Goal: Transaction & Acquisition: Purchase product/service

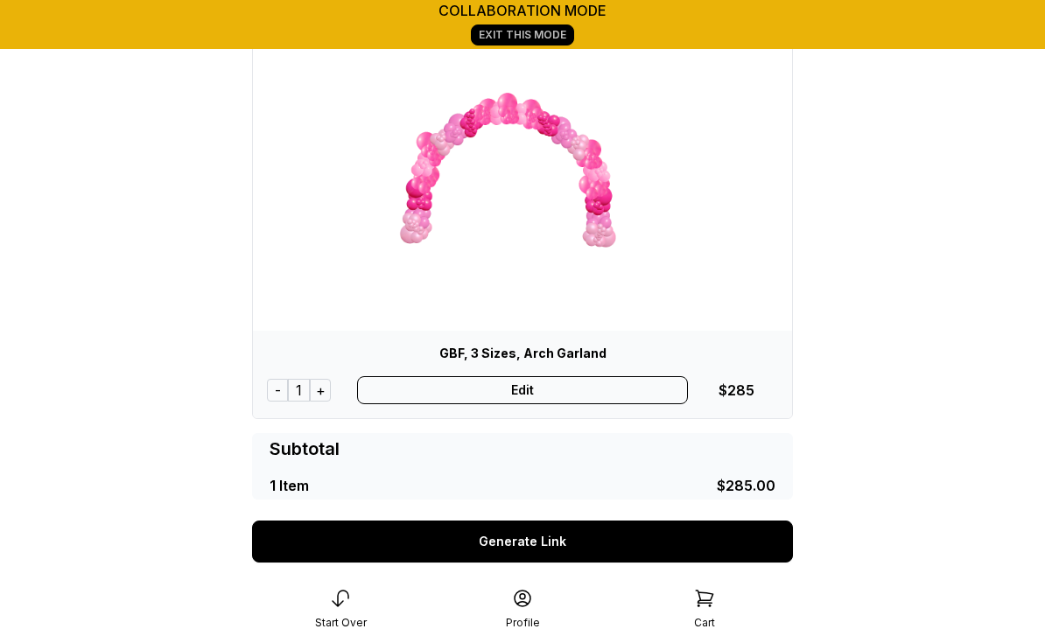
scroll to position [133, 0]
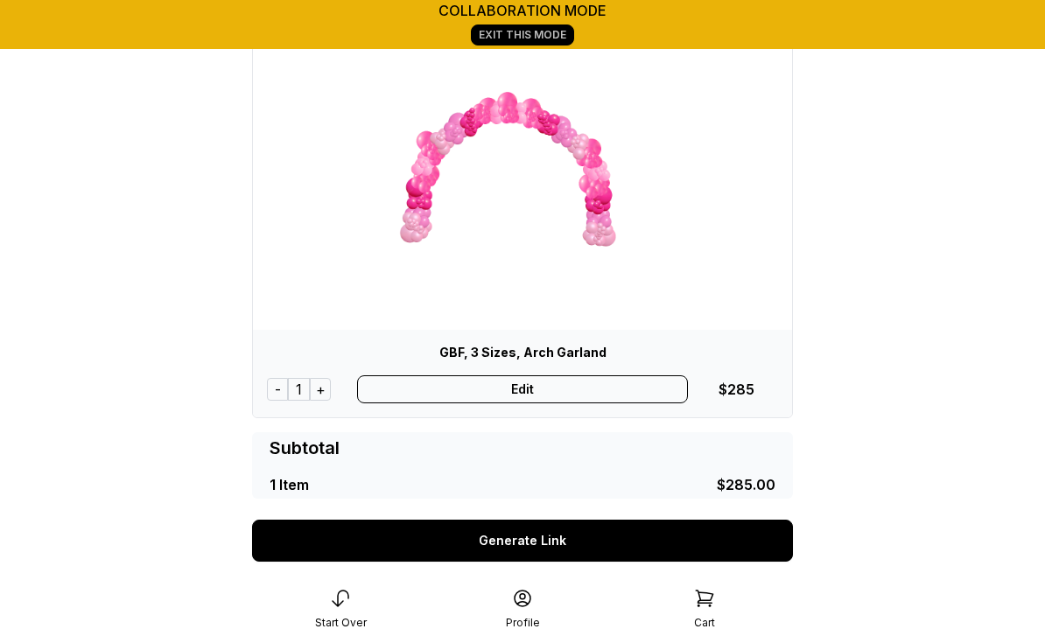
click at [543, 396] on div "Edit" at bounding box center [523, 389] width 332 height 28
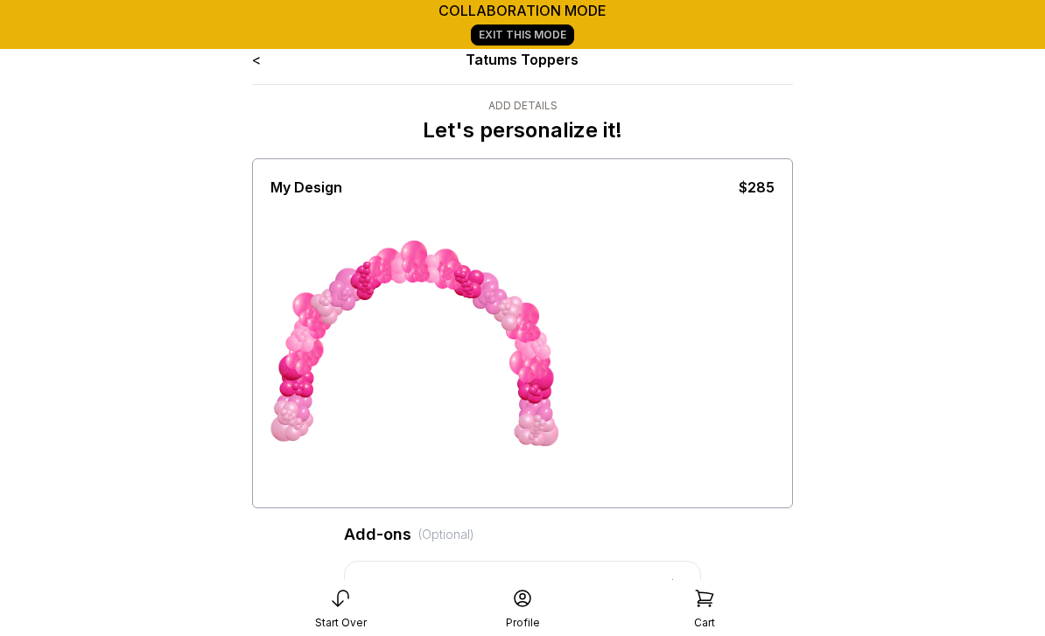
scroll to position [37, 0]
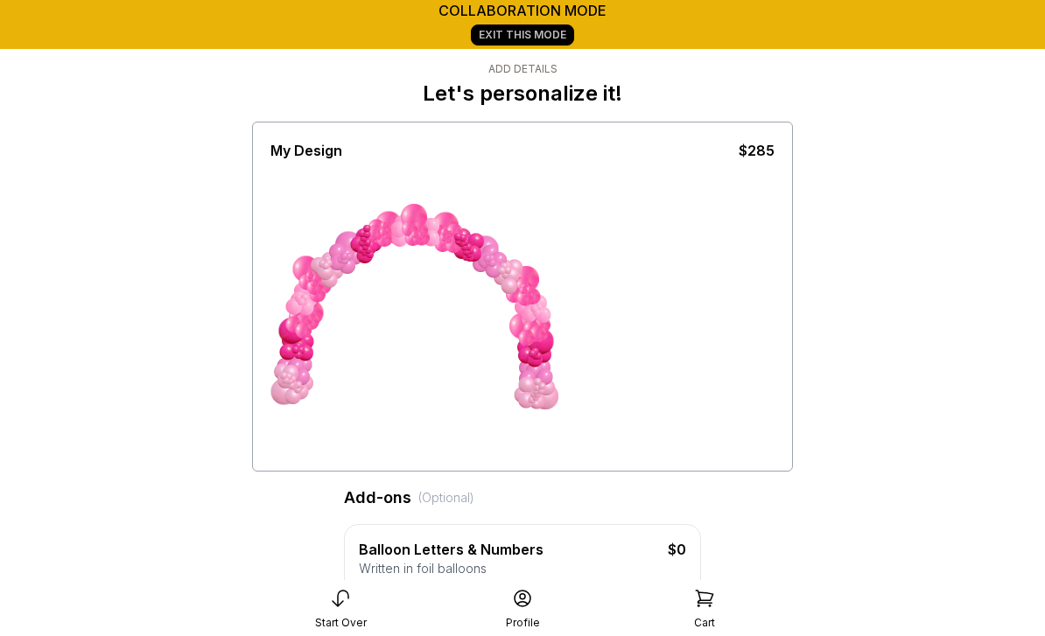
click at [624, 341] on div at bounding box center [522, 314] width 504 height 306
click at [536, 376] on div at bounding box center [534, 371] width 17 height 17
click at [539, 372] on div at bounding box center [544, 377] width 17 height 17
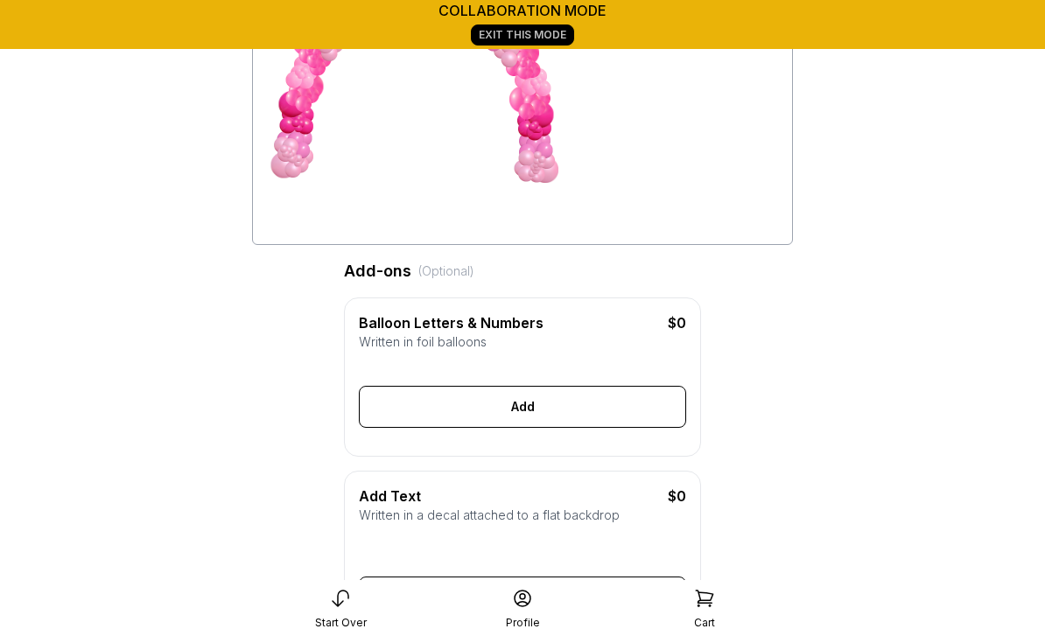
scroll to position [0, 0]
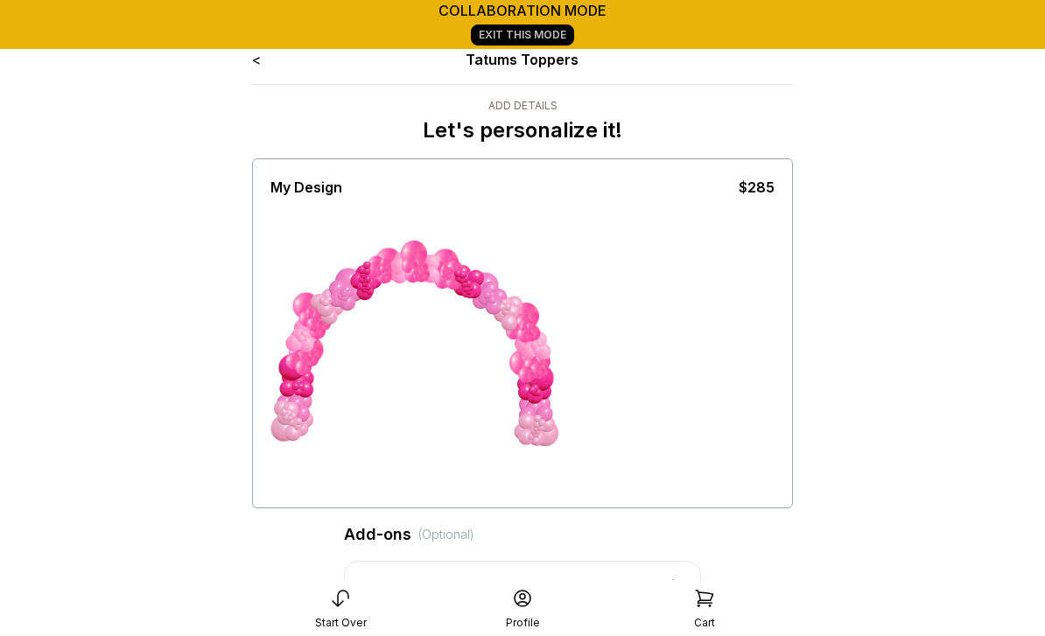
click at [258, 60] on link "<" at bounding box center [256, 60] width 9 height 18
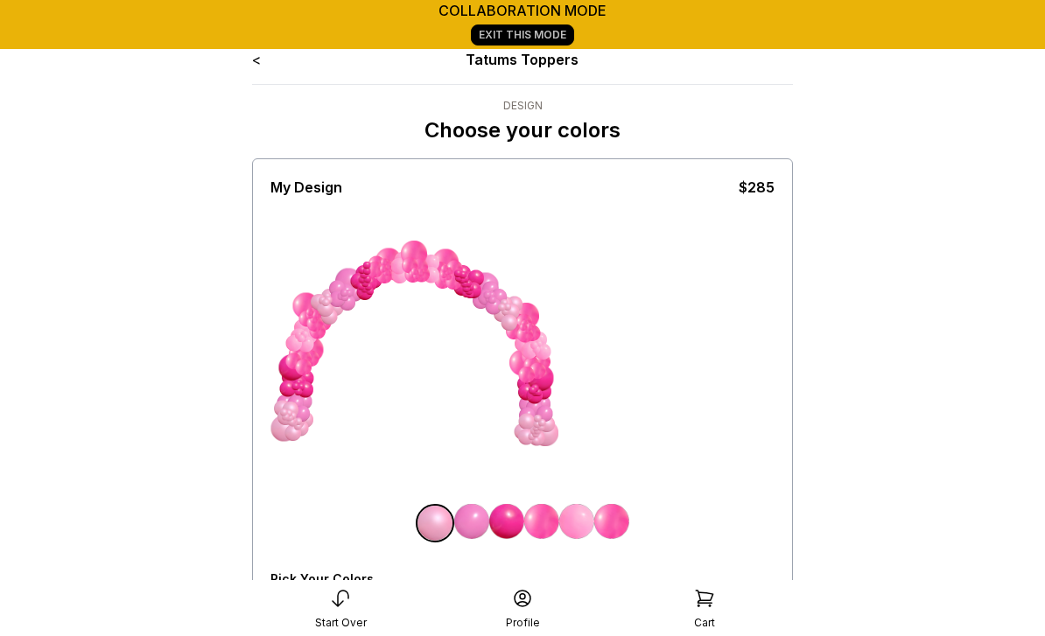
click at [259, 63] on link "<" at bounding box center [256, 60] width 9 height 18
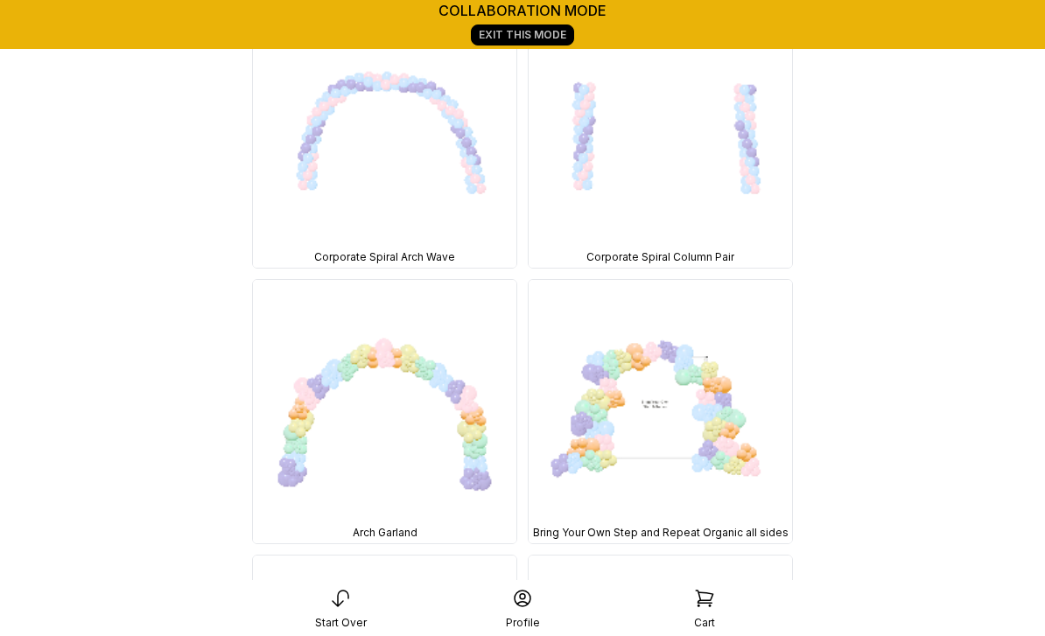
scroll to position [6930, 0]
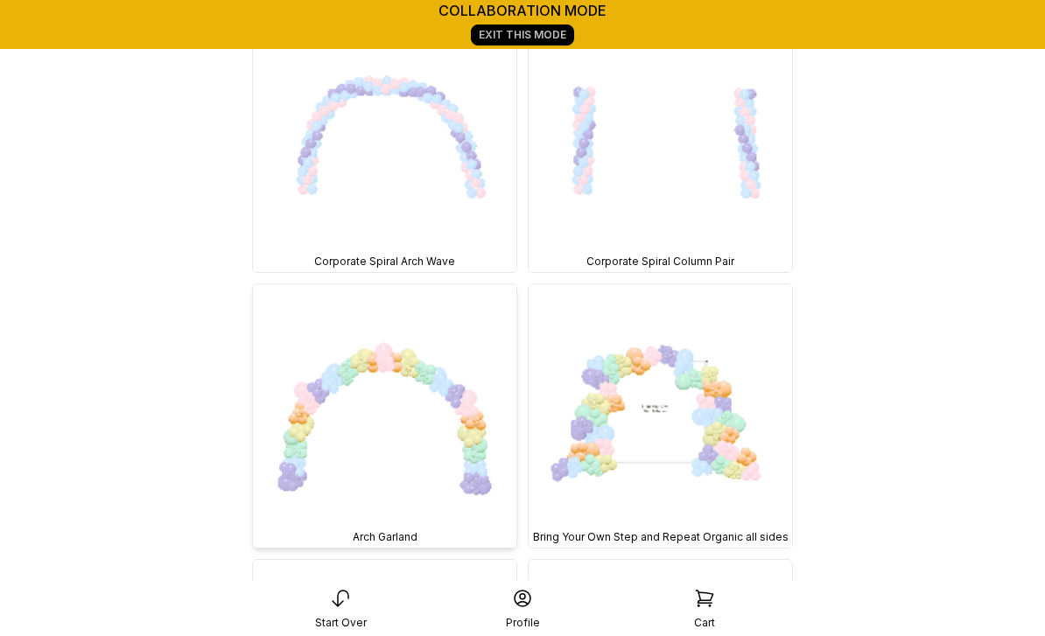
click at [431, 424] on img at bounding box center [384, 415] width 263 height 263
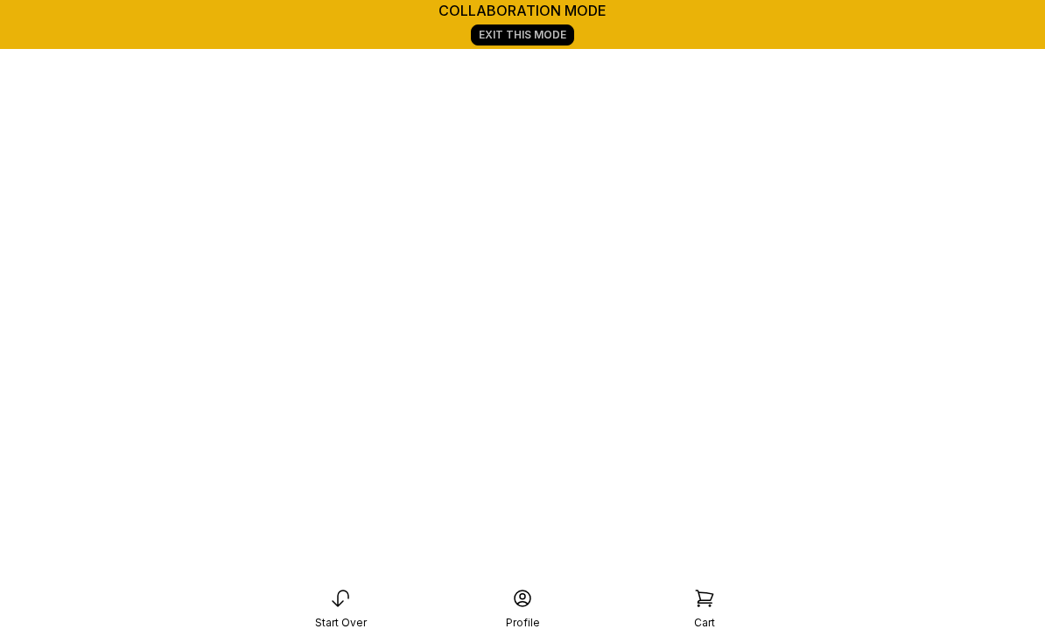
scroll to position [301, 0]
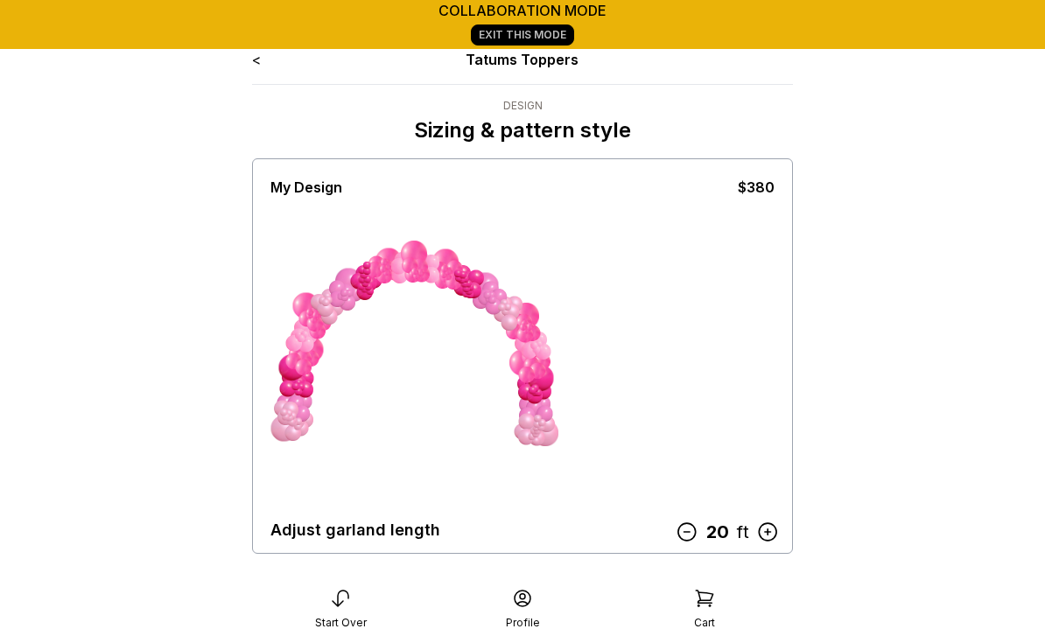
click at [689, 535] on icon at bounding box center [687, 532] width 23 height 23
click at [690, 536] on icon at bounding box center [690, 532] width 23 height 23
click at [688, 536] on icon at bounding box center [691, 532] width 23 height 23
click at [693, 538] on icon at bounding box center [690, 532] width 23 height 23
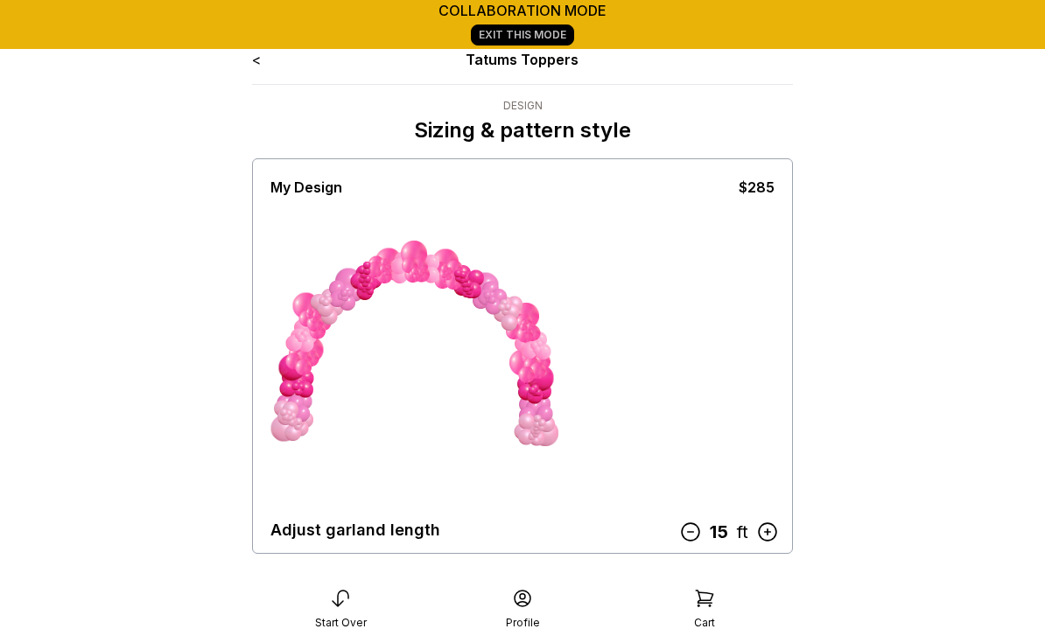
click at [697, 542] on icon at bounding box center [690, 532] width 23 height 23
click at [767, 529] on icon at bounding box center [767, 532] width 23 height 23
click at [763, 528] on icon at bounding box center [767, 532] width 23 height 23
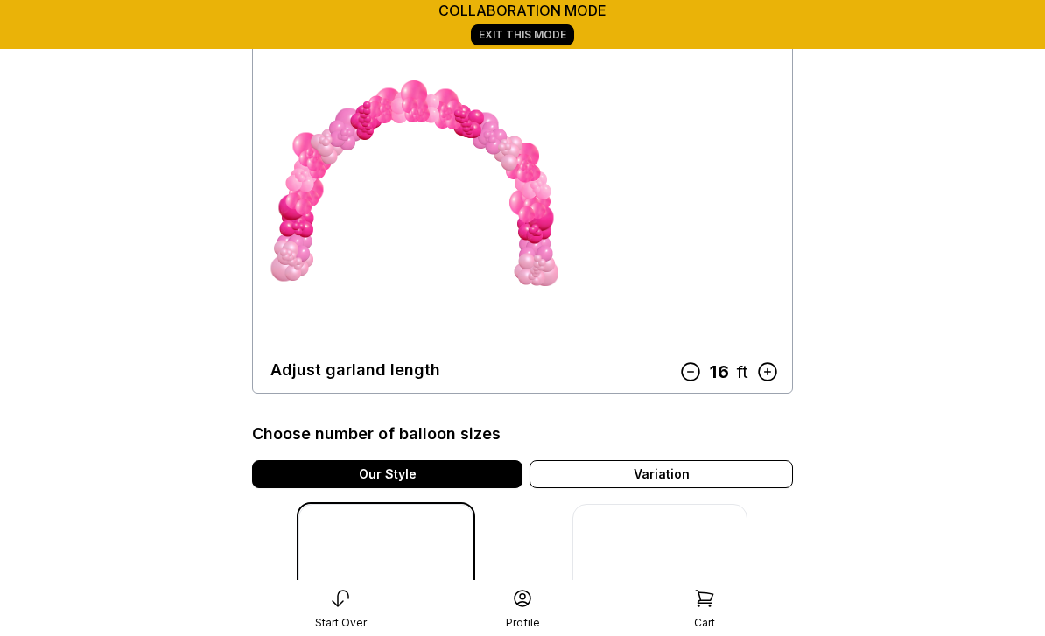
scroll to position [151, 0]
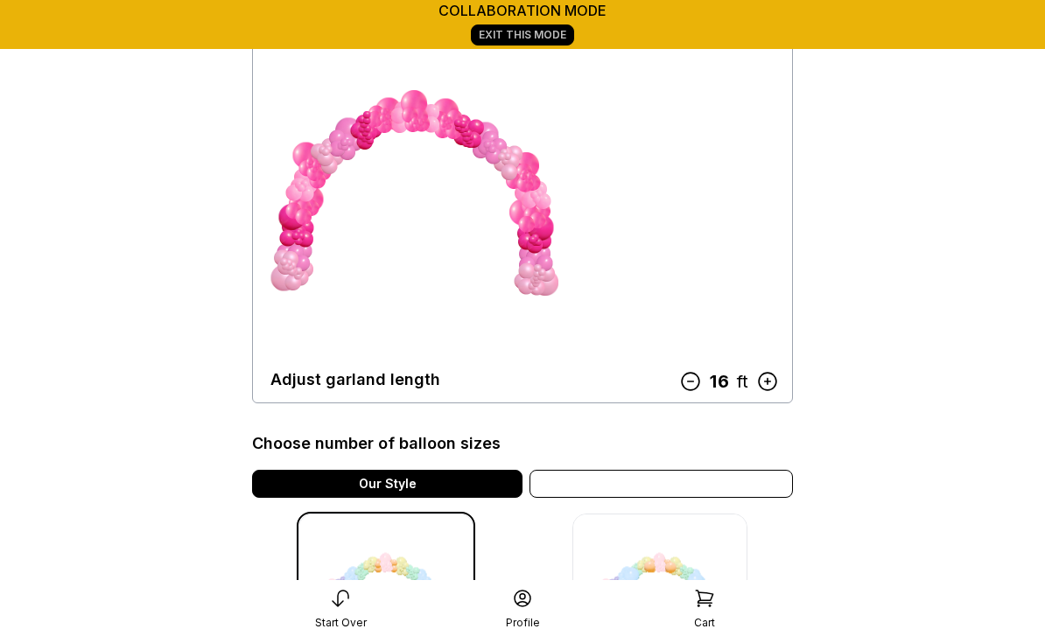
click at [697, 481] on div "Variation" at bounding box center [660, 484] width 263 height 28
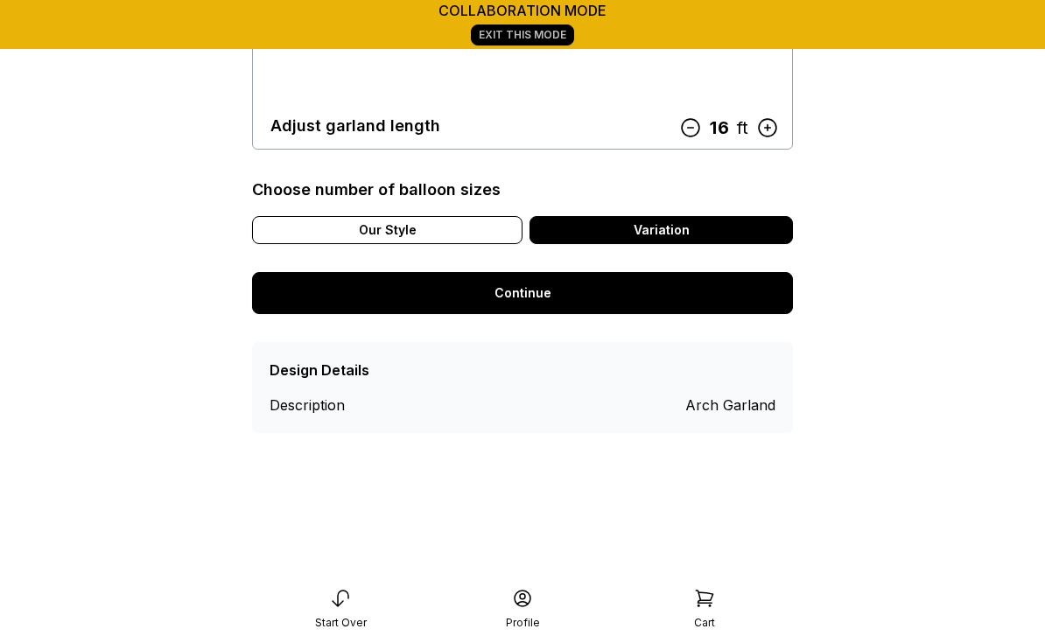
scroll to position [422, 0]
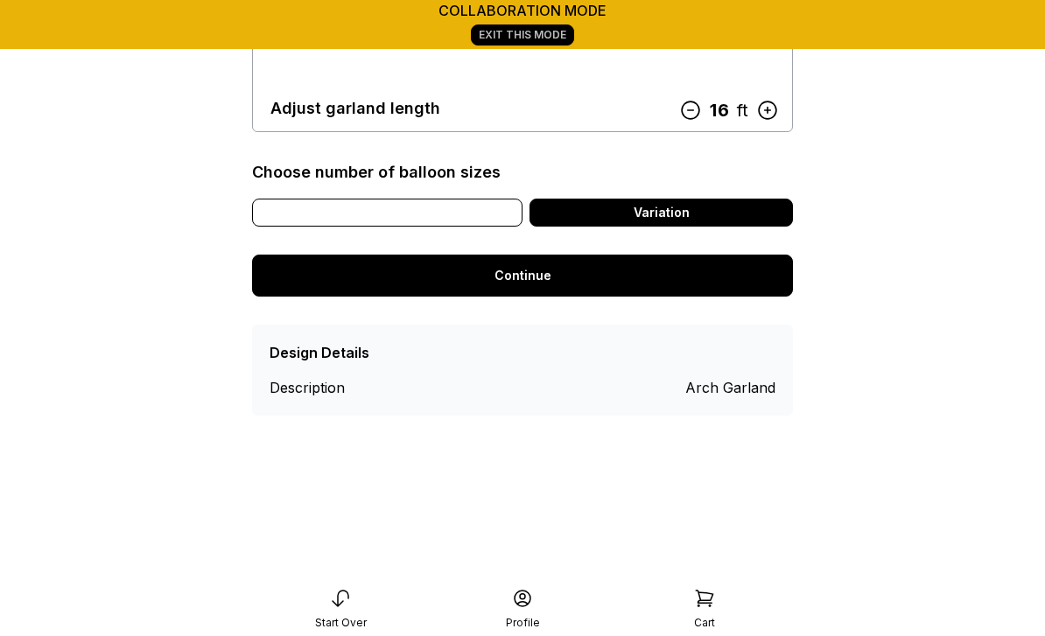
click at [410, 214] on div "Our Style" at bounding box center [387, 213] width 270 height 28
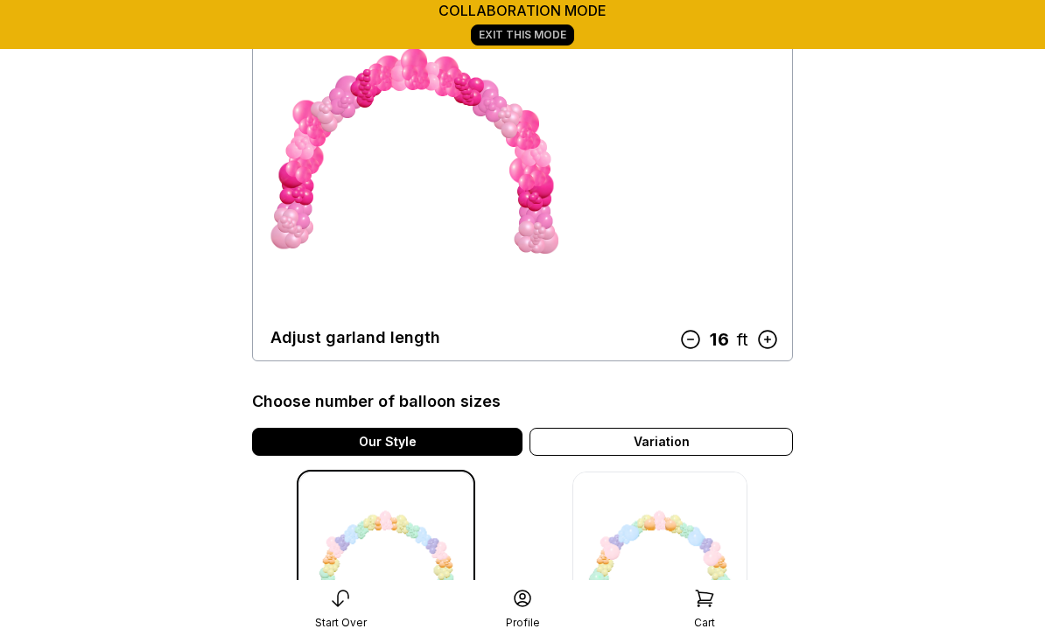
scroll to position [192, 0]
click at [770, 342] on icon at bounding box center [767, 340] width 23 height 23
click at [769, 341] on icon at bounding box center [767, 339] width 23 height 23
click at [768, 338] on icon at bounding box center [767, 339] width 23 height 23
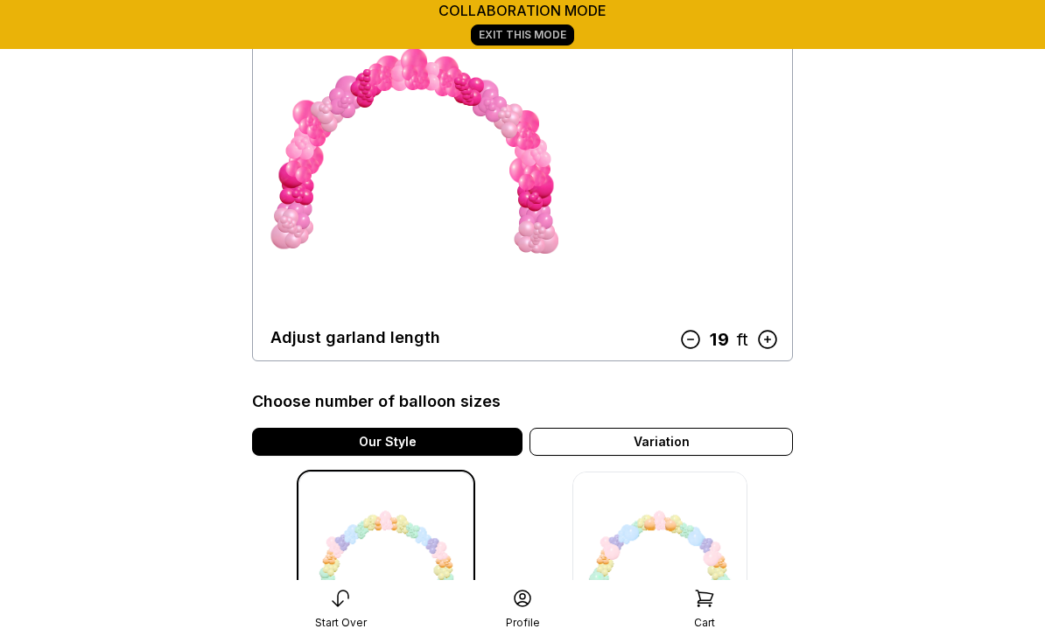
click at [770, 341] on icon at bounding box center [767, 339] width 23 height 23
click at [764, 341] on icon at bounding box center [767, 339] width 23 height 23
click at [764, 340] on icon at bounding box center [767, 339] width 23 height 23
click at [766, 340] on icon at bounding box center [768, 340] width 18 height 18
click at [762, 337] on icon at bounding box center [767, 339] width 23 height 23
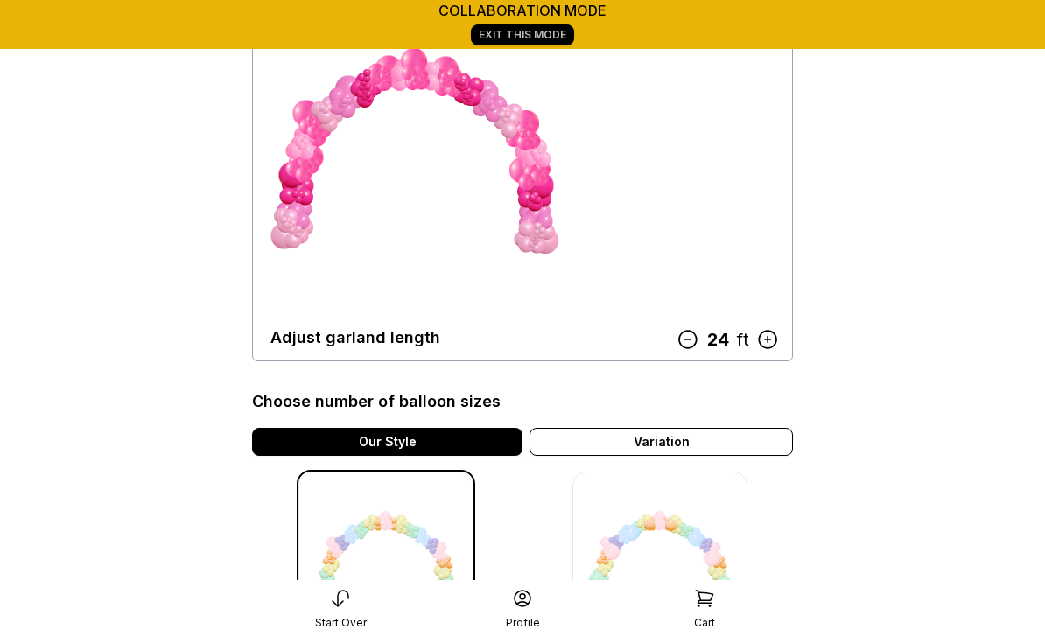
click at [757, 340] on icon at bounding box center [767, 339] width 23 height 23
click at [760, 334] on icon at bounding box center [768, 340] width 18 height 18
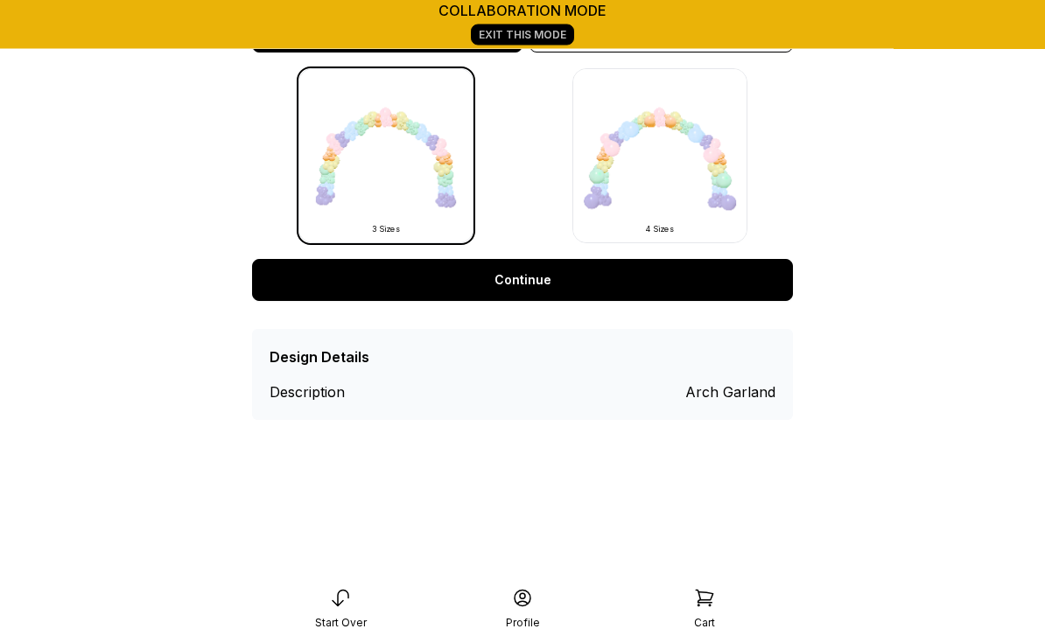
scroll to position [596, 0]
click at [551, 284] on link "Continue" at bounding box center [522, 280] width 541 height 42
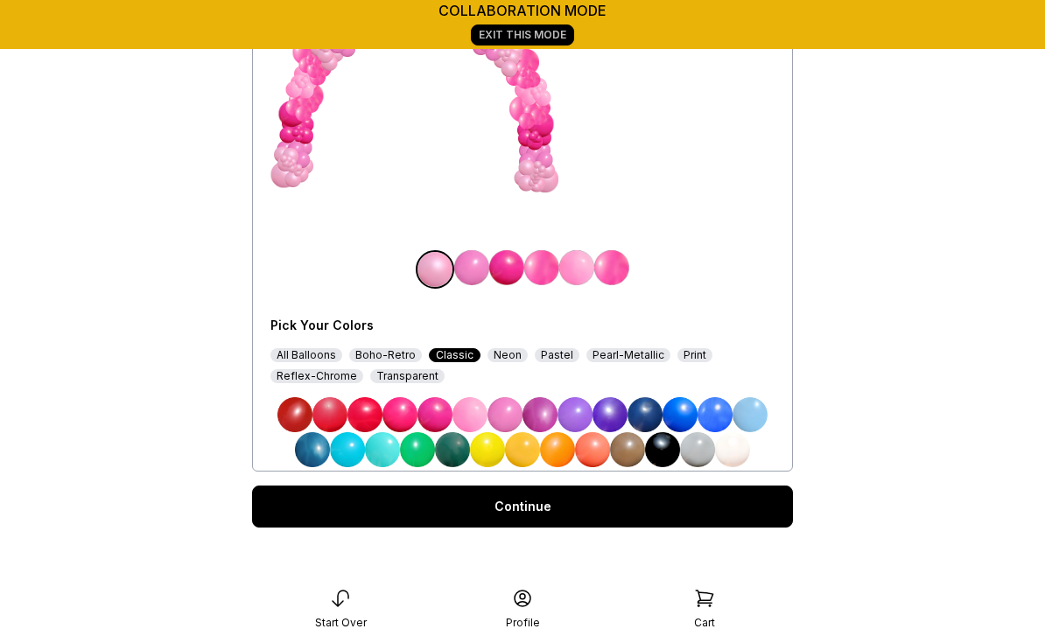
scroll to position [380, 0]
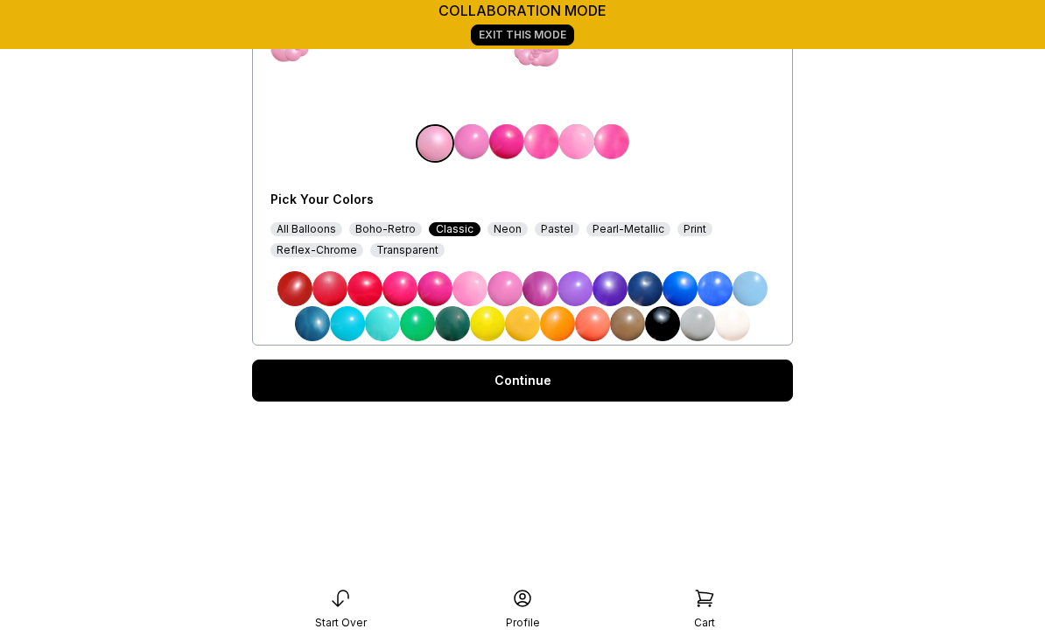
click at [537, 387] on link "Continue" at bounding box center [522, 381] width 541 height 42
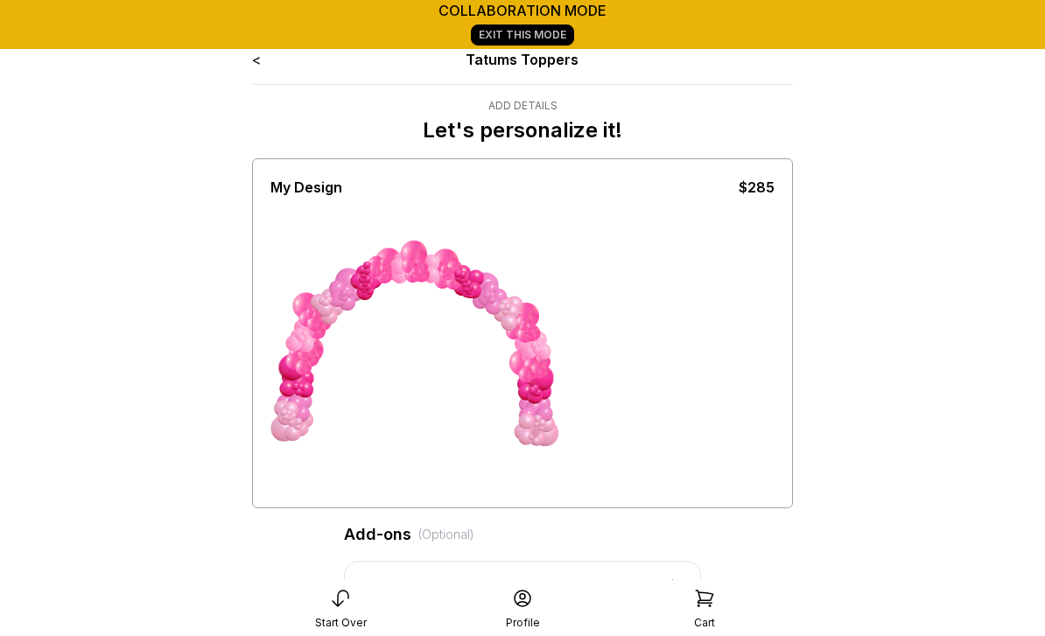
click at [256, 65] on link "<" at bounding box center [256, 60] width 9 height 18
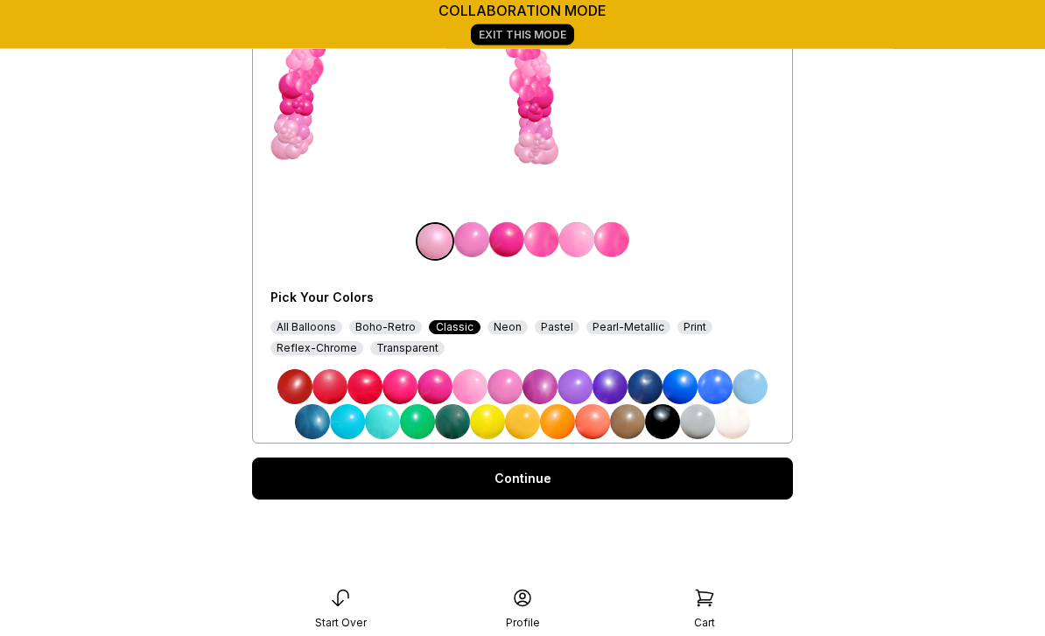
scroll to position [282, 0]
click at [542, 476] on link "Continue" at bounding box center [522, 479] width 541 height 42
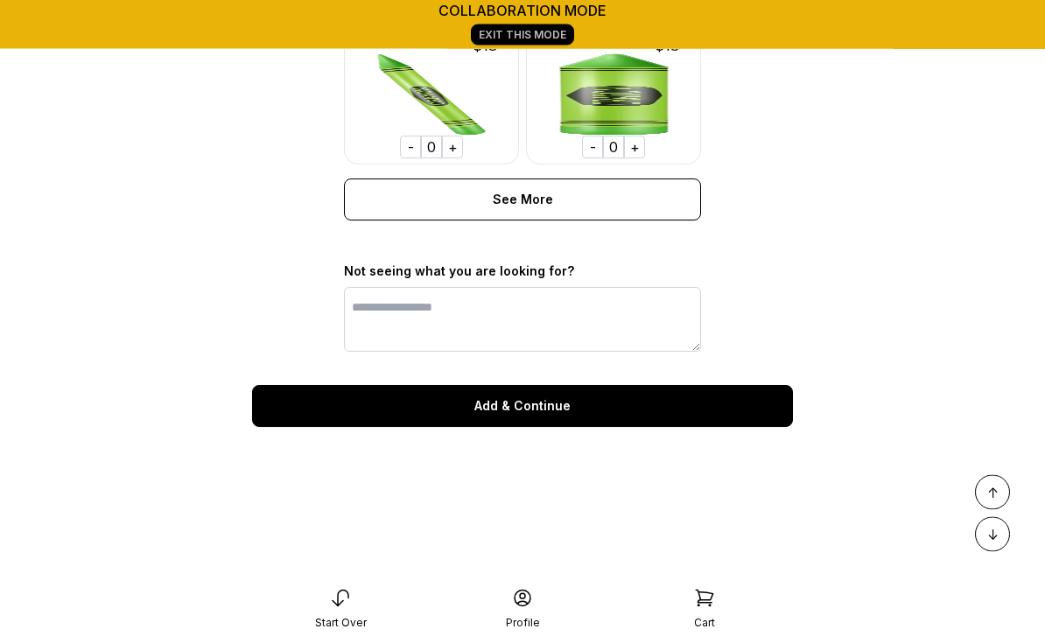
scroll to position [1461, 0]
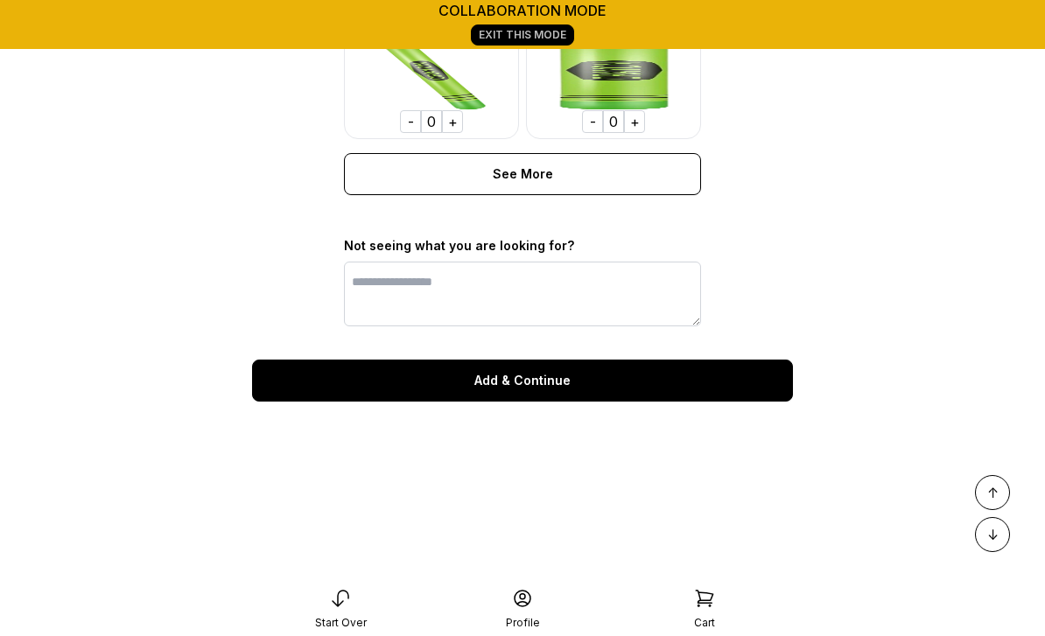
click at [578, 390] on div "Add & Continue" at bounding box center [522, 381] width 541 height 42
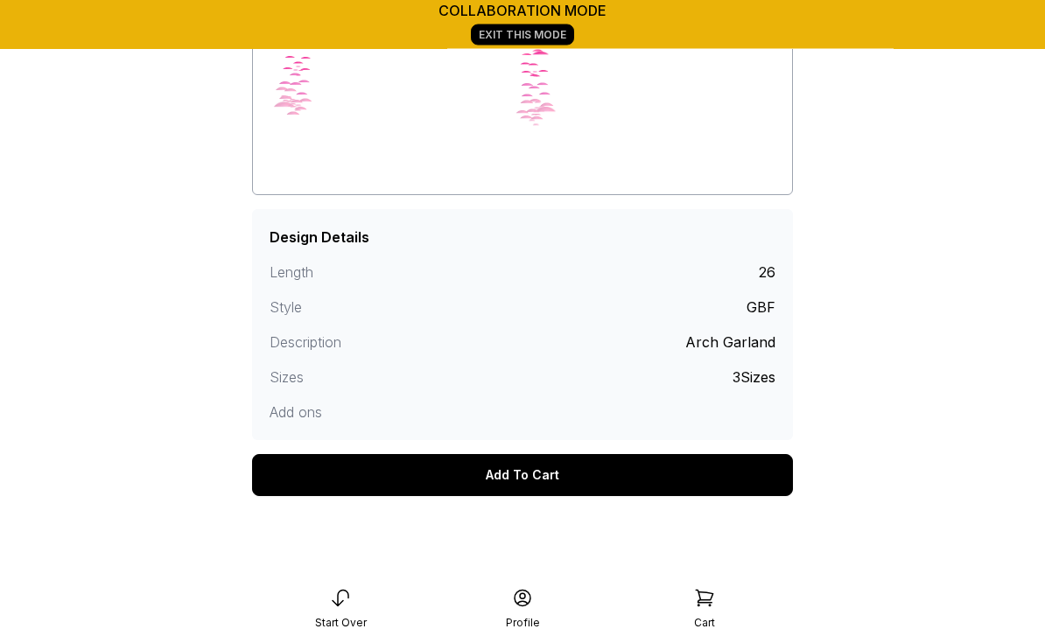
scroll to position [414, 0]
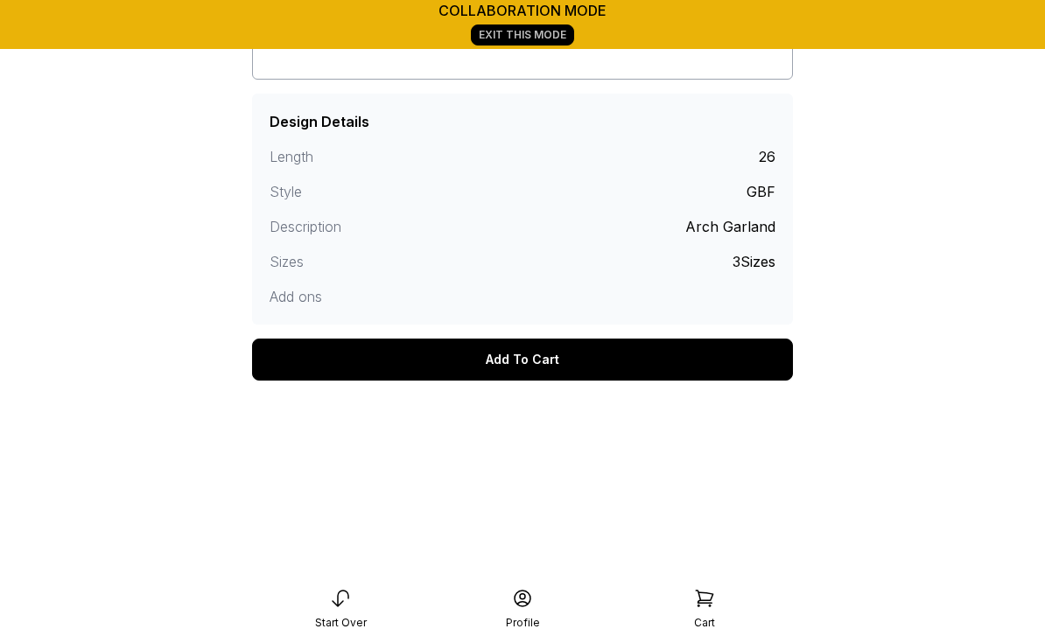
click at [575, 363] on div "Add To Cart" at bounding box center [522, 360] width 541 height 42
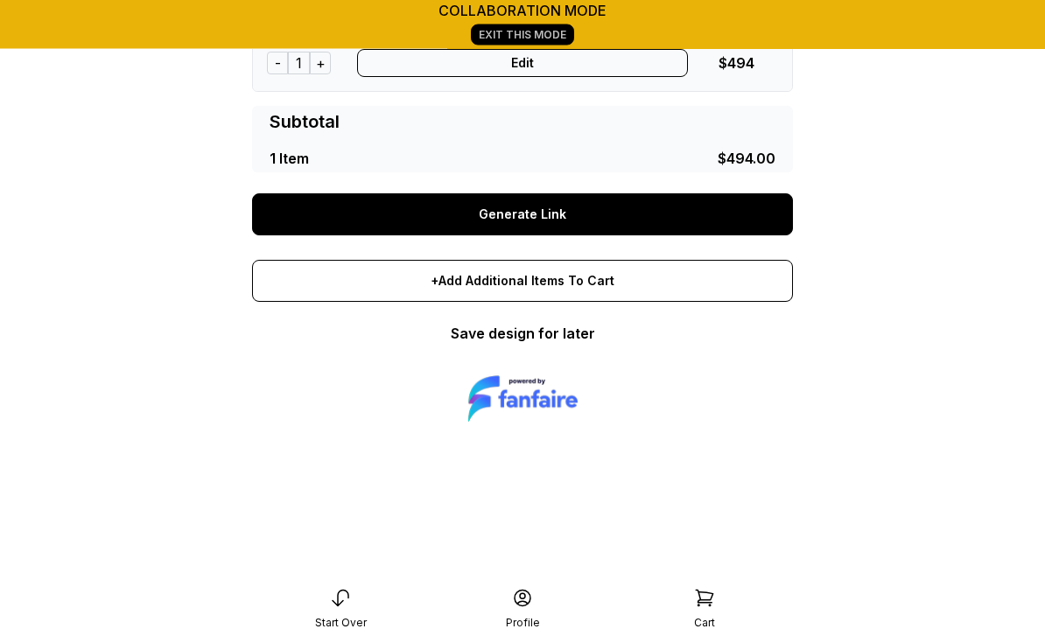
scroll to position [459, 0]
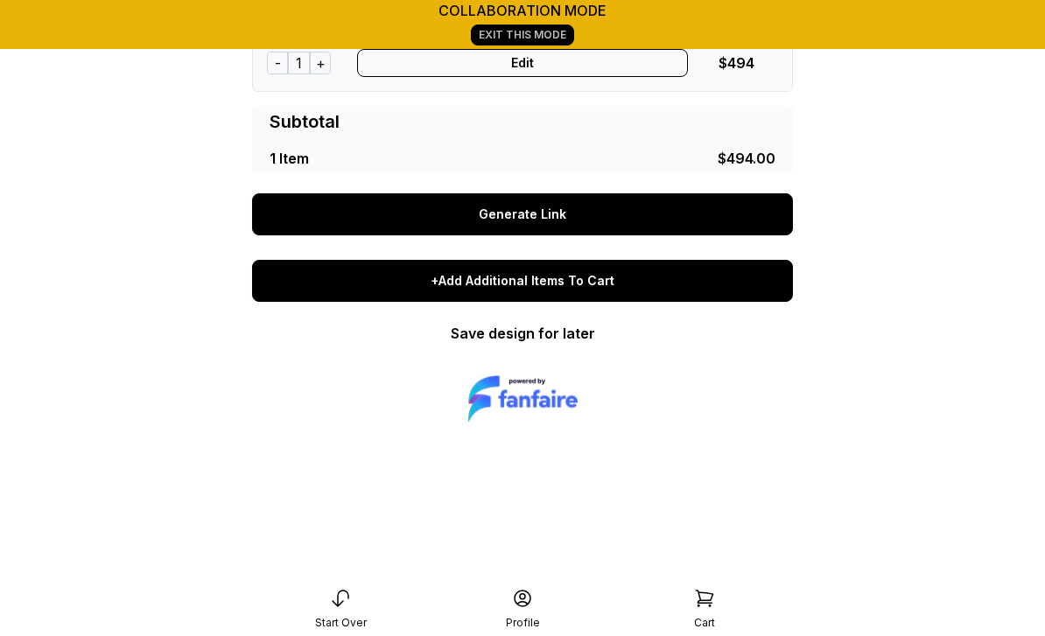
click at [563, 284] on div "+Add Additional Items To Cart" at bounding box center [522, 281] width 541 height 42
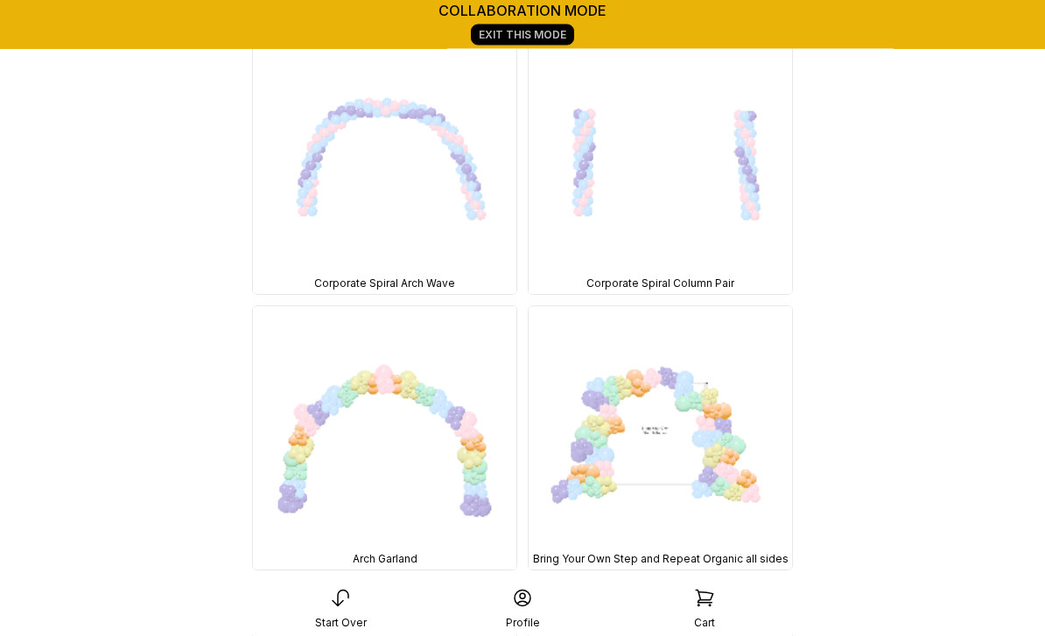
scroll to position [6907, 0]
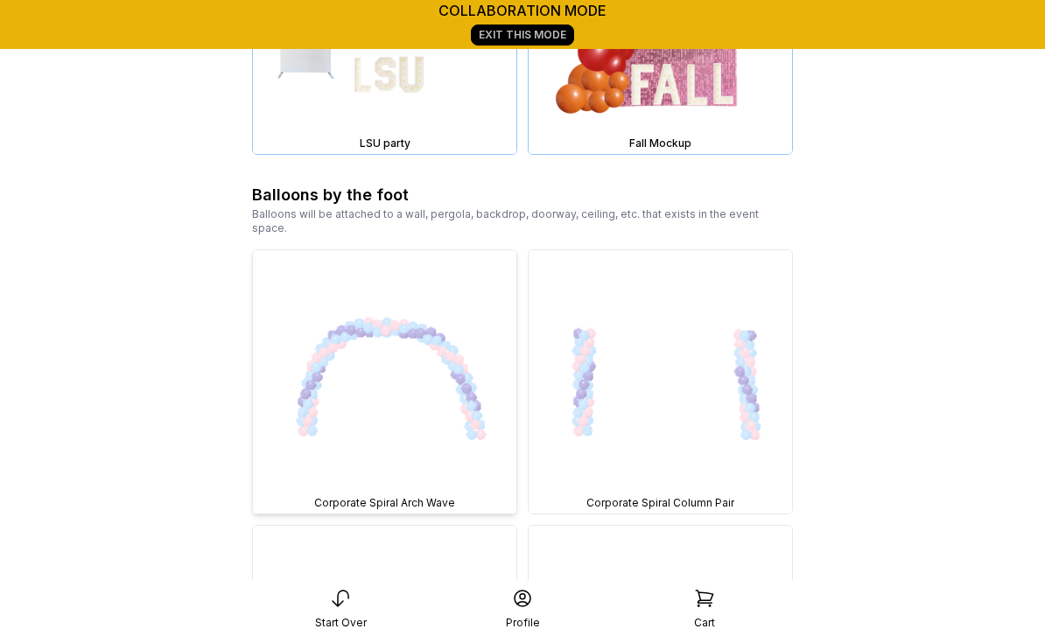
click at [386, 256] on img at bounding box center [384, 381] width 263 height 263
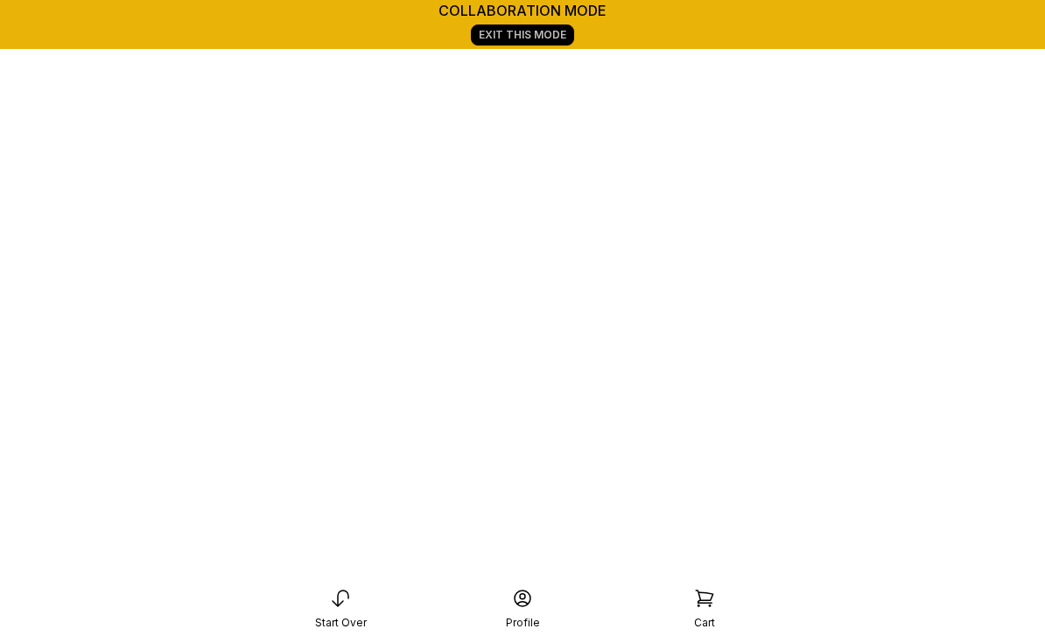
scroll to position [245, 0]
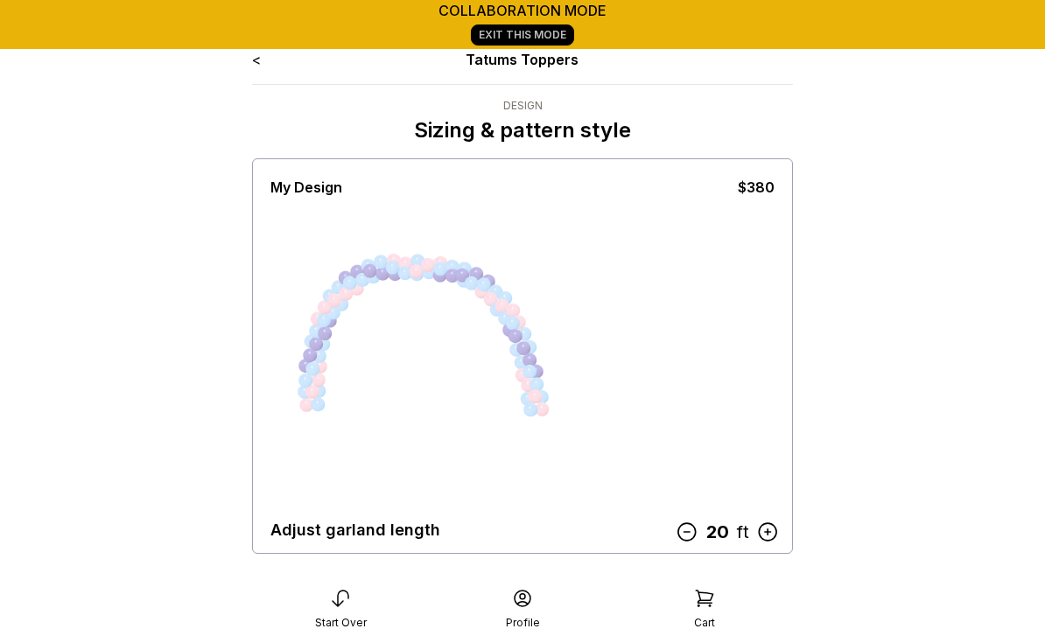
click at [762, 527] on icon at bounding box center [767, 532] width 23 height 23
click at [772, 532] on icon at bounding box center [767, 532] width 23 height 23
click at [772, 531] on icon at bounding box center [767, 532] width 23 height 23
click at [768, 527] on icon at bounding box center [767, 532] width 23 height 23
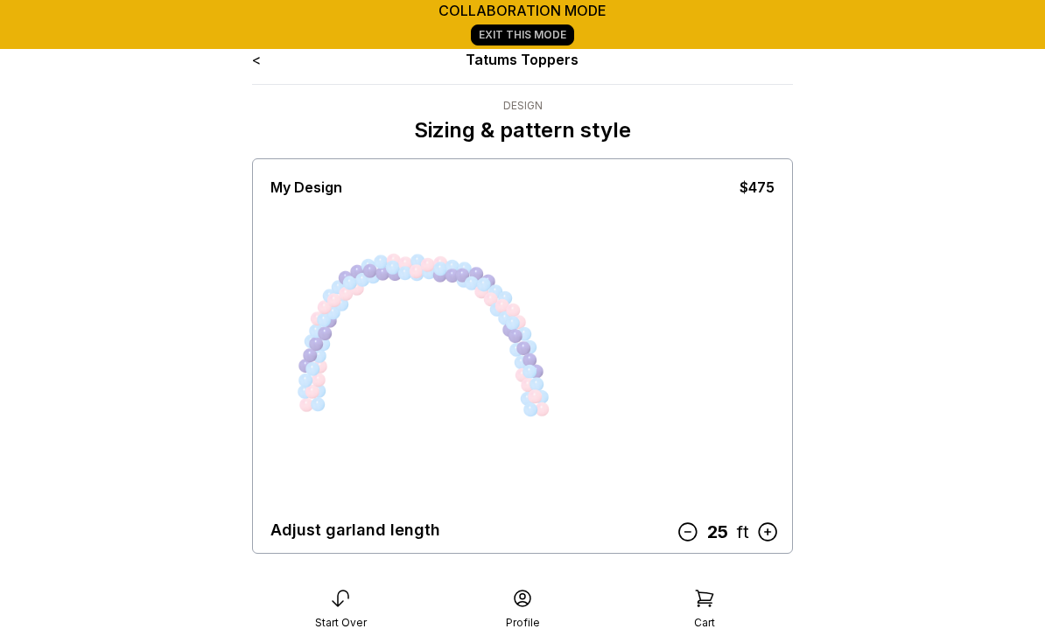
click at [768, 534] on icon at bounding box center [767, 532] width 23 height 23
click at [249, 67] on div "< Tatums Toppers Design Sizing & pattern style My Design $494 Adjust garland le…" at bounding box center [522, 558] width 569 height 1047
click at [257, 58] on link "<" at bounding box center [256, 60] width 9 height 18
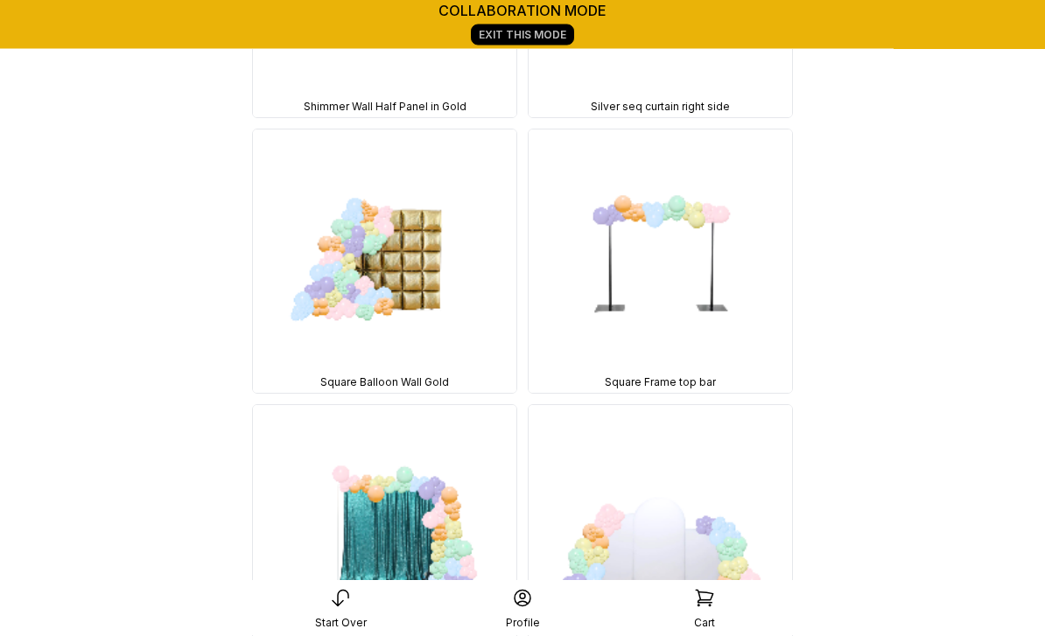
scroll to position [4521, 0]
click at [692, 340] on img at bounding box center [660, 260] width 263 height 263
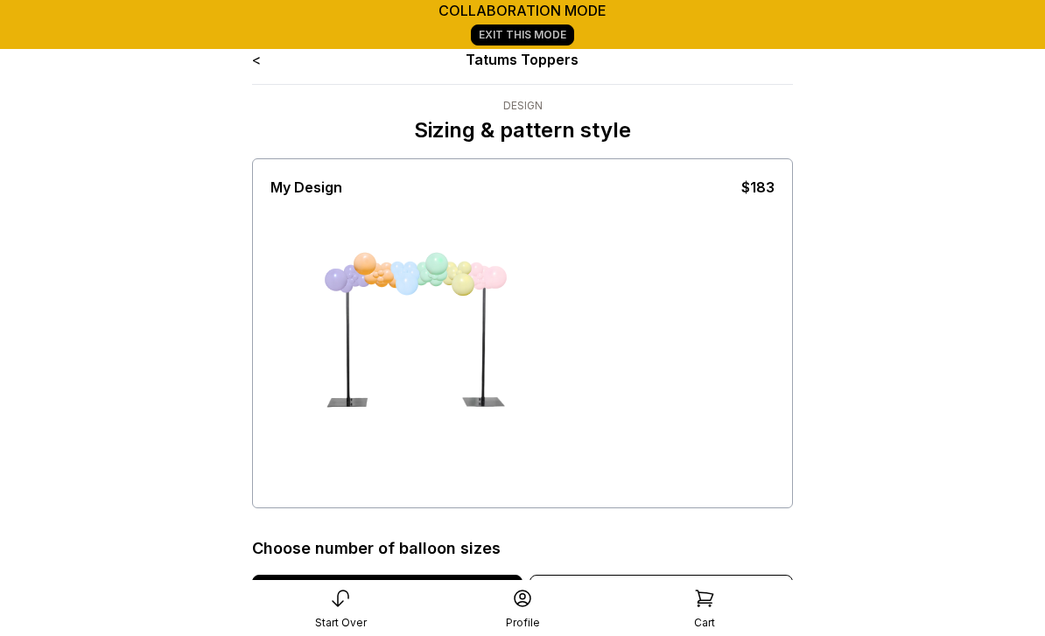
click at [261, 66] on link "<" at bounding box center [256, 60] width 9 height 18
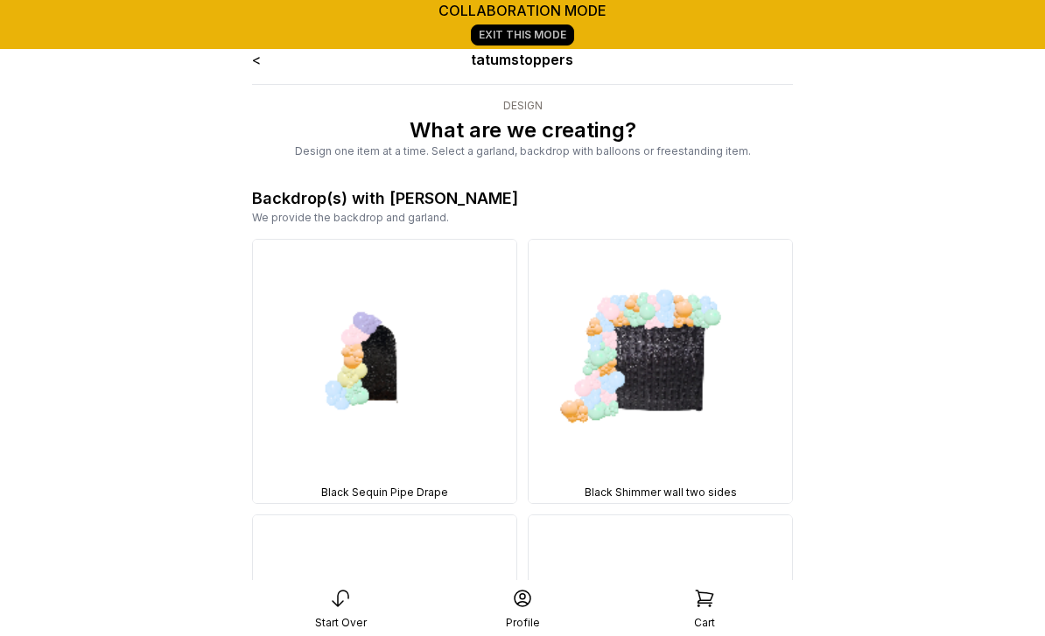
click at [256, 67] on link "<" at bounding box center [256, 60] width 9 height 18
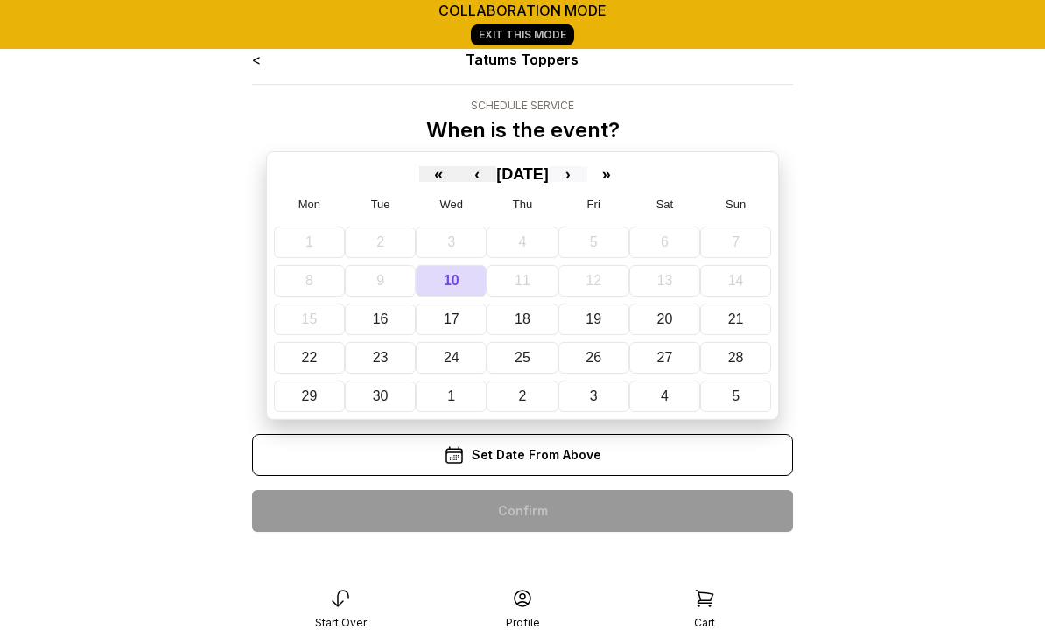
click at [587, 180] on button "›" at bounding box center [568, 174] width 39 height 16
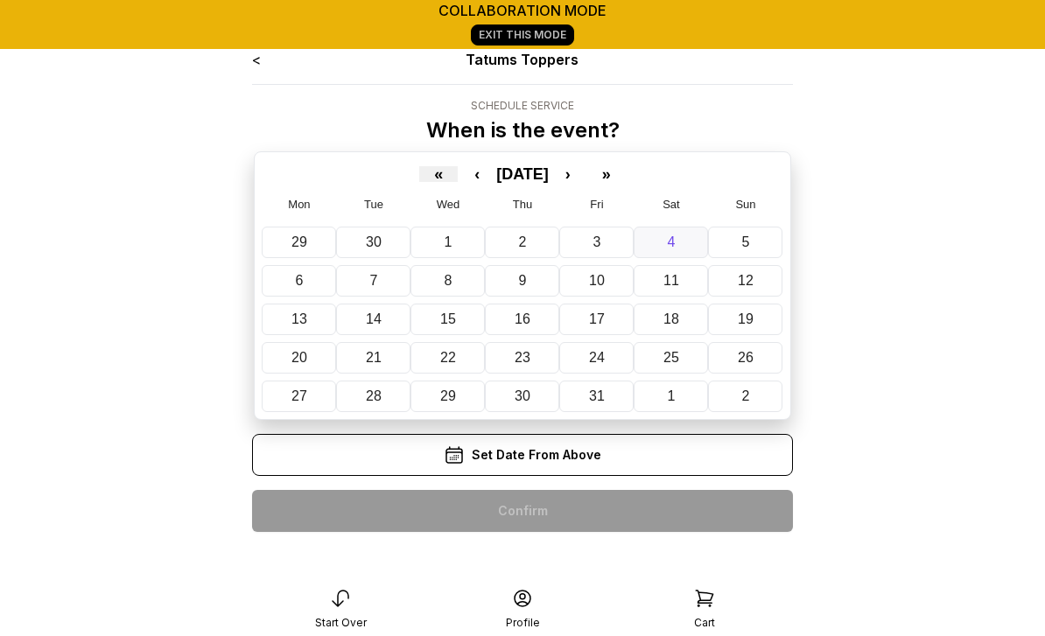
click at [668, 241] on abbr "4" at bounding box center [672, 242] width 8 height 15
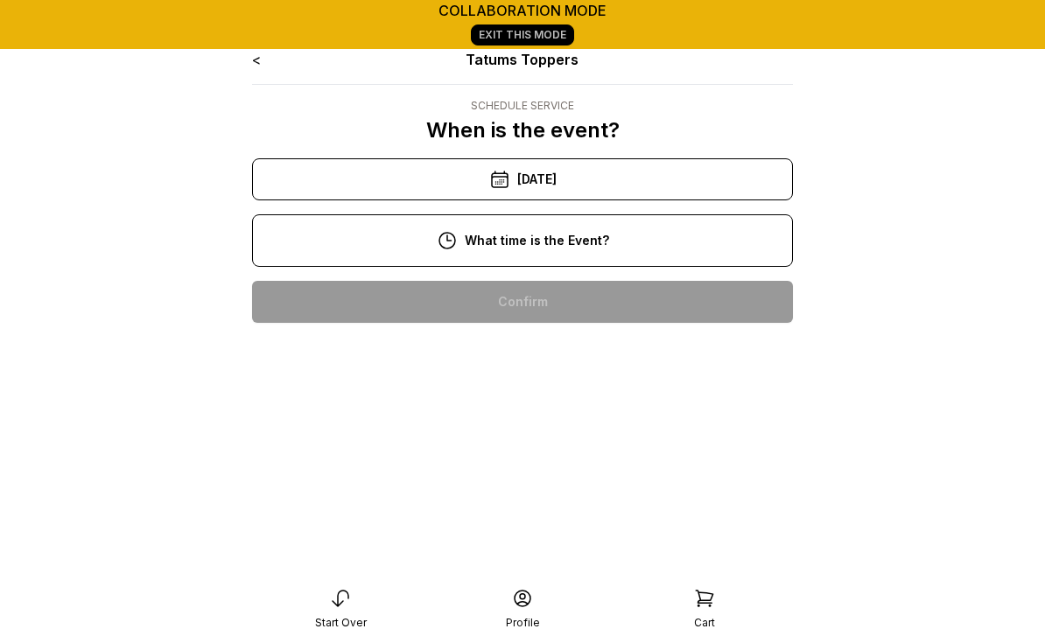
click at [585, 305] on div "10:00 am" at bounding box center [522, 302] width 513 height 42
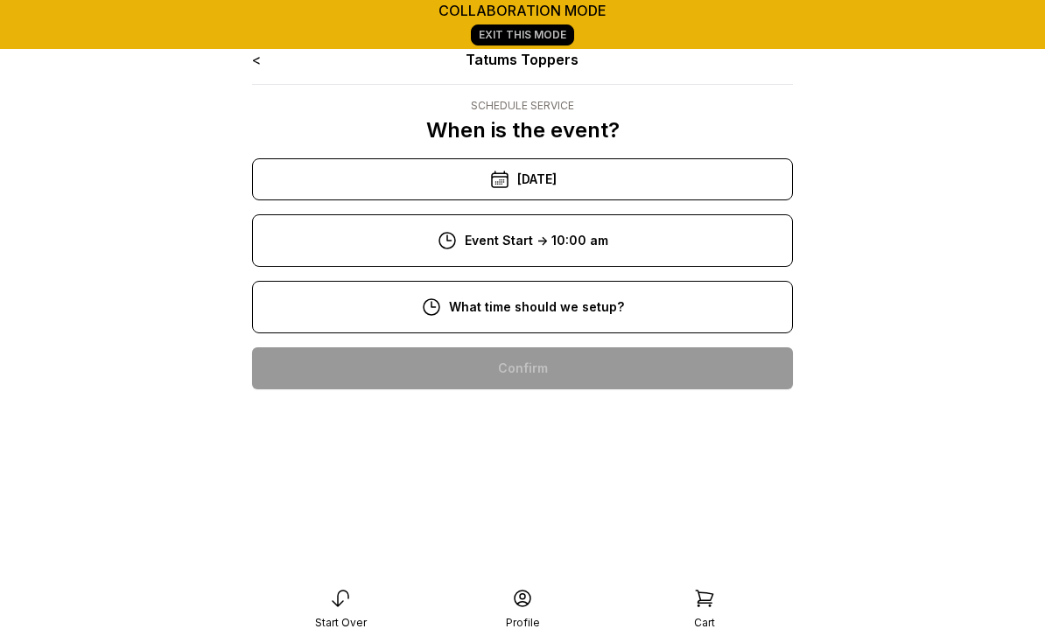
click at [555, 371] on div "8:00 am" at bounding box center [522, 368] width 513 height 42
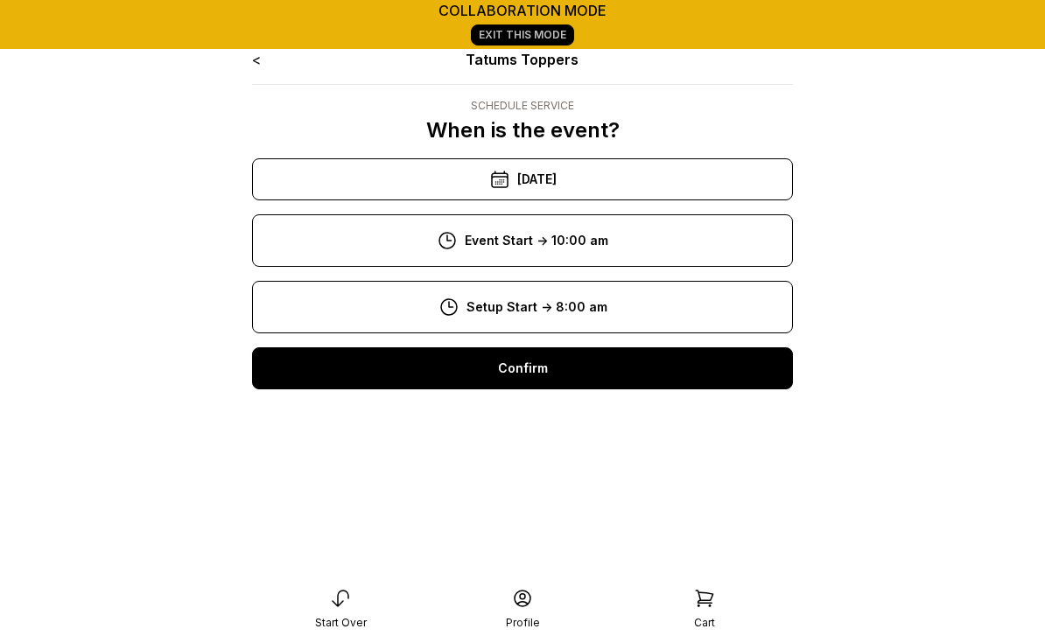
click at [559, 374] on div "Confirm" at bounding box center [522, 368] width 541 height 42
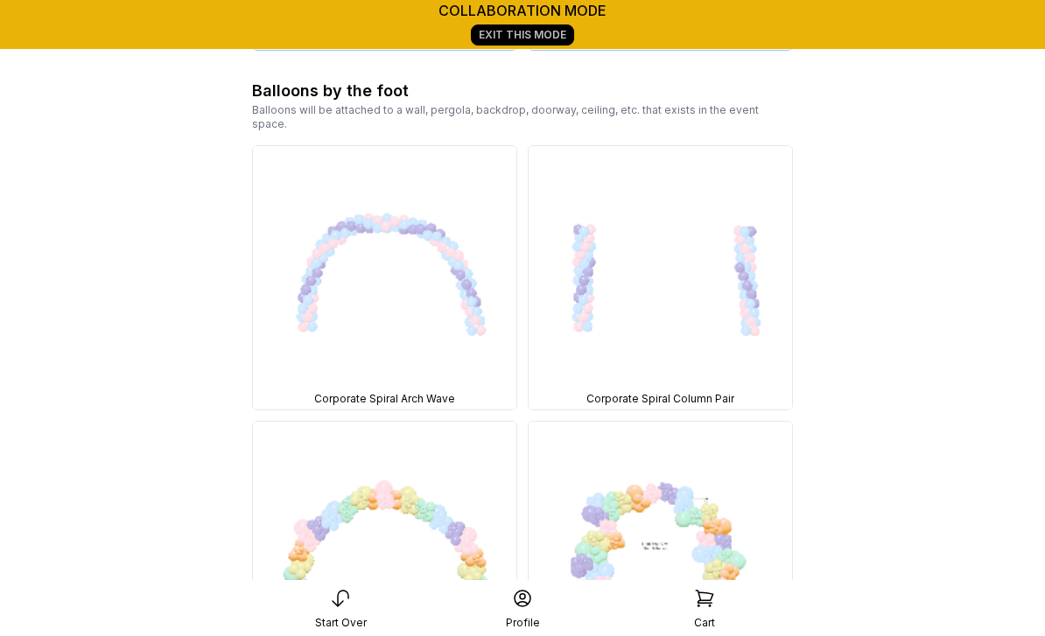
scroll to position [6853, 0]
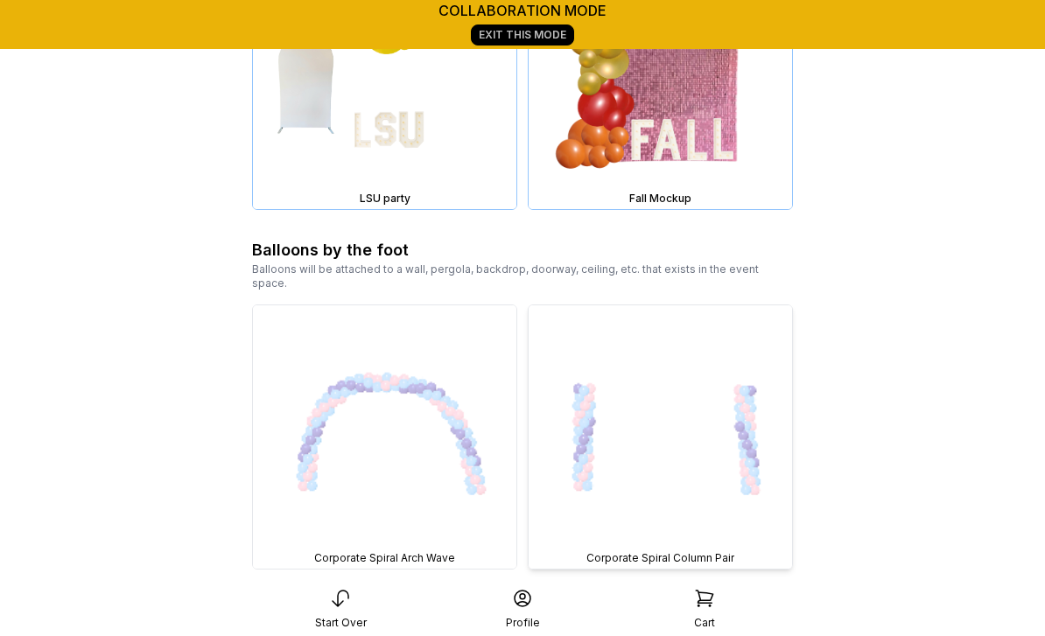
click at [709, 448] on img at bounding box center [660, 436] width 263 height 263
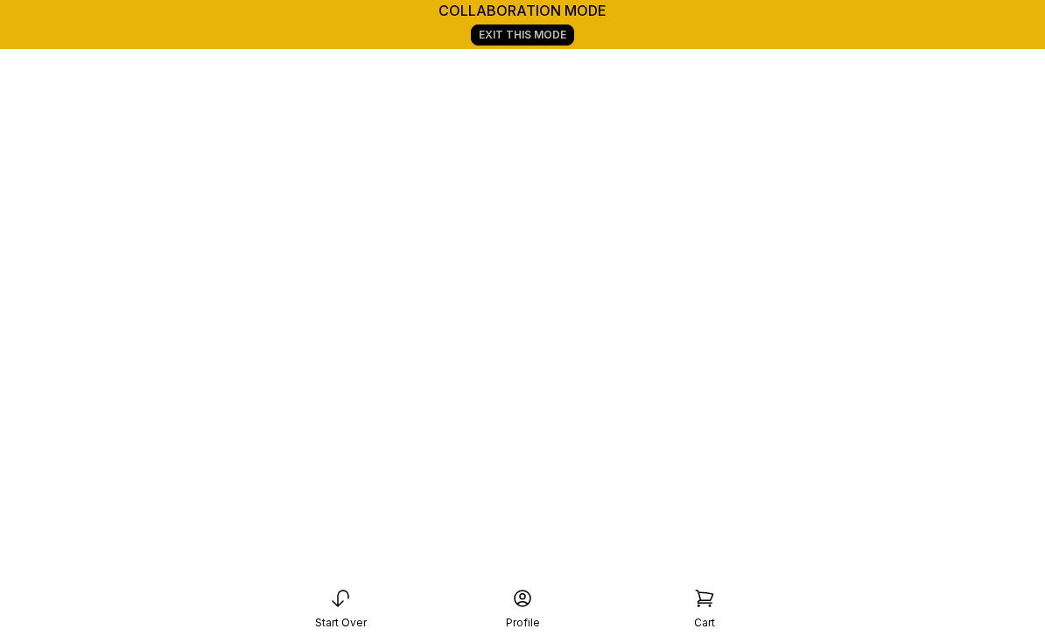
scroll to position [301, 0]
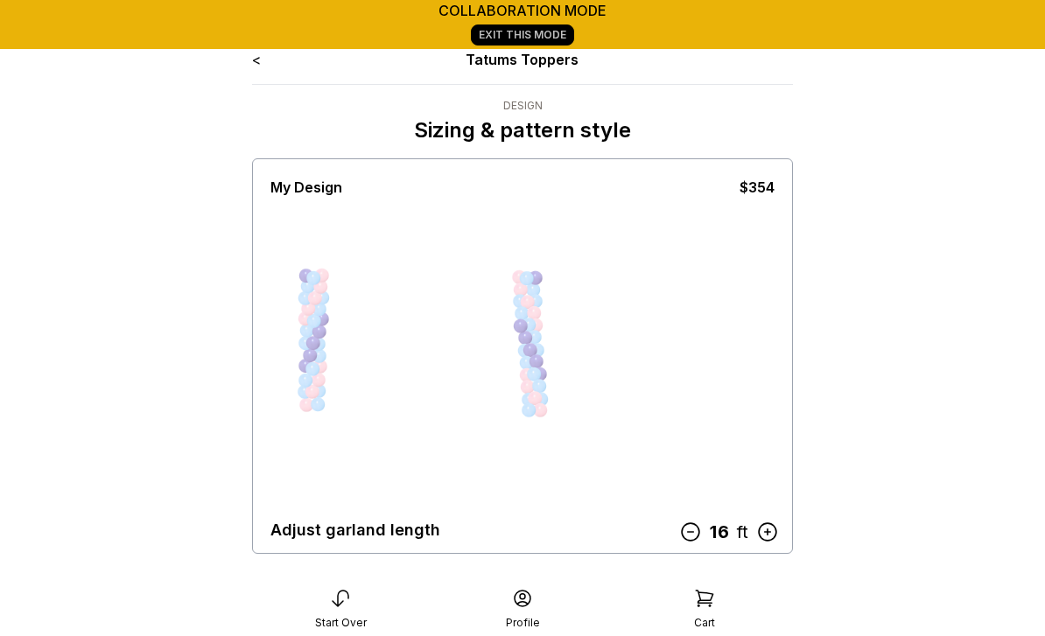
click at [696, 533] on icon at bounding box center [690, 532] width 23 height 23
click at [698, 536] on icon at bounding box center [690, 532] width 23 height 23
click at [695, 534] on icon at bounding box center [690, 532] width 23 height 23
click at [697, 542] on icon at bounding box center [690, 532] width 23 height 23
click at [694, 537] on icon at bounding box center [691, 532] width 23 height 23
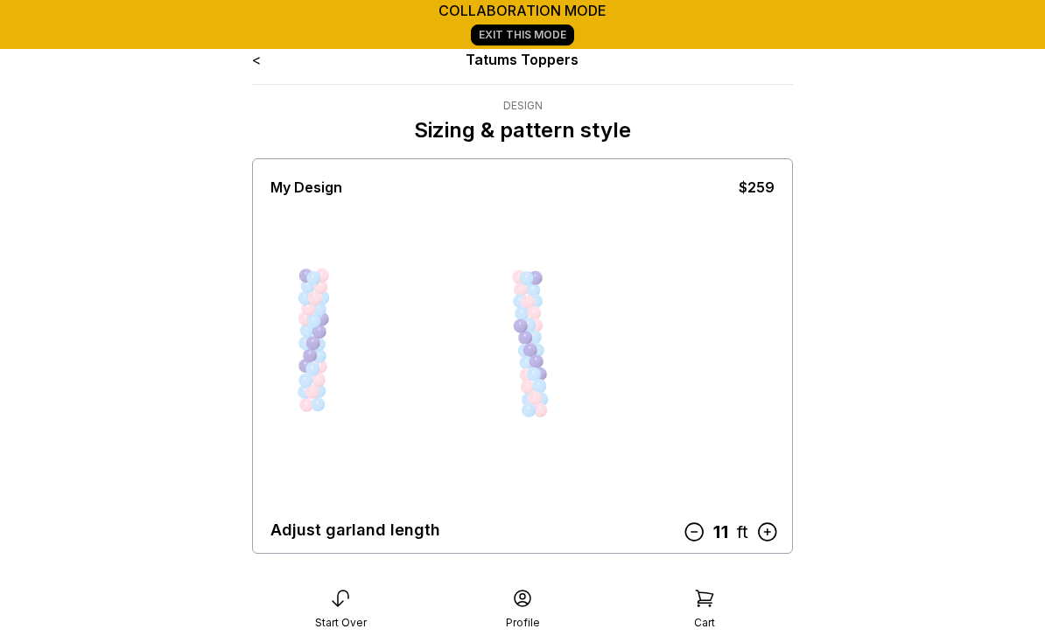
click at [695, 537] on icon at bounding box center [694, 532] width 23 height 23
click at [691, 532] on icon at bounding box center [690, 532] width 18 height 18
click at [697, 524] on icon at bounding box center [697, 532] width 23 height 23
click at [697, 535] on icon at bounding box center [697, 532] width 23 height 23
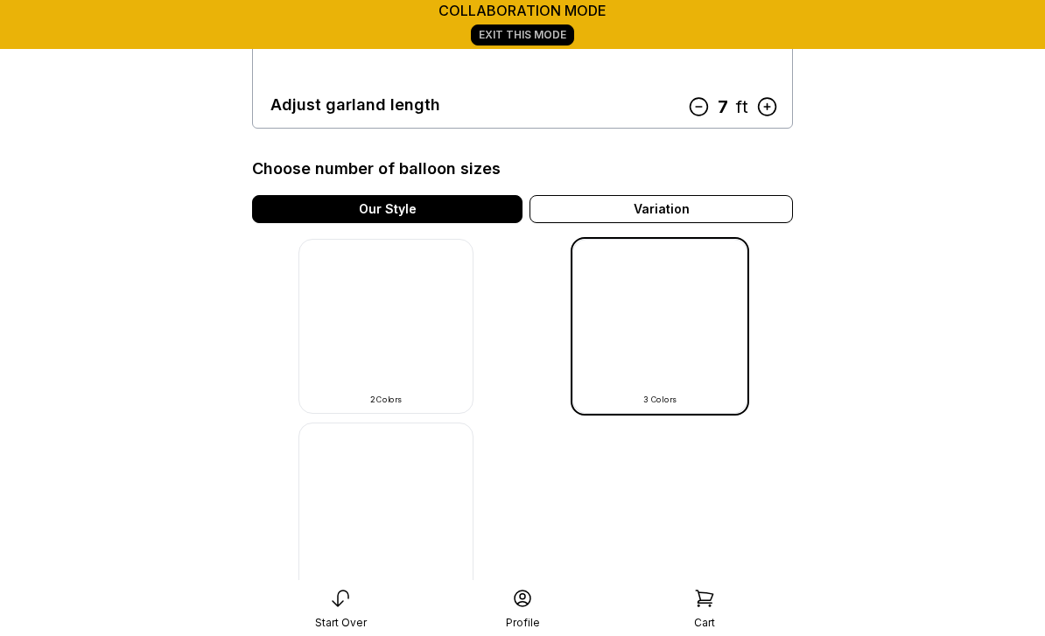
scroll to position [424, 0]
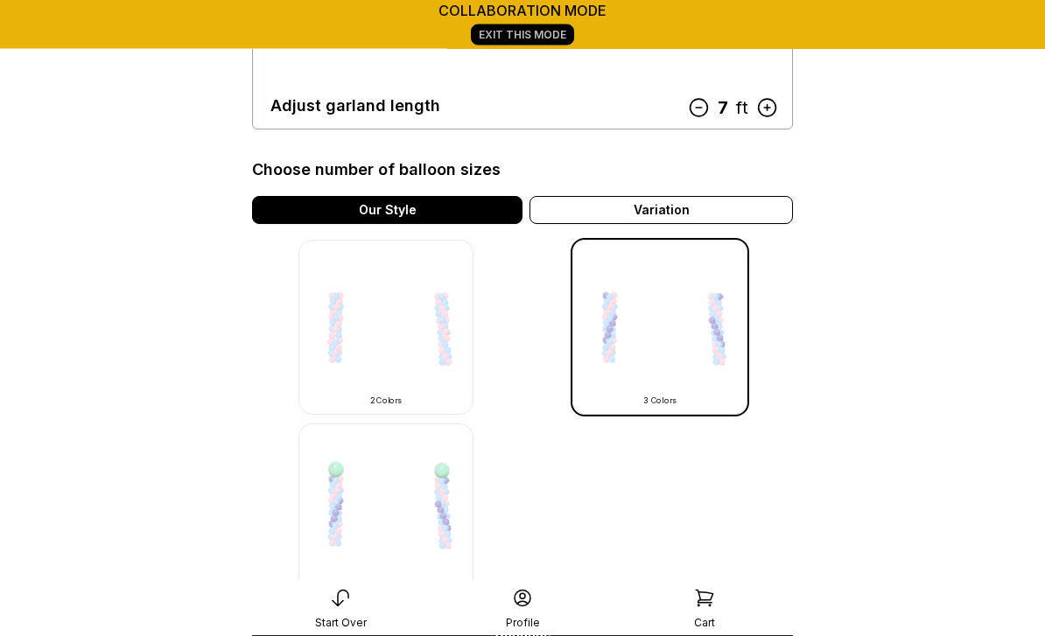
click at [374, 543] on img at bounding box center [385, 511] width 175 height 175
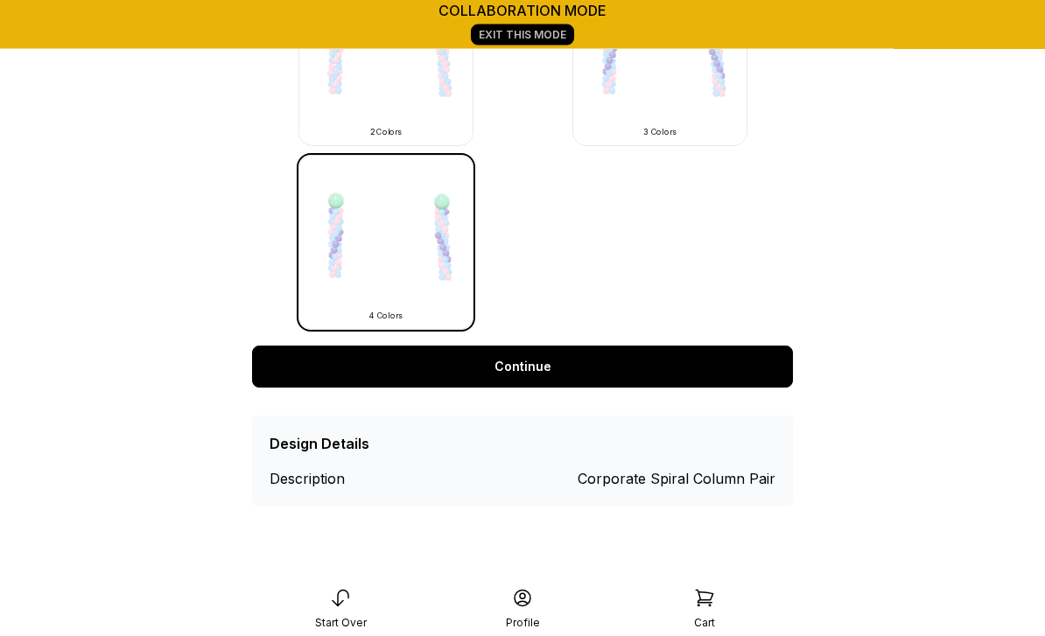
scroll to position [690, 0]
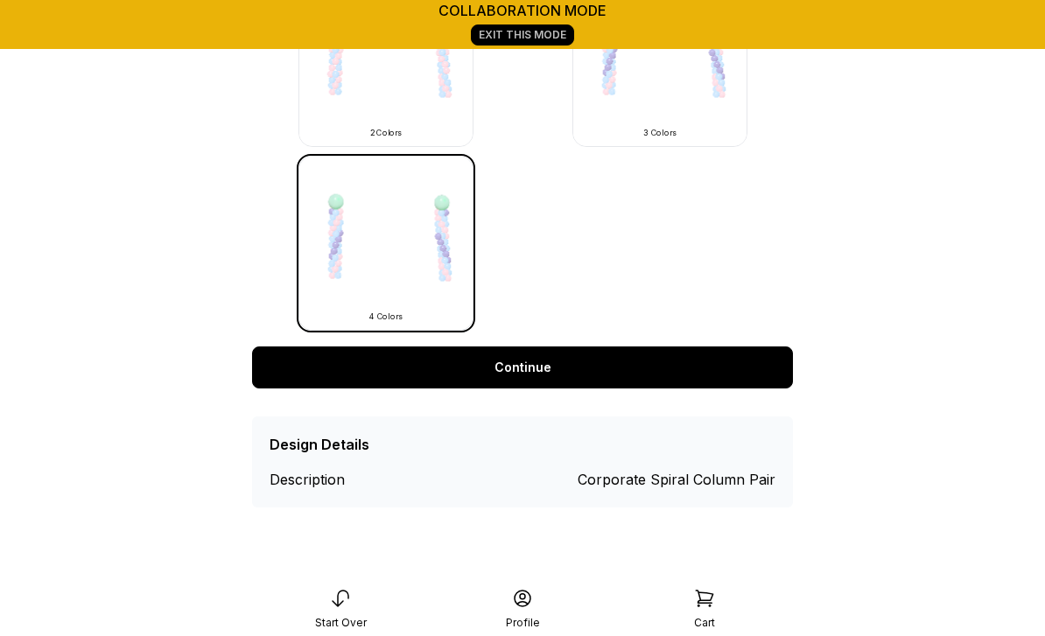
click at [517, 369] on link "Continue" at bounding box center [522, 368] width 541 height 42
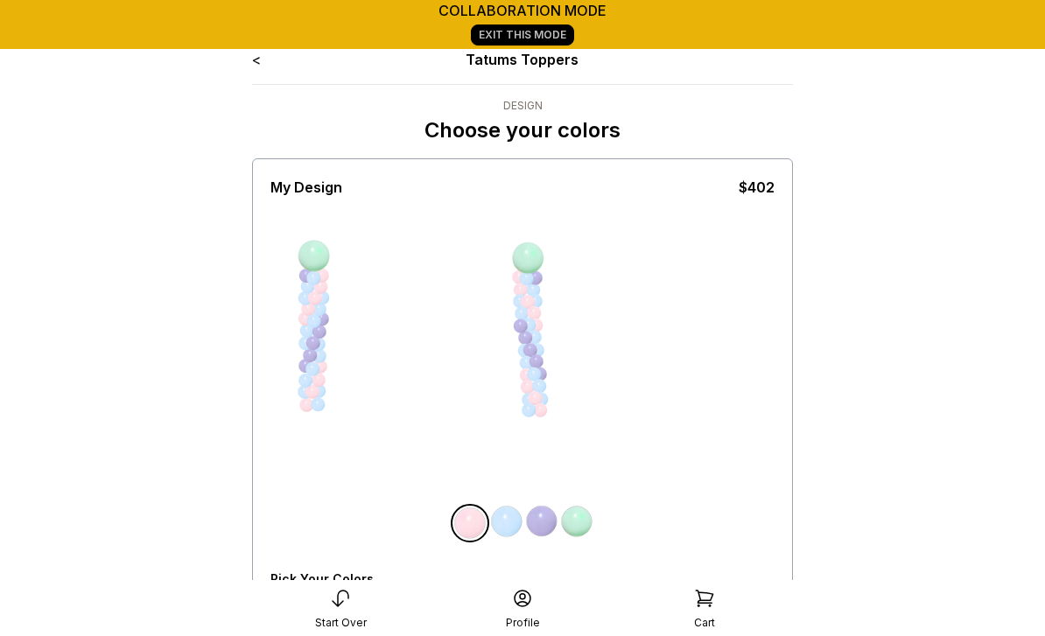
click at [307, 614] on div "All Balloons" at bounding box center [306, 609] width 72 height 14
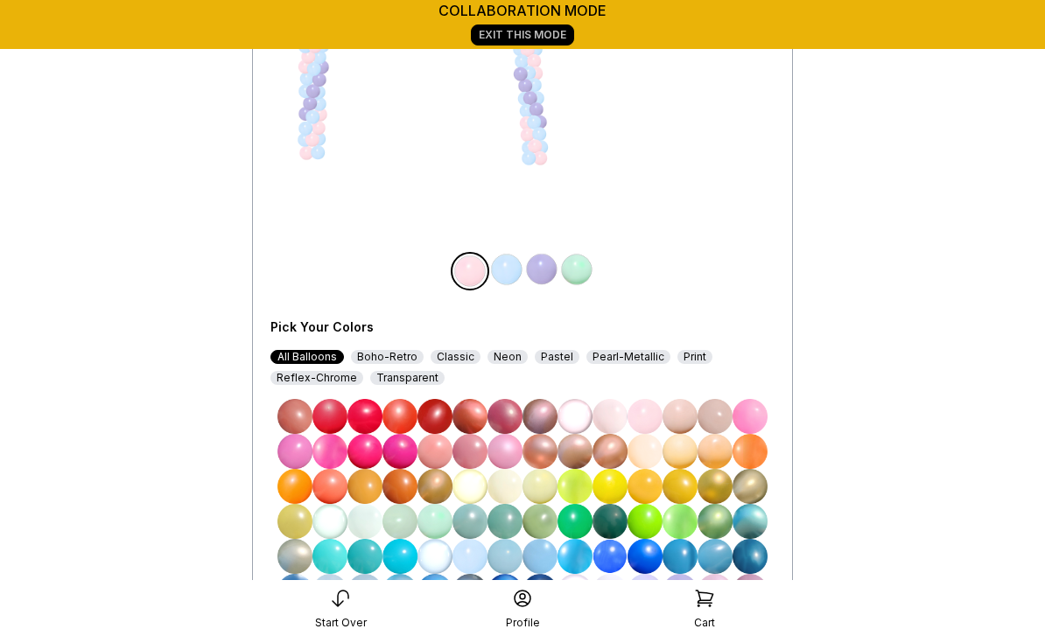
scroll to position [250, 0]
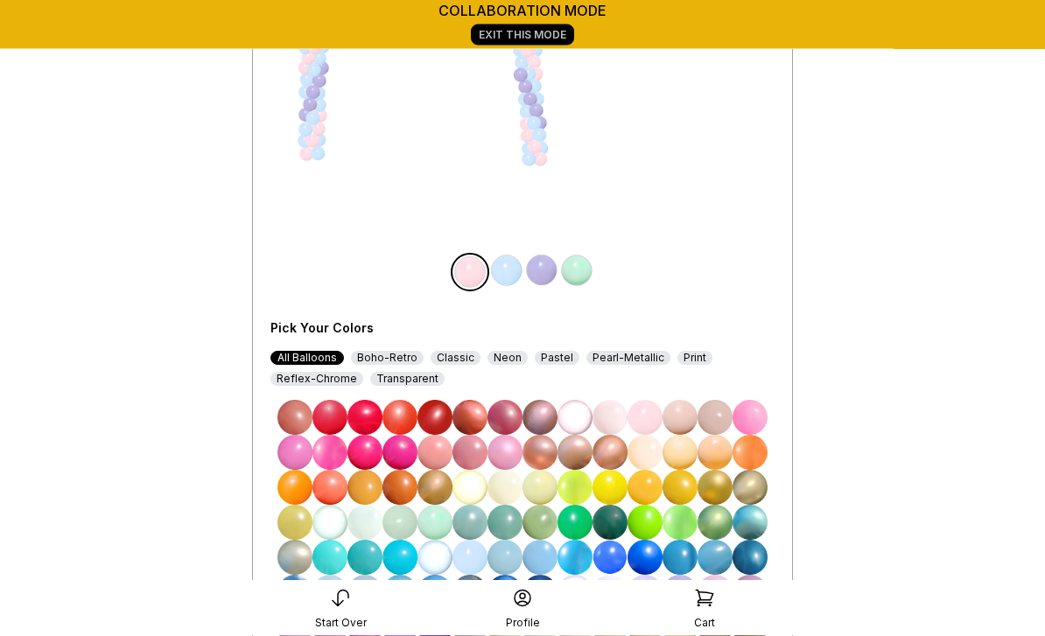
click at [403, 455] on img at bounding box center [399, 453] width 35 height 35
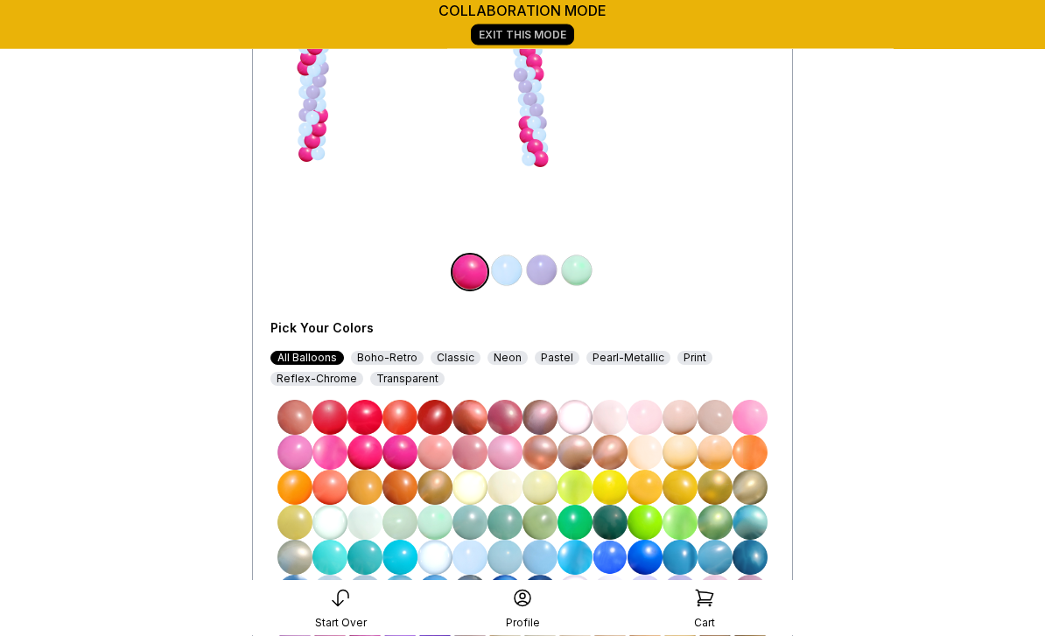
click at [511, 270] on img at bounding box center [506, 271] width 35 height 35
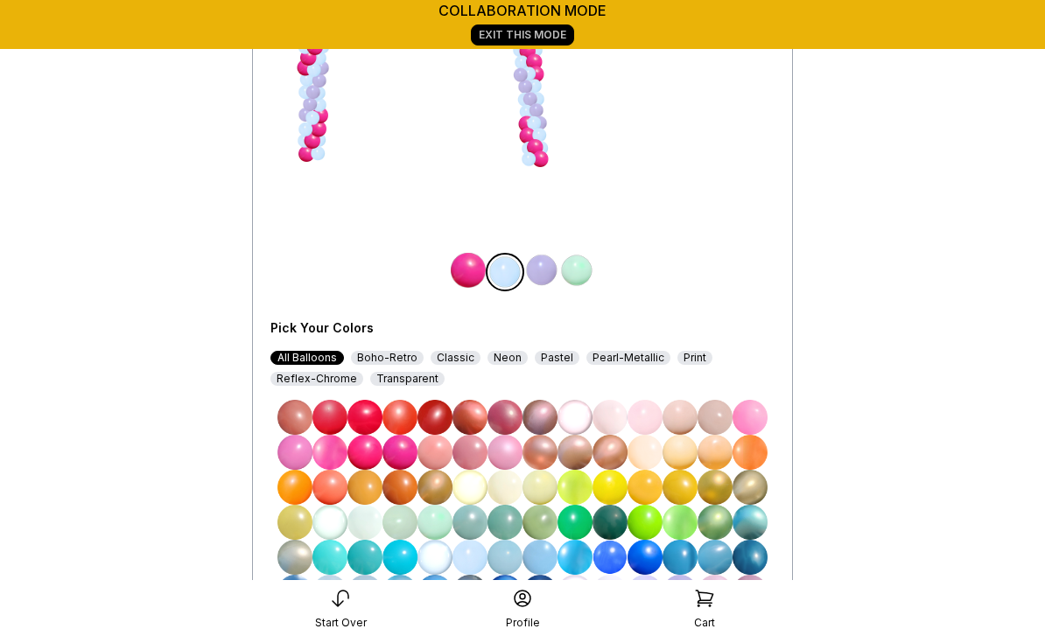
click at [750, 419] on img at bounding box center [749, 417] width 35 height 35
click at [543, 273] on img at bounding box center [541, 270] width 35 height 35
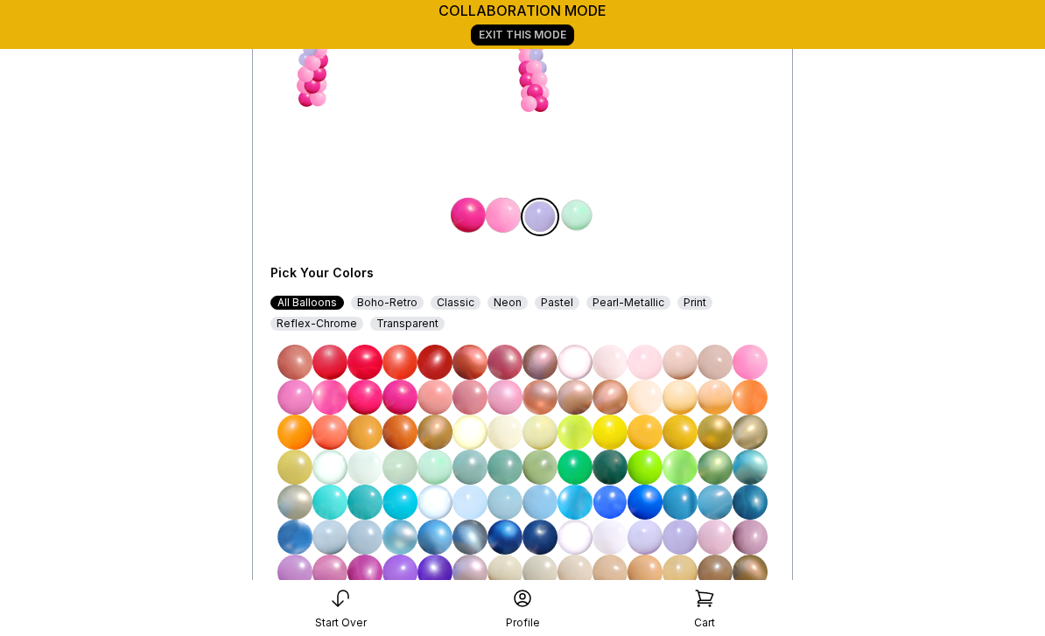
scroll to position [340, 0]
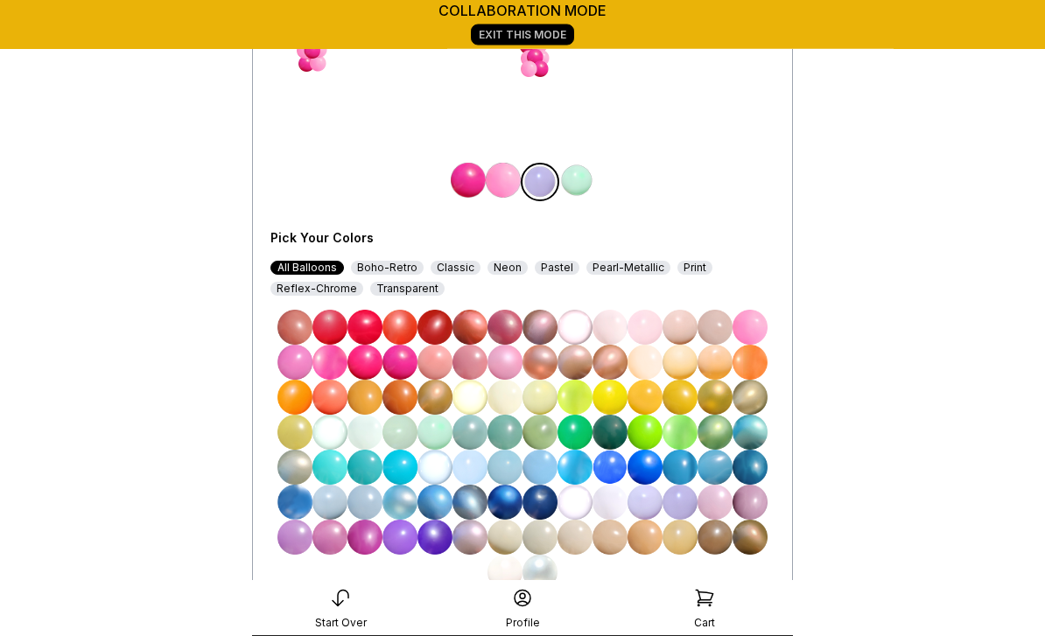
click at [369, 543] on img at bounding box center [364, 538] width 35 height 35
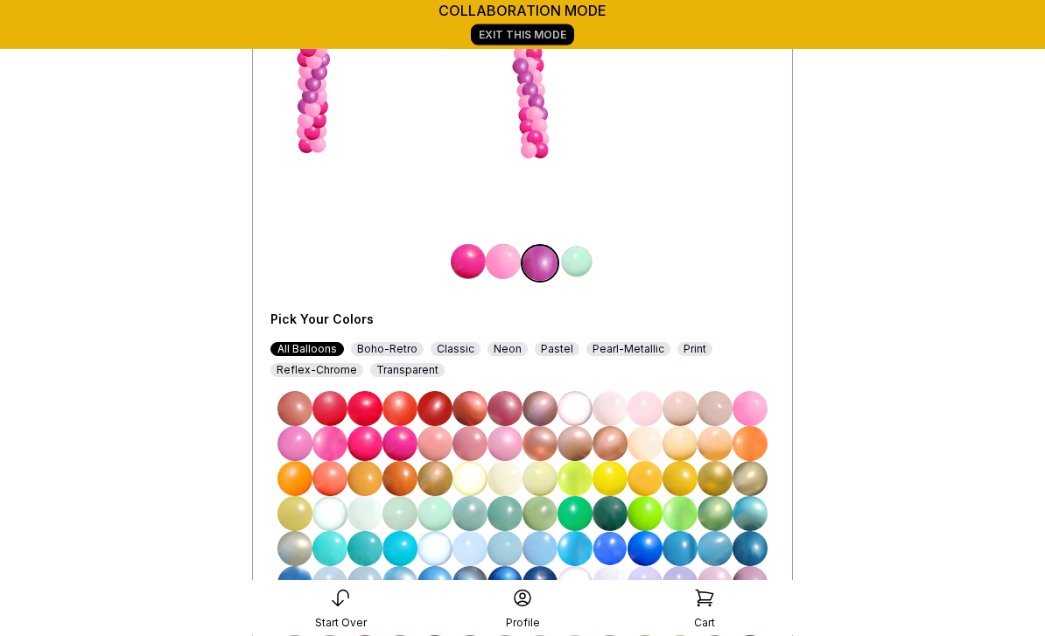
scroll to position [263, 0]
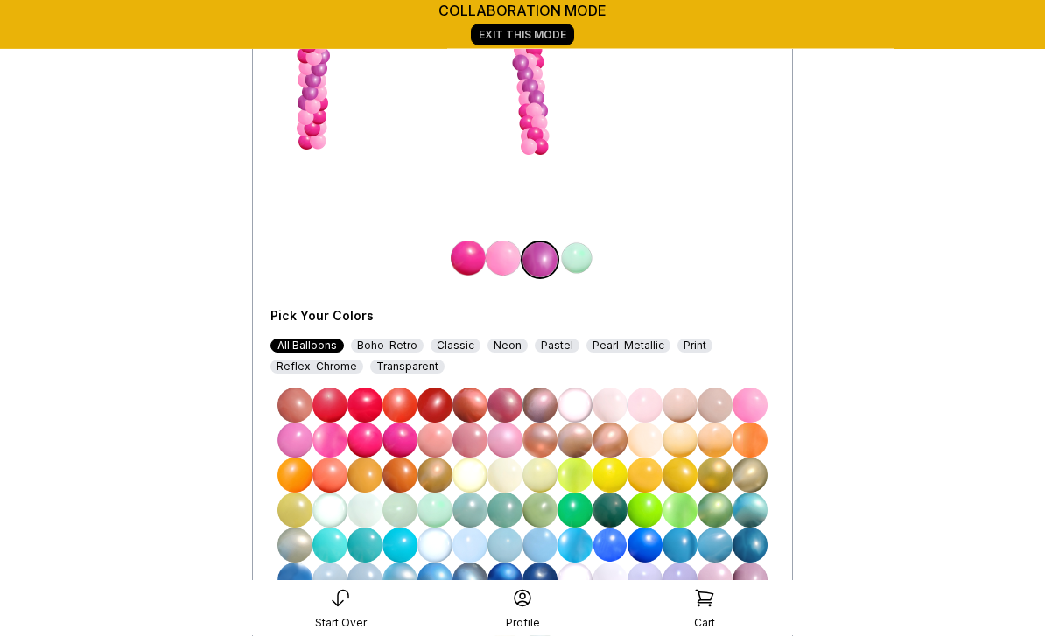
click at [510, 442] on img at bounding box center [504, 441] width 35 height 35
click at [746, 406] on img at bounding box center [749, 406] width 35 height 35
click at [331, 442] on img at bounding box center [329, 441] width 35 height 35
click at [576, 260] on img at bounding box center [576, 259] width 35 height 35
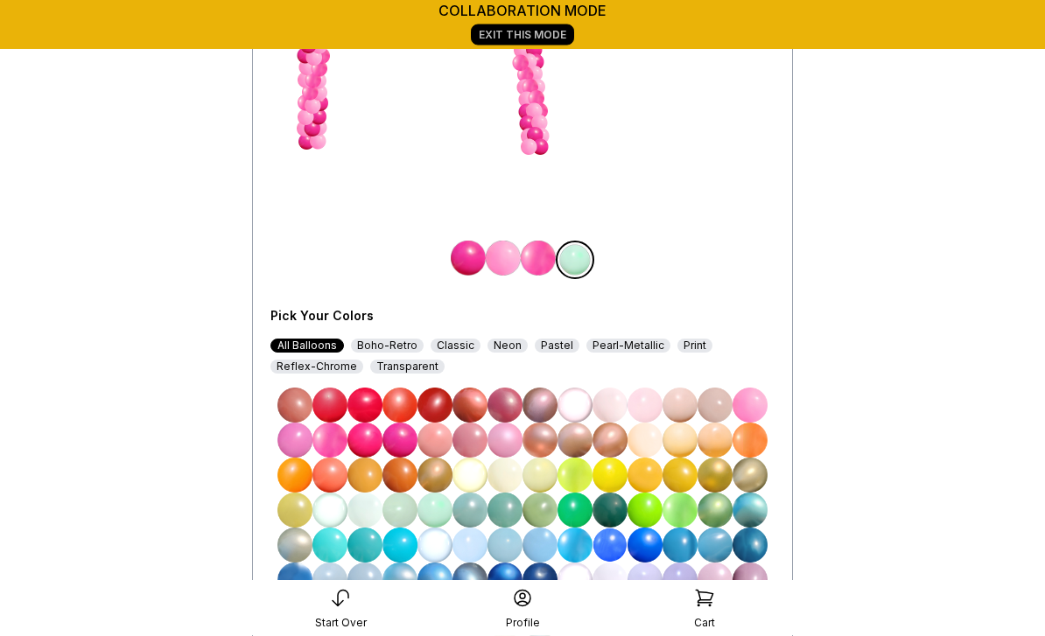
scroll to position [263, 0]
click at [362, 445] on img at bounding box center [364, 440] width 35 height 35
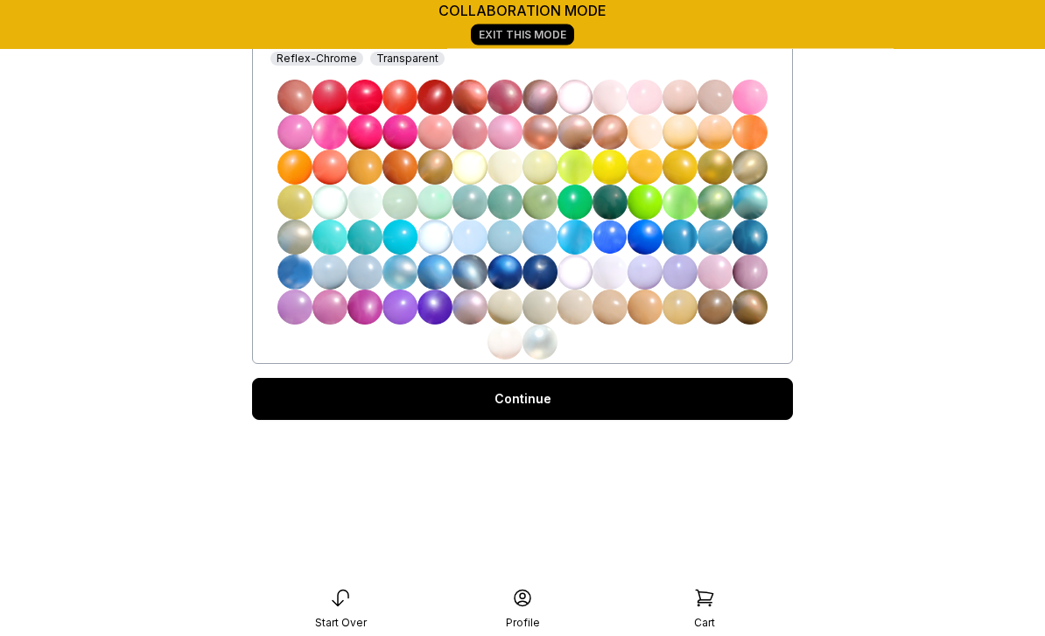
scroll to position [561, 0]
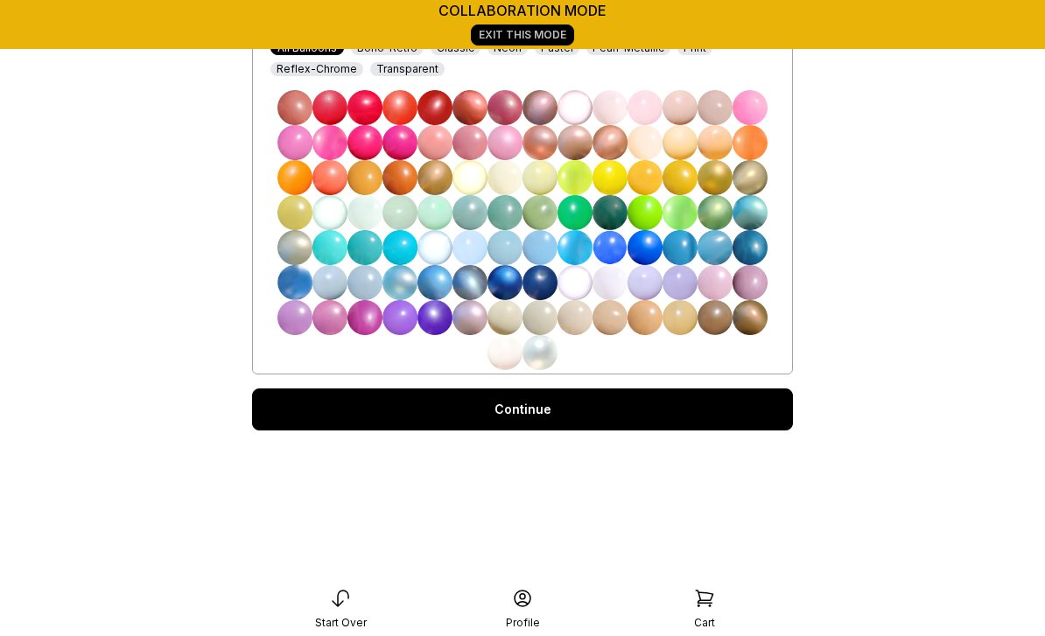
click at [545, 408] on link "Continue" at bounding box center [522, 410] width 541 height 42
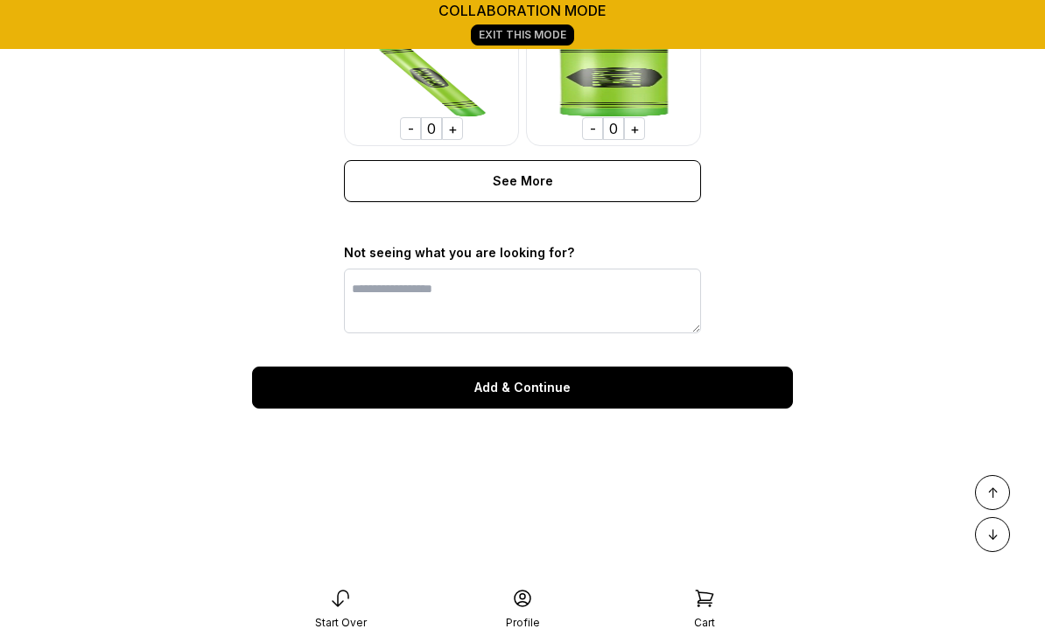
scroll to position [1461, 0]
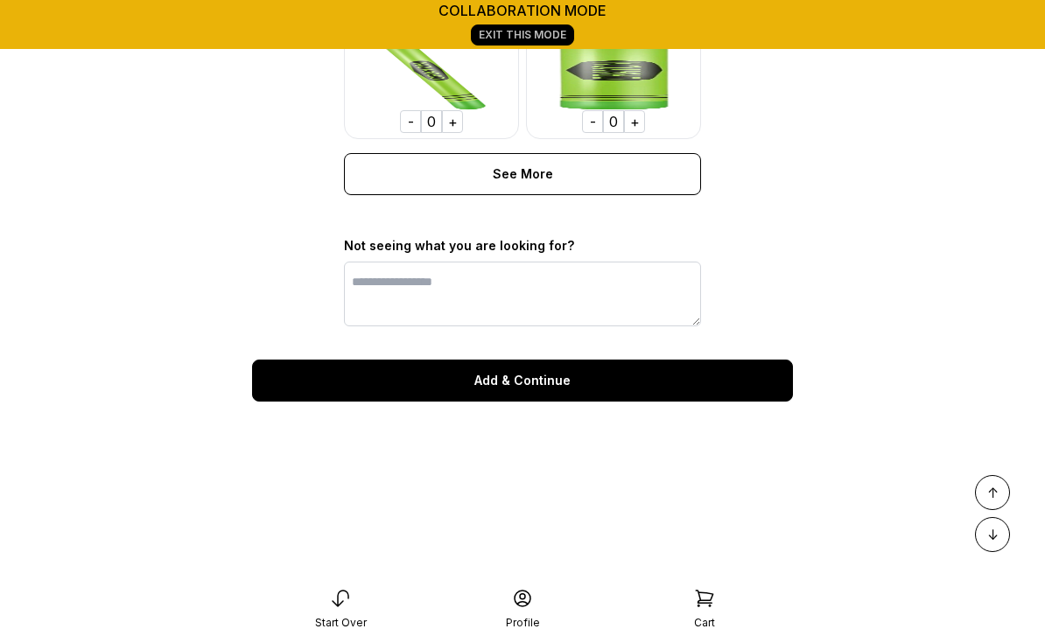
click at [546, 382] on div "Add & Continue" at bounding box center [522, 381] width 541 height 42
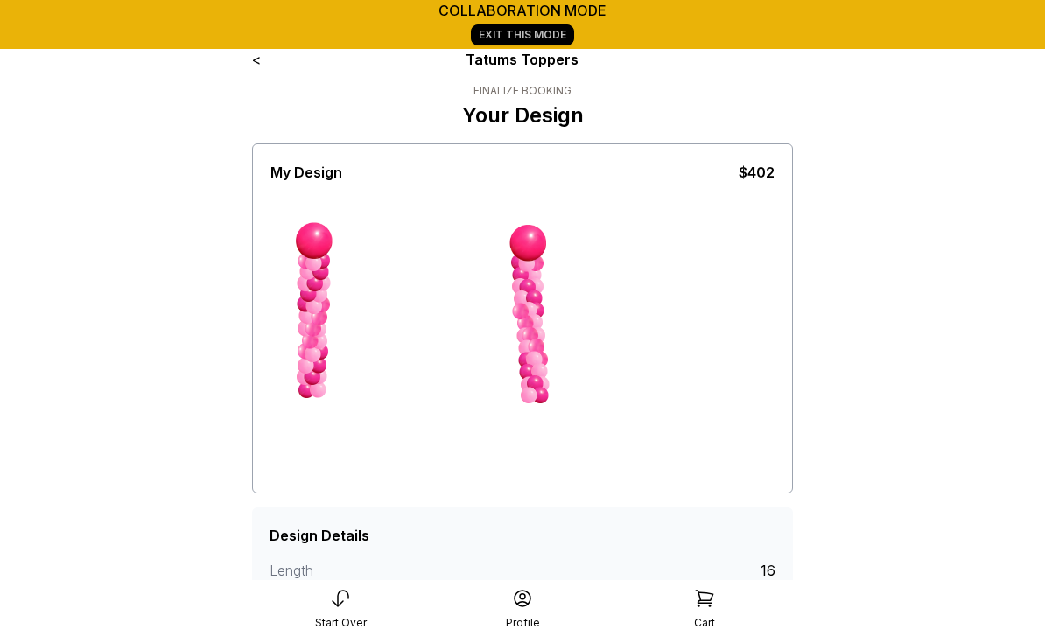
click at [256, 73] on div "< Tatums Toppers Finalize Booking Your Design My Design $402 screenshot clear D…" at bounding box center [522, 439] width 541 height 781
click at [259, 59] on link "<" at bounding box center [256, 60] width 9 height 18
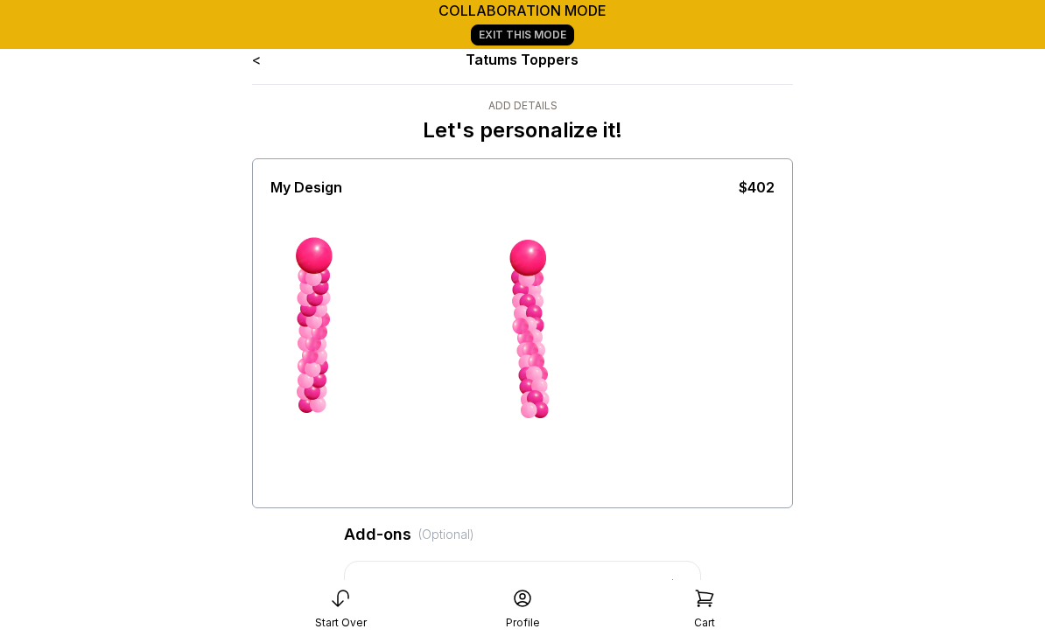
click at [261, 67] on link "<" at bounding box center [256, 60] width 9 height 18
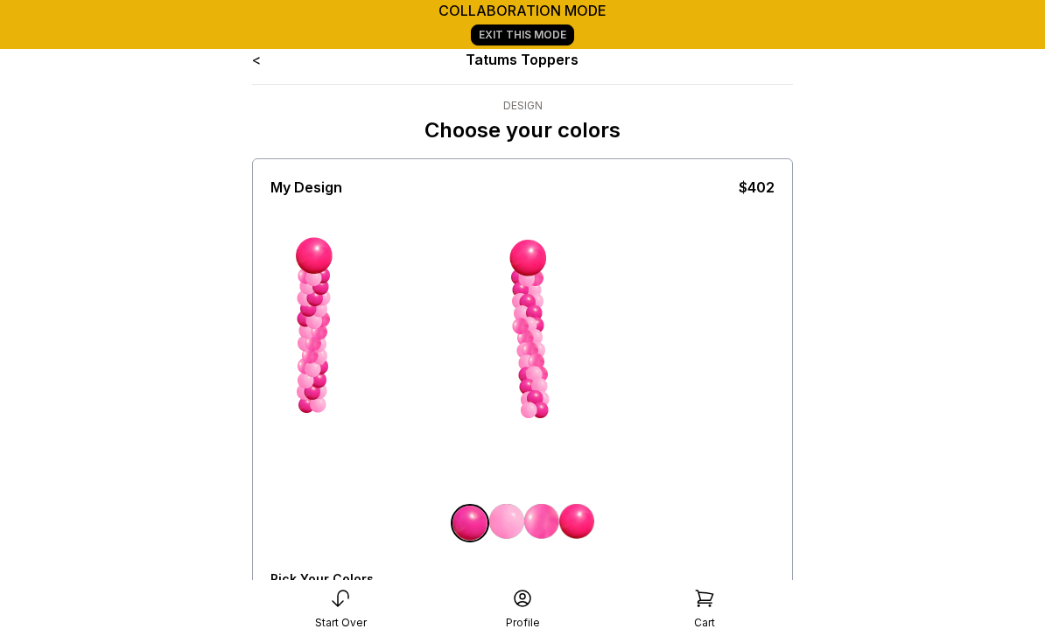
click at [253, 63] on link "<" at bounding box center [256, 60] width 9 height 18
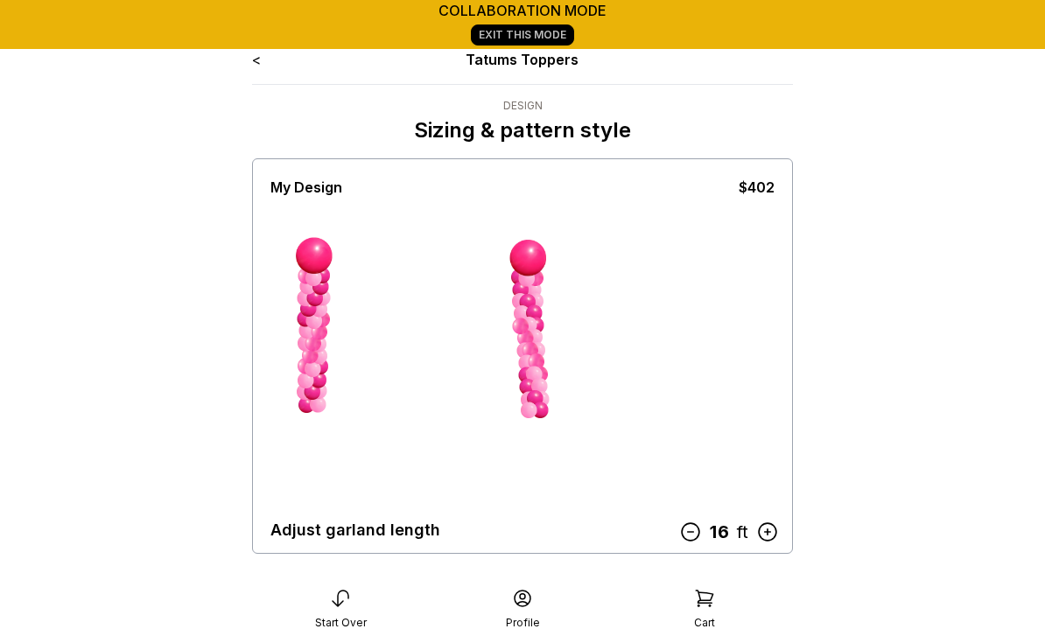
click at [688, 530] on icon at bounding box center [690, 532] width 23 height 23
click at [699, 535] on icon at bounding box center [691, 532] width 18 height 18
click at [693, 543] on icon at bounding box center [690, 532] width 23 height 23
click at [692, 543] on icon at bounding box center [690, 532] width 23 height 23
click at [692, 535] on icon at bounding box center [691, 532] width 23 height 23
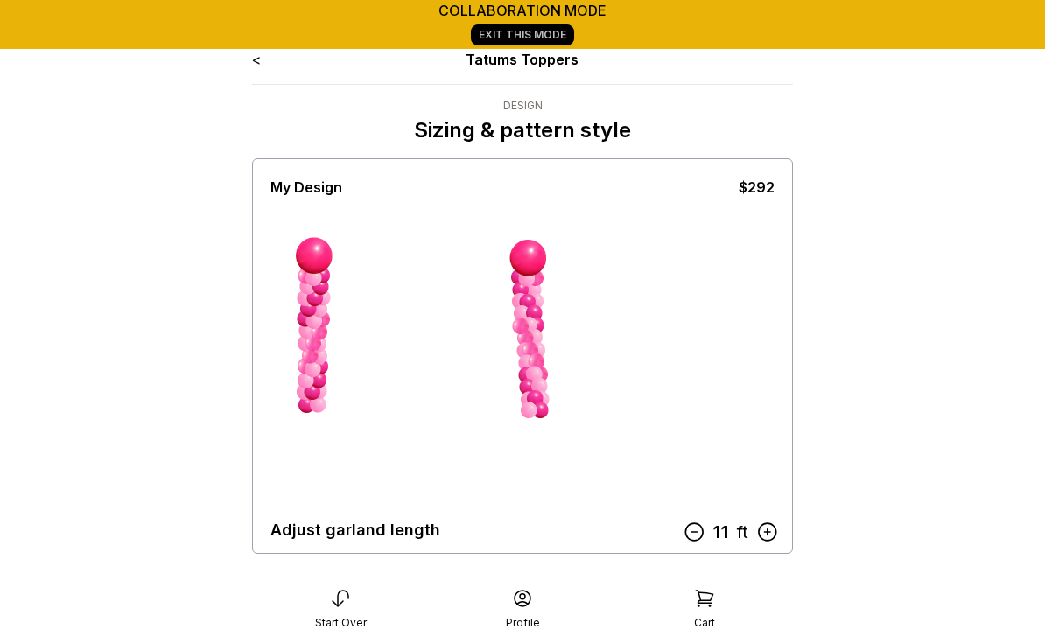
click at [690, 534] on icon at bounding box center [694, 532] width 23 height 23
click at [690, 543] on icon at bounding box center [689, 532] width 23 height 23
click at [695, 529] on icon at bounding box center [697, 532] width 23 height 23
click at [700, 533] on icon at bounding box center [697, 532] width 23 height 23
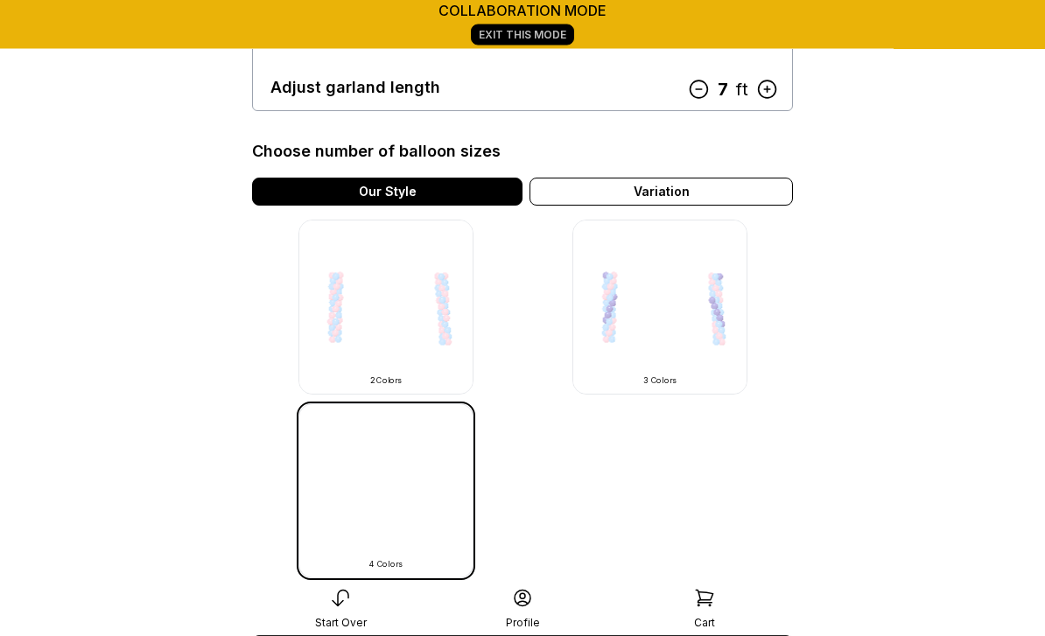
scroll to position [443, 0]
click at [551, 615] on link "Continue" at bounding box center [522, 615] width 541 height 42
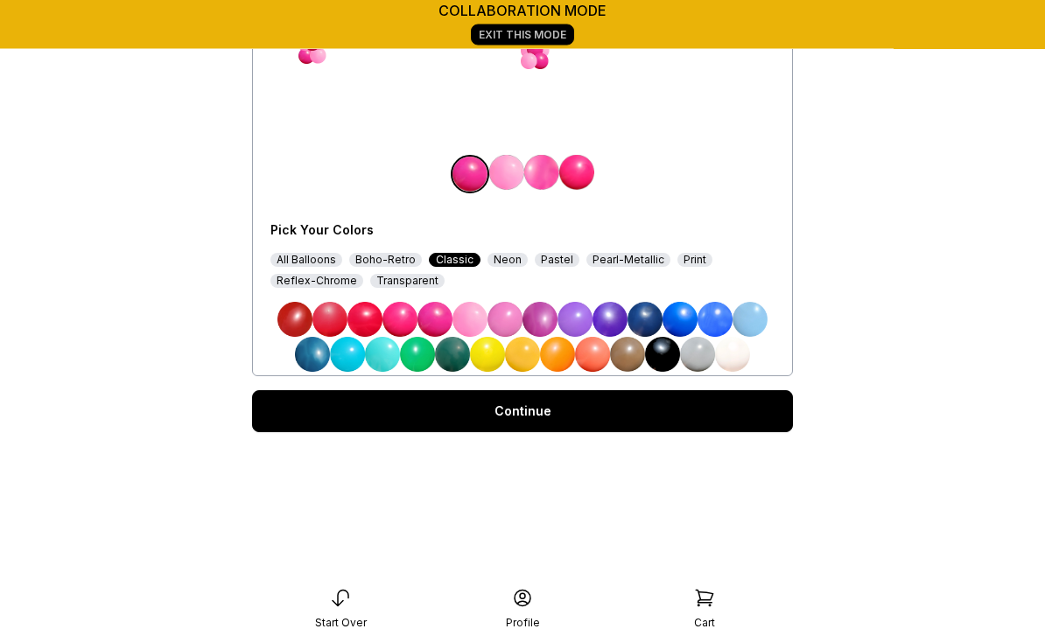
scroll to position [349, 0]
click at [559, 409] on link "Continue" at bounding box center [522, 411] width 541 height 42
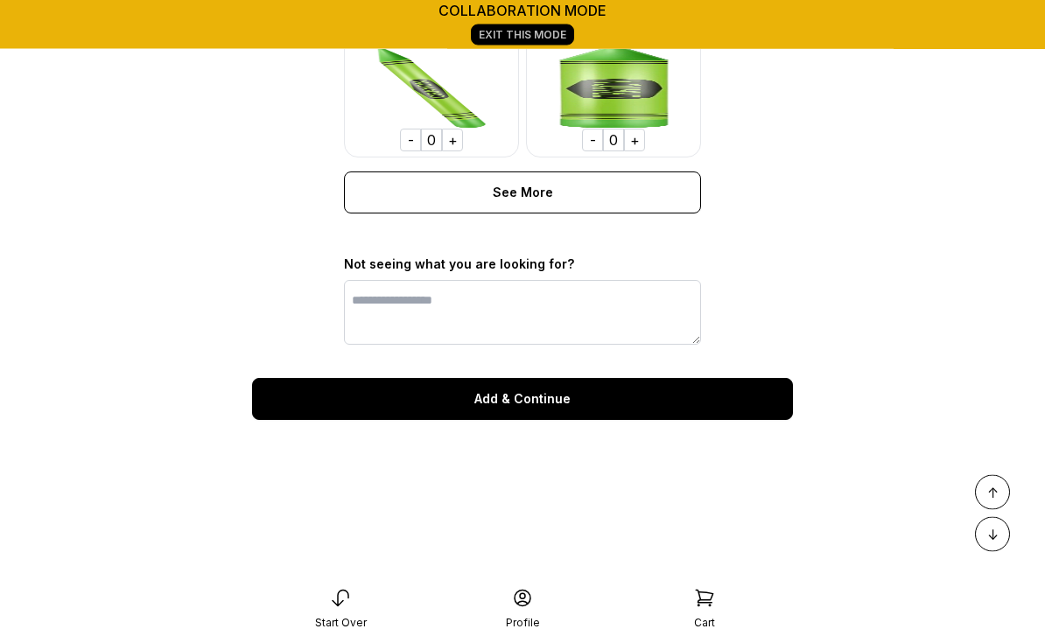
scroll to position [1443, 0]
click at [557, 402] on div "Add & Continue" at bounding box center [522, 399] width 541 height 42
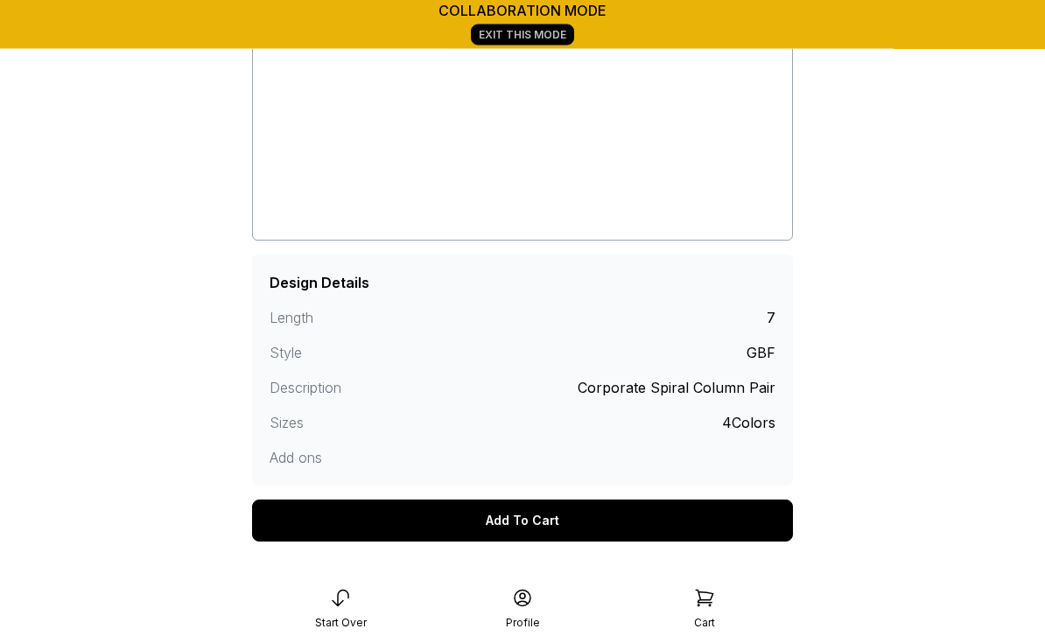
scroll to position [253, 0]
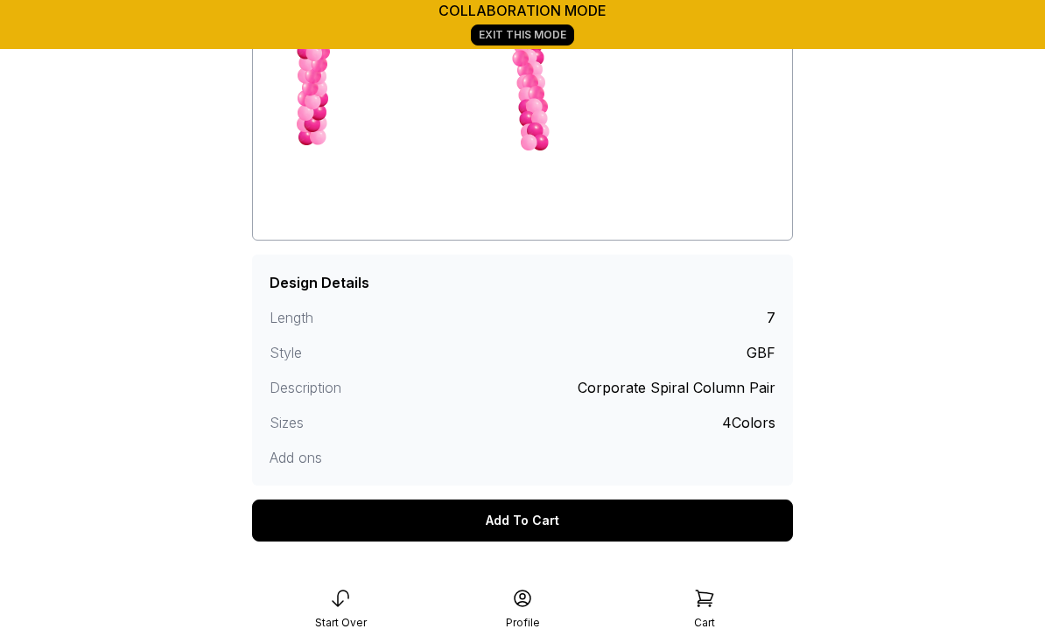
click at [585, 529] on div "Add To Cart" at bounding box center [522, 521] width 541 height 42
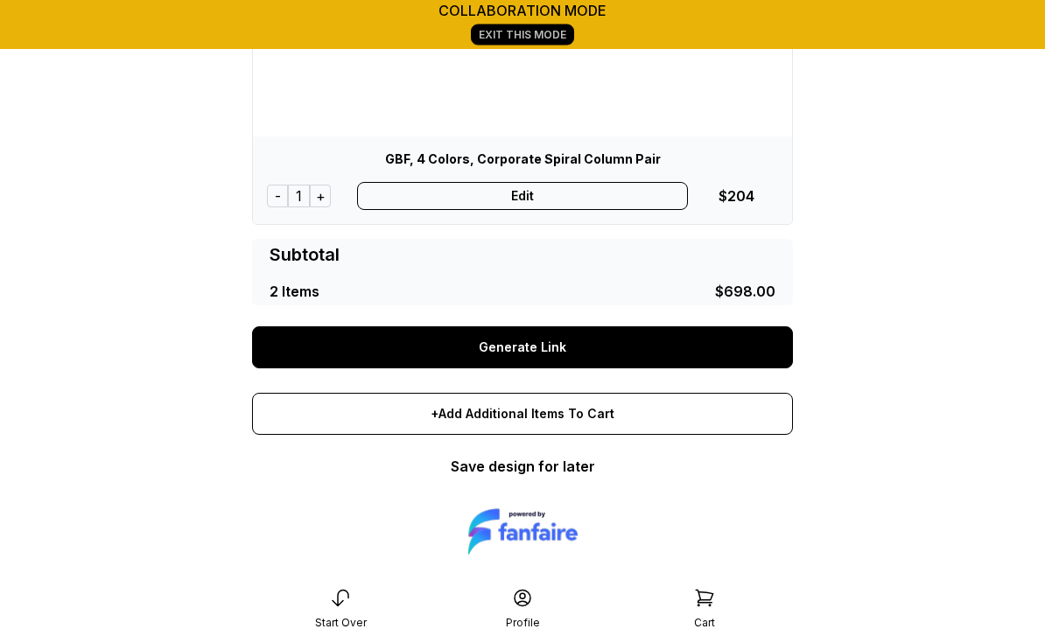
scroll to position [748, 0]
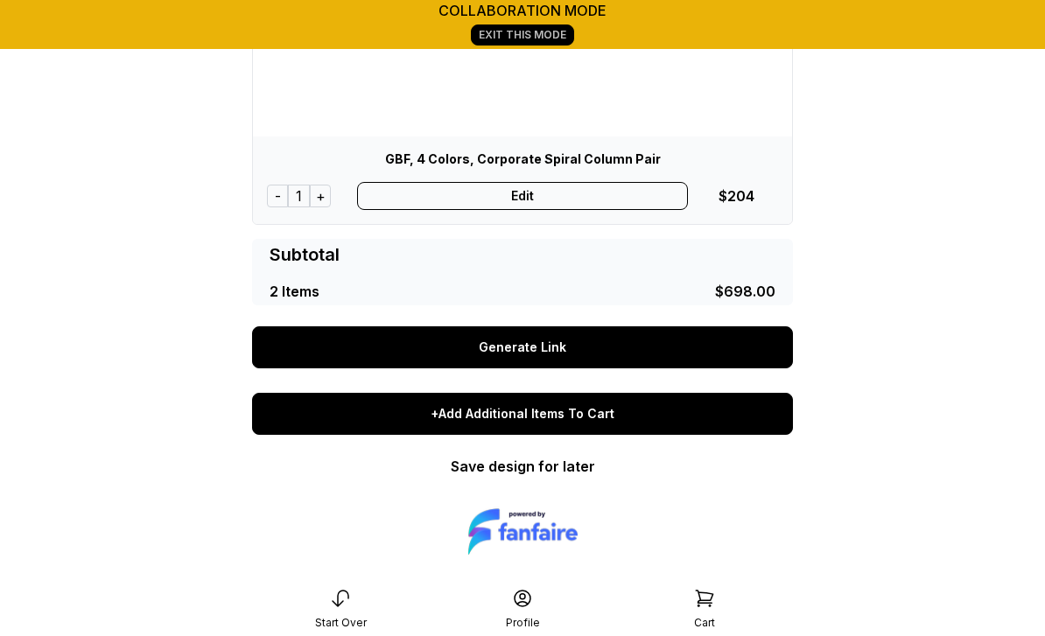
click at [559, 420] on div "+Add Additional Items To Cart" at bounding box center [522, 414] width 541 height 42
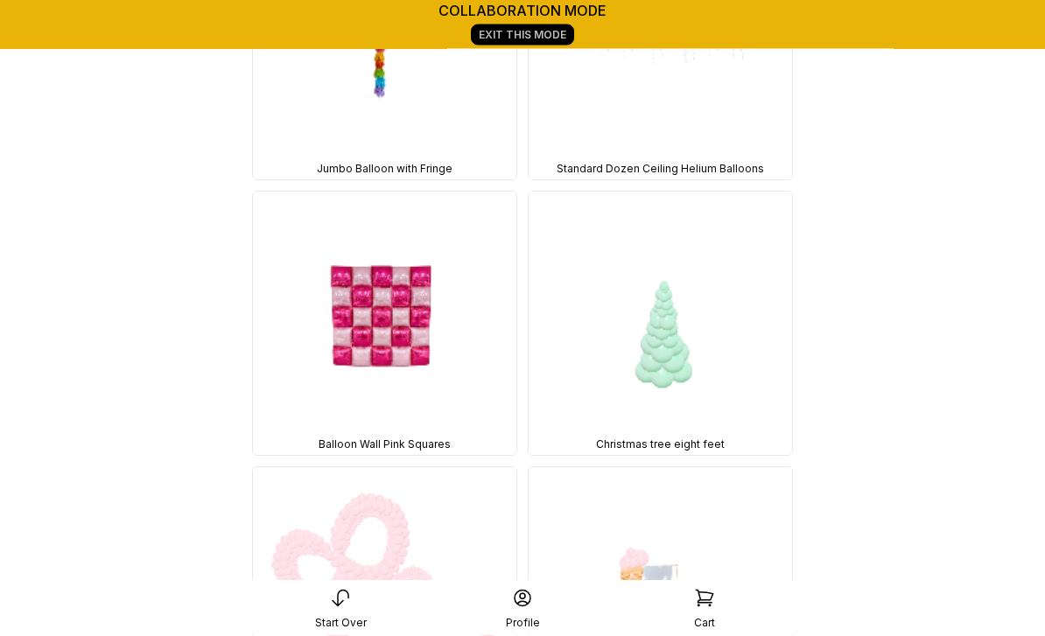
scroll to position [14552, 0]
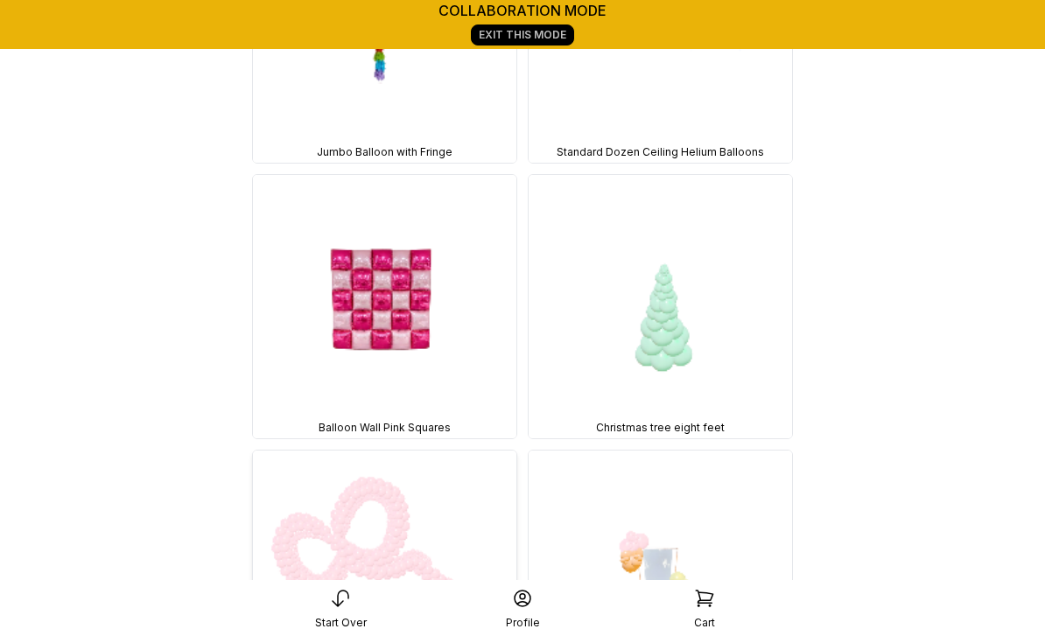
click at [387, 451] on img at bounding box center [384, 582] width 263 height 263
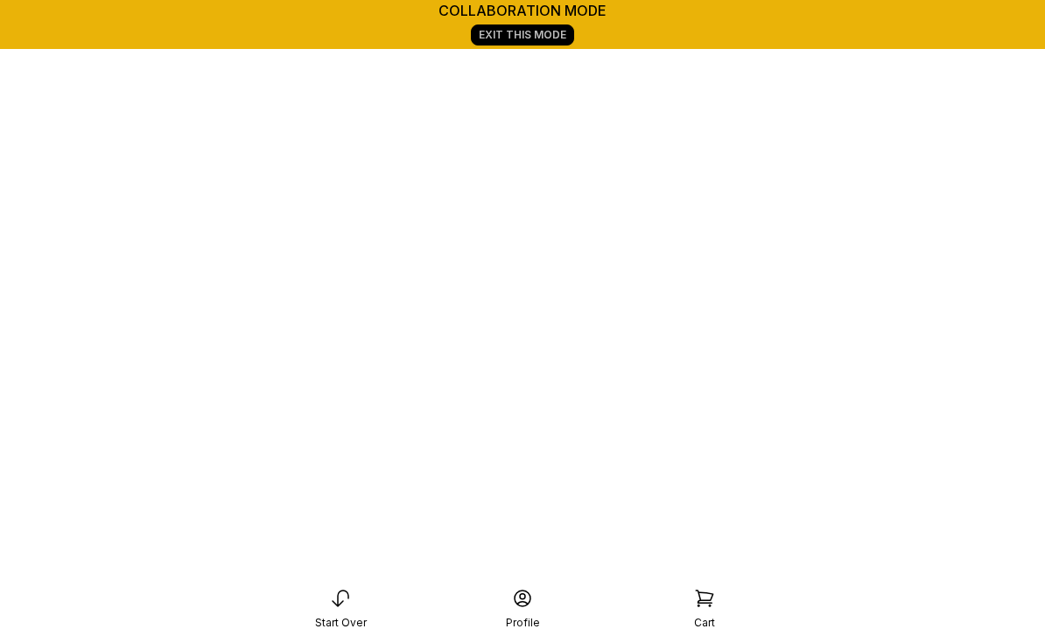
scroll to position [245, 0]
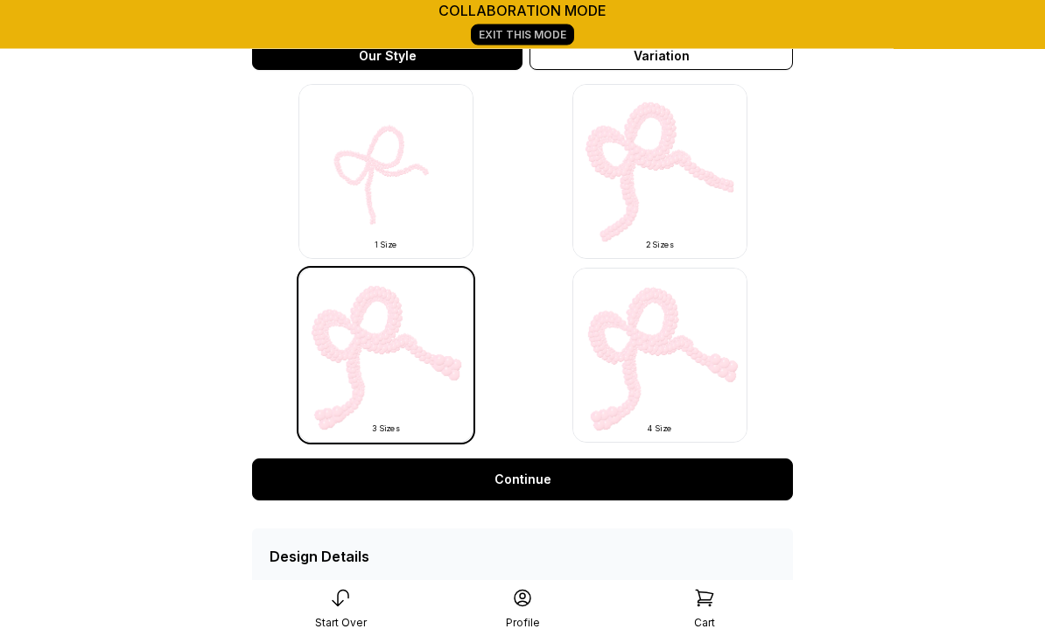
scroll to position [533, 0]
click at [517, 480] on link "Continue" at bounding box center [522, 480] width 541 height 42
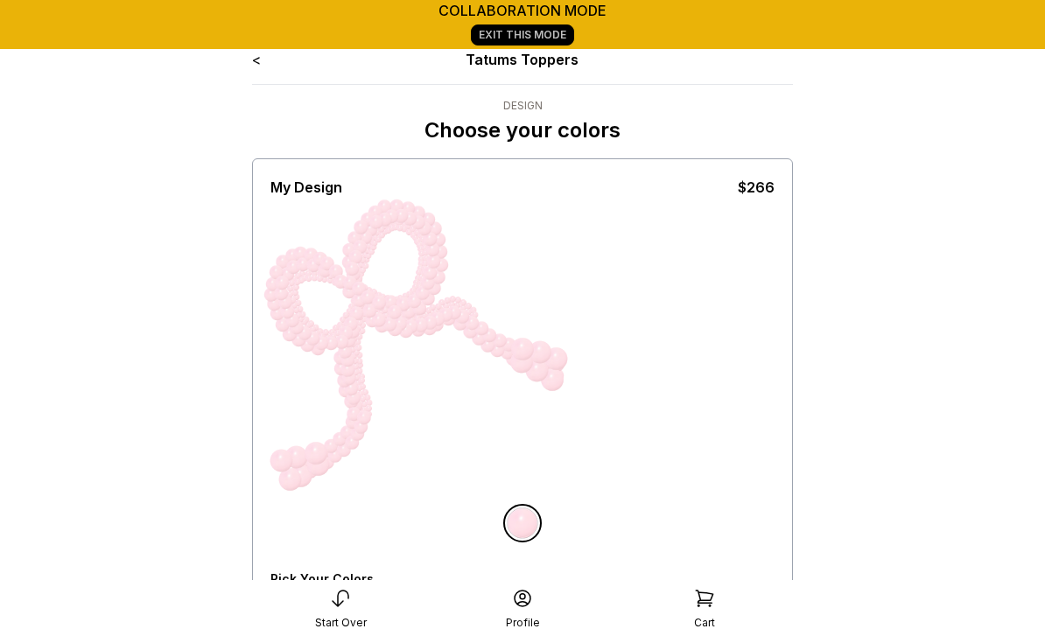
click at [312, 604] on div "All Balloons" at bounding box center [306, 609] width 72 height 14
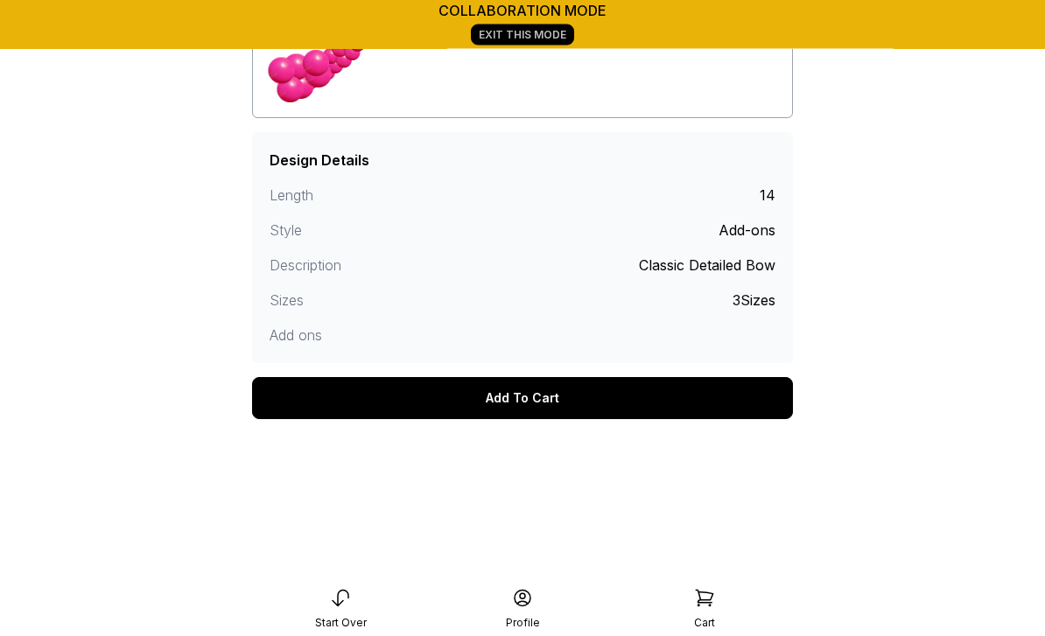
scroll to position [375, 0]
click at [551, 404] on div "Add To Cart" at bounding box center [522, 398] width 541 height 42
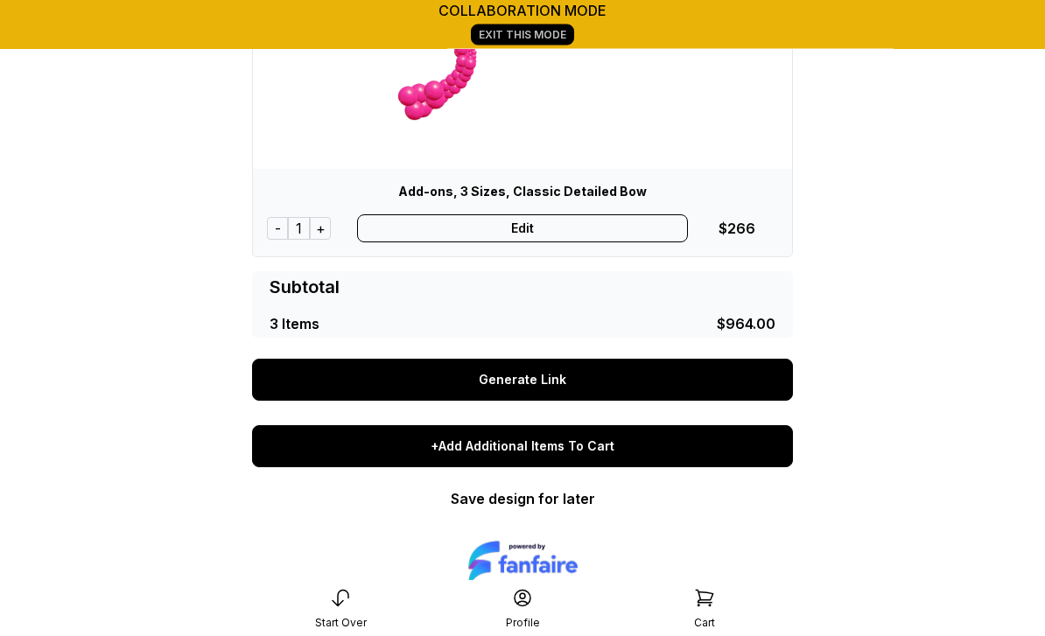
scroll to position [1138, 0]
click at [552, 449] on div "+Add Additional Items To Cart" at bounding box center [522, 446] width 541 height 42
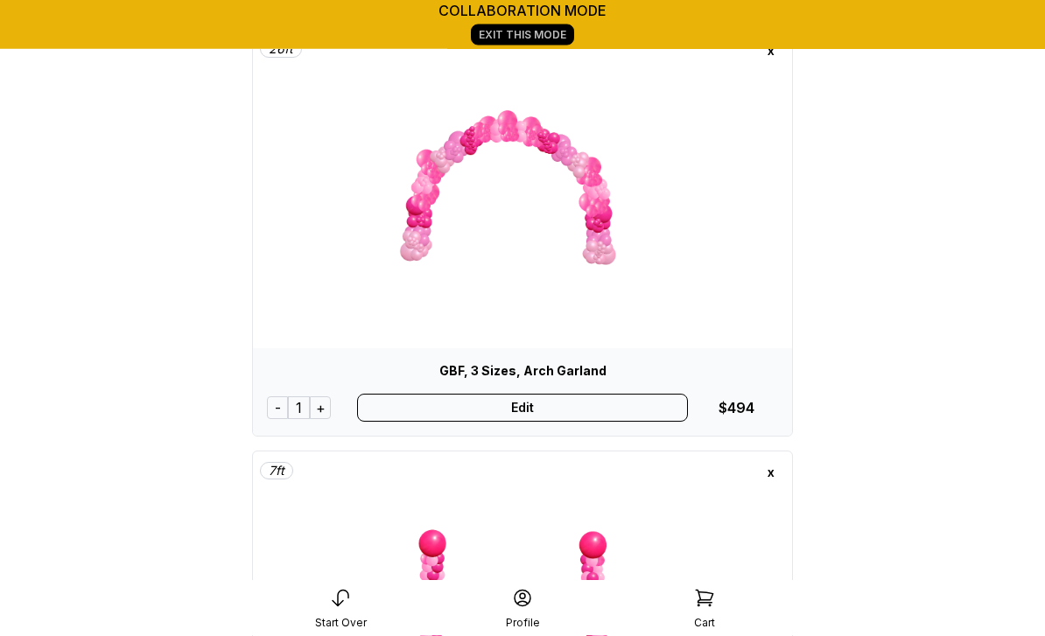
scroll to position [0, 0]
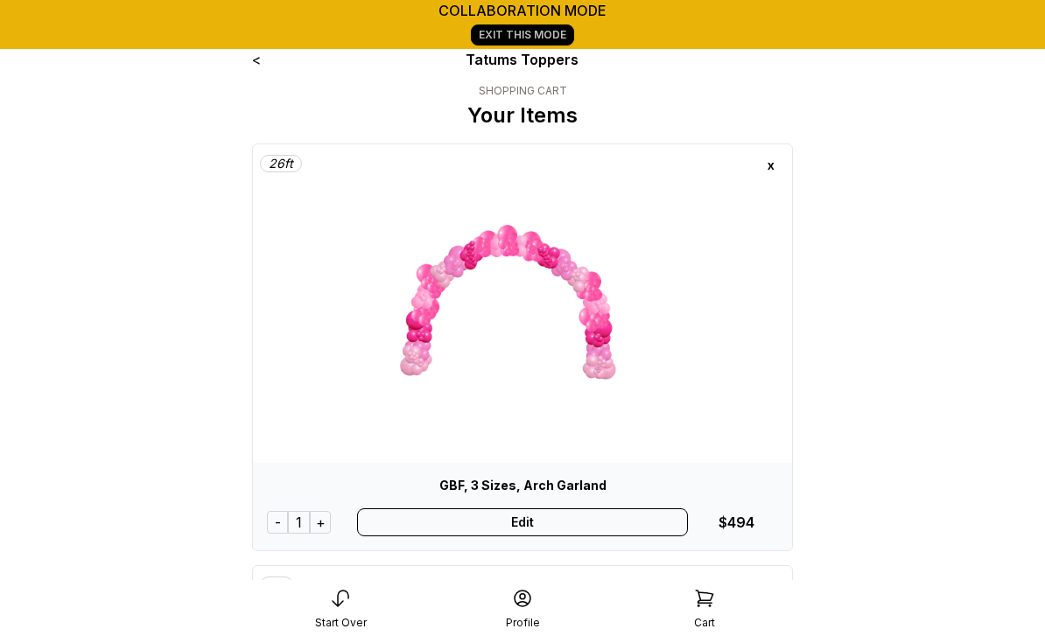
click at [539, 525] on div "Edit" at bounding box center [523, 522] width 332 height 28
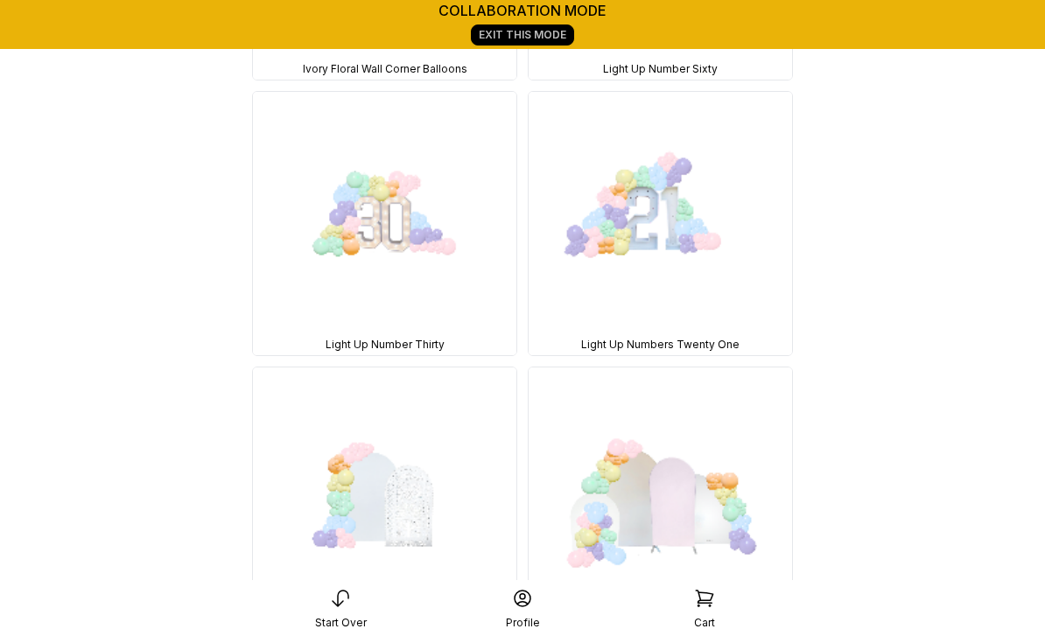
scroll to position [2628, 0]
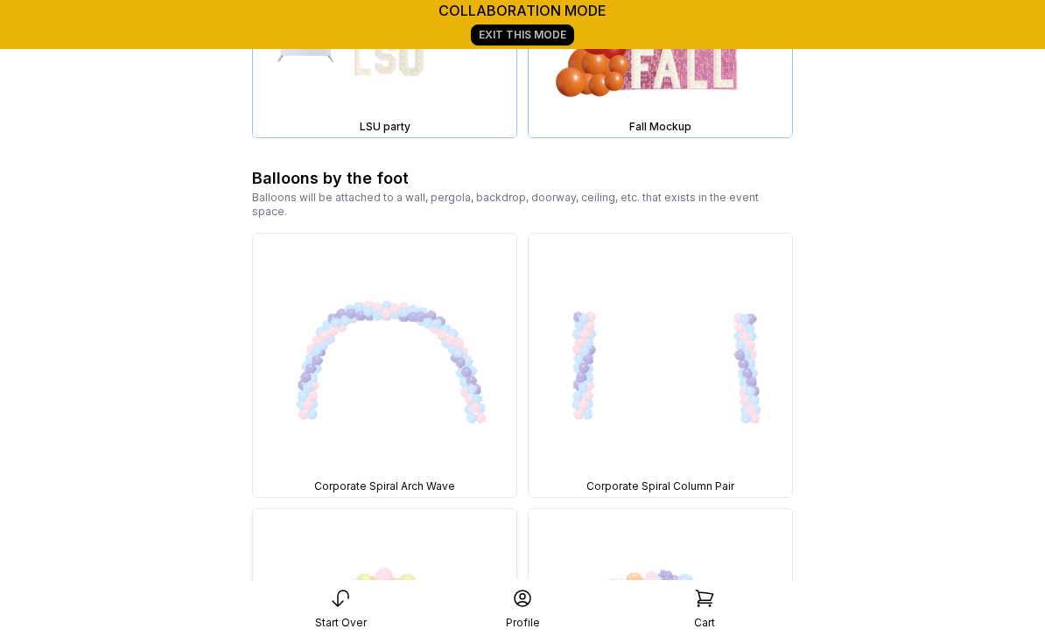
click at [440, 509] on img at bounding box center [384, 640] width 263 height 263
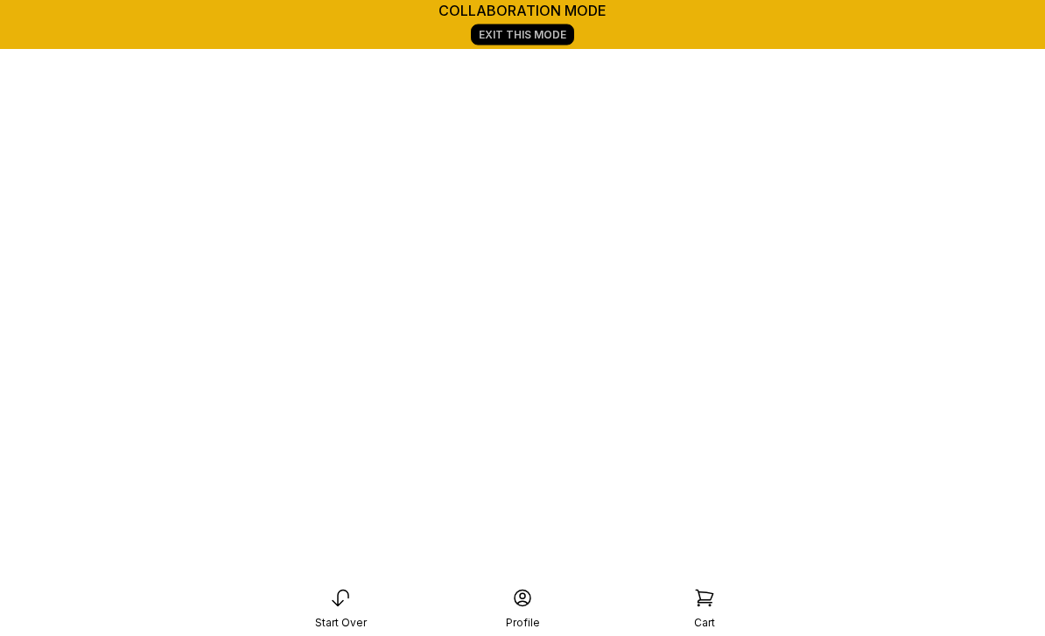
scroll to position [0, 0]
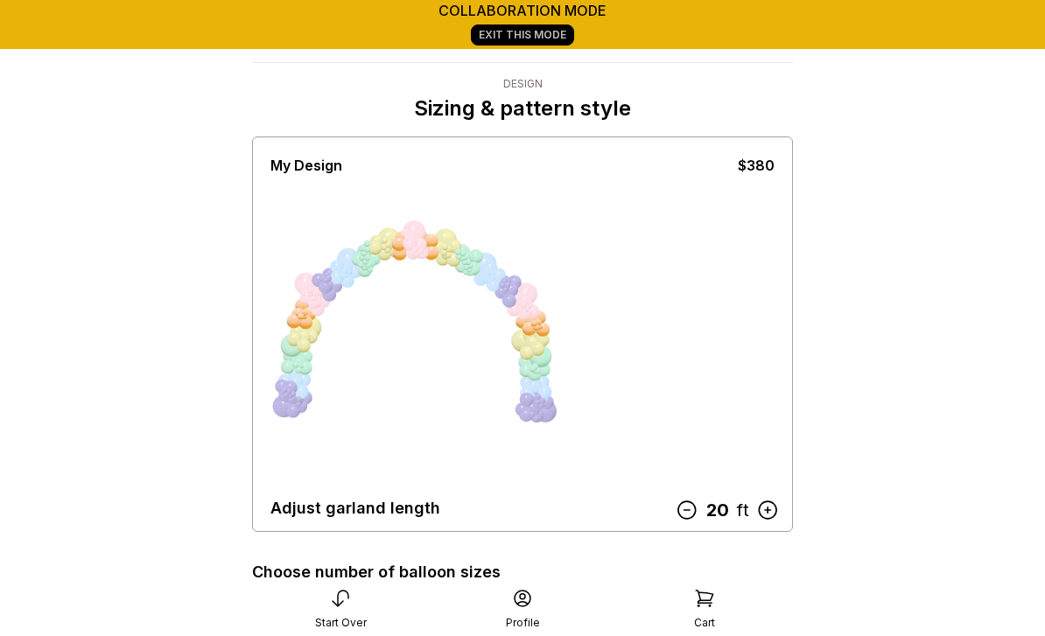
scroll to position [33, 0]
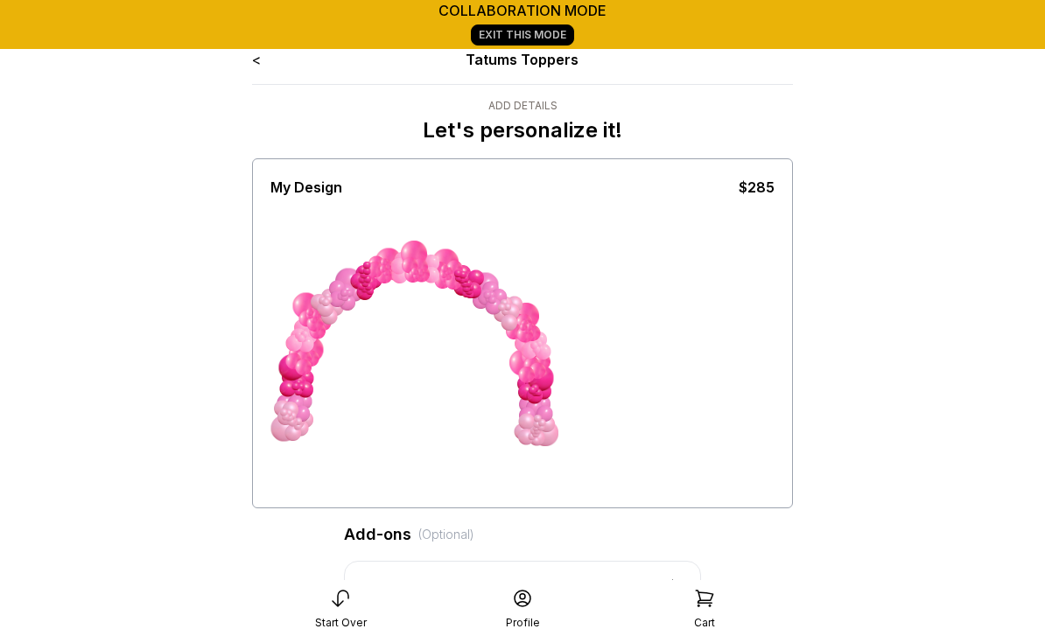
click at [258, 60] on link "<" at bounding box center [256, 60] width 9 height 18
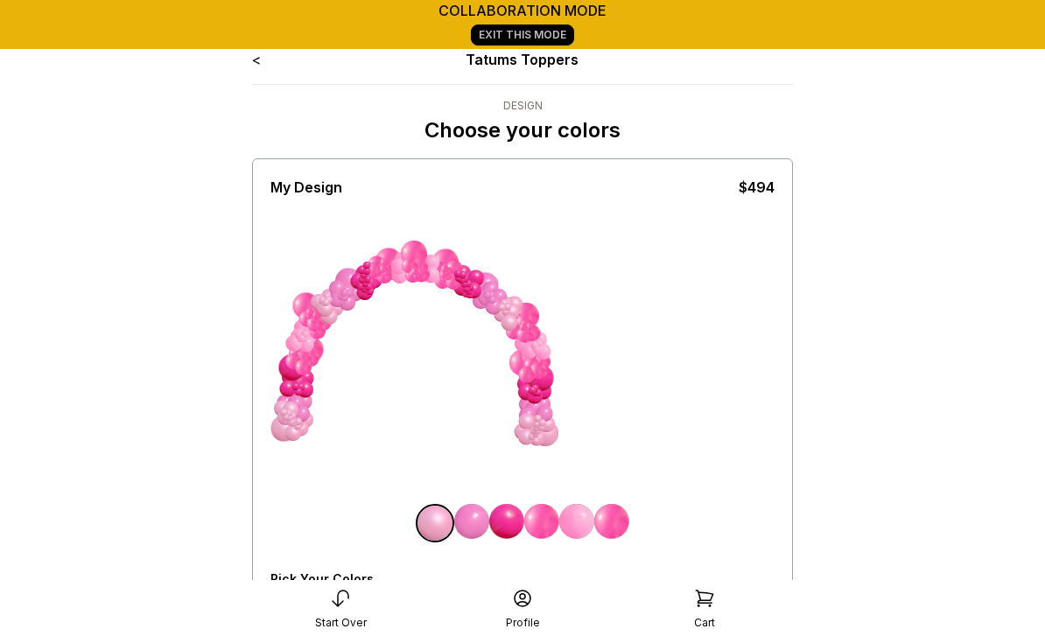
click at [261, 65] on link "<" at bounding box center [256, 60] width 9 height 18
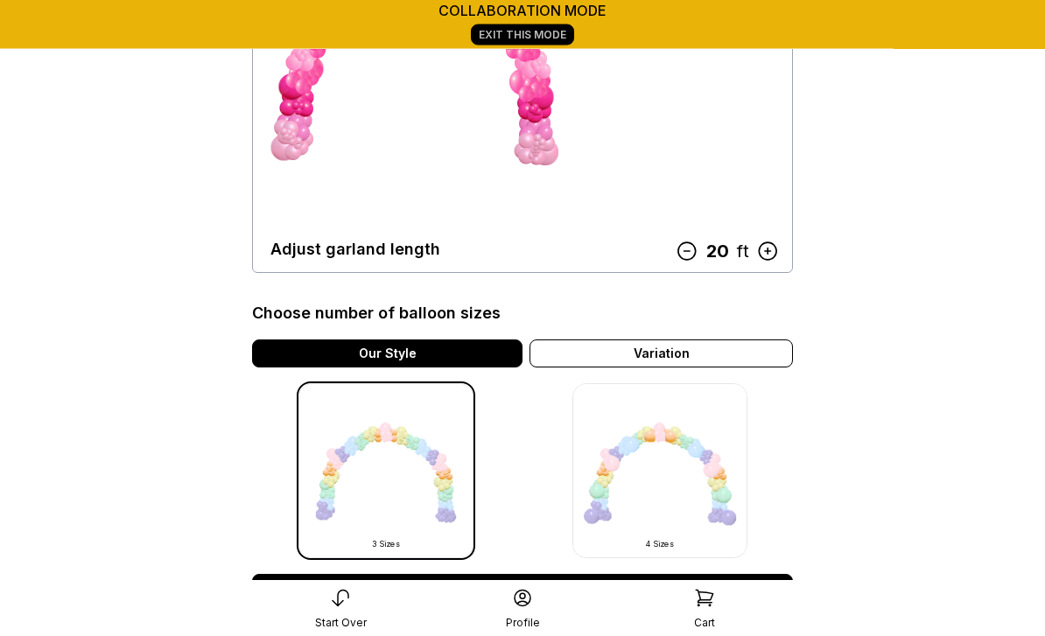
scroll to position [410, 0]
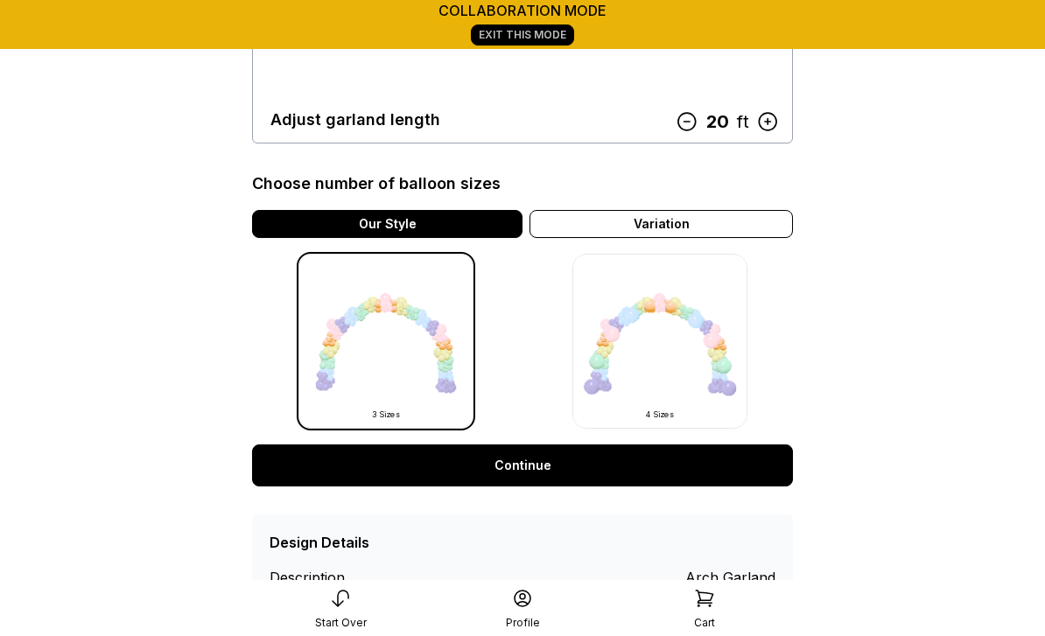
click at [515, 462] on link "Continue" at bounding box center [522, 466] width 541 height 42
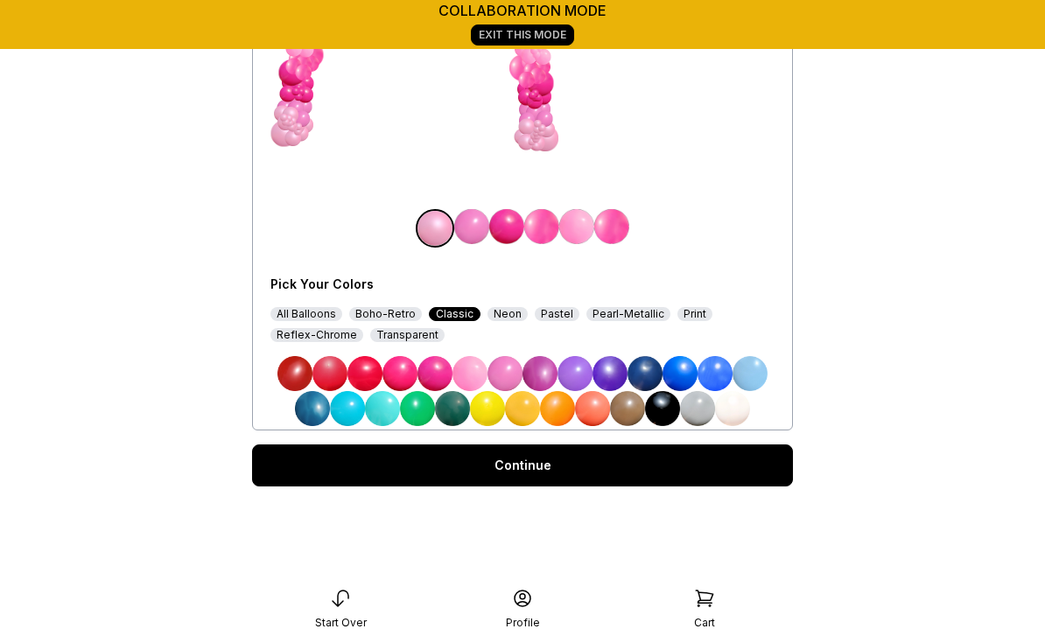
scroll to position [380, 0]
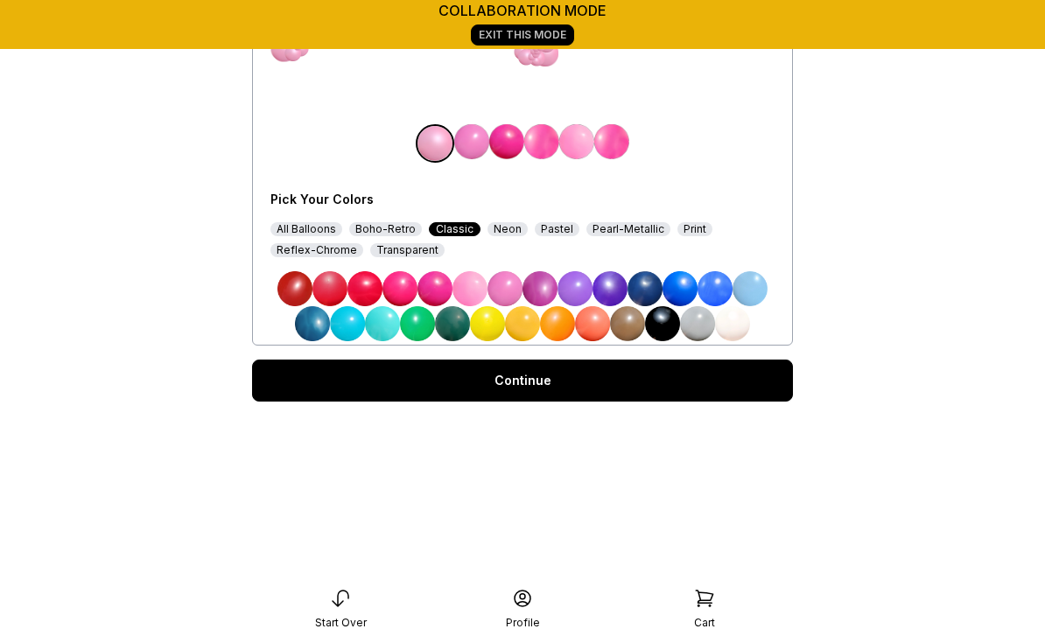
click at [531, 382] on link "Continue" at bounding box center [522, 381] width 541 height 42
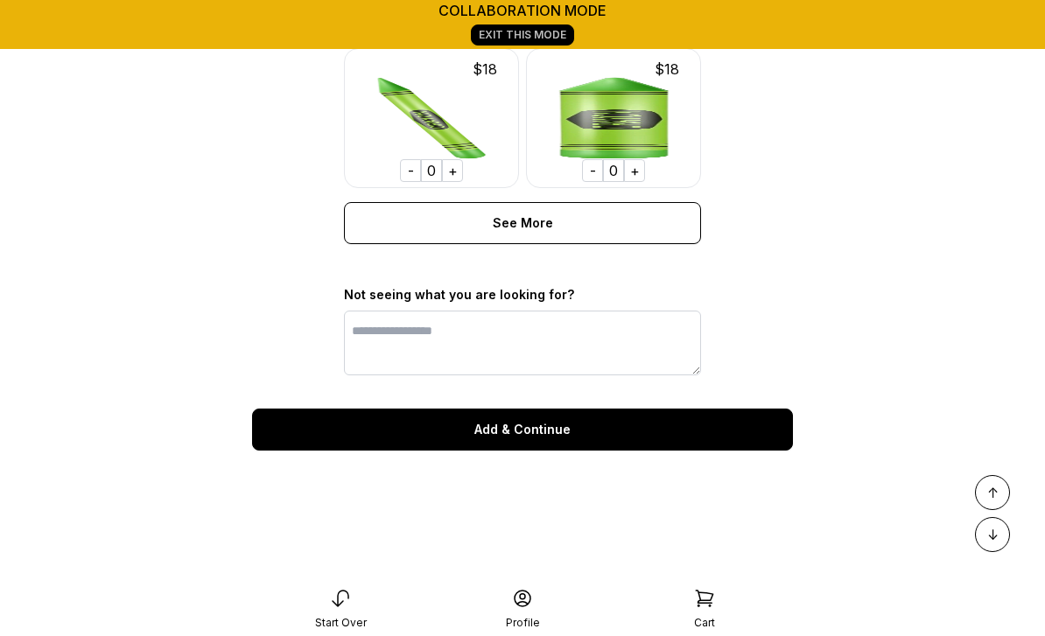
scroll to position [1453, 0]
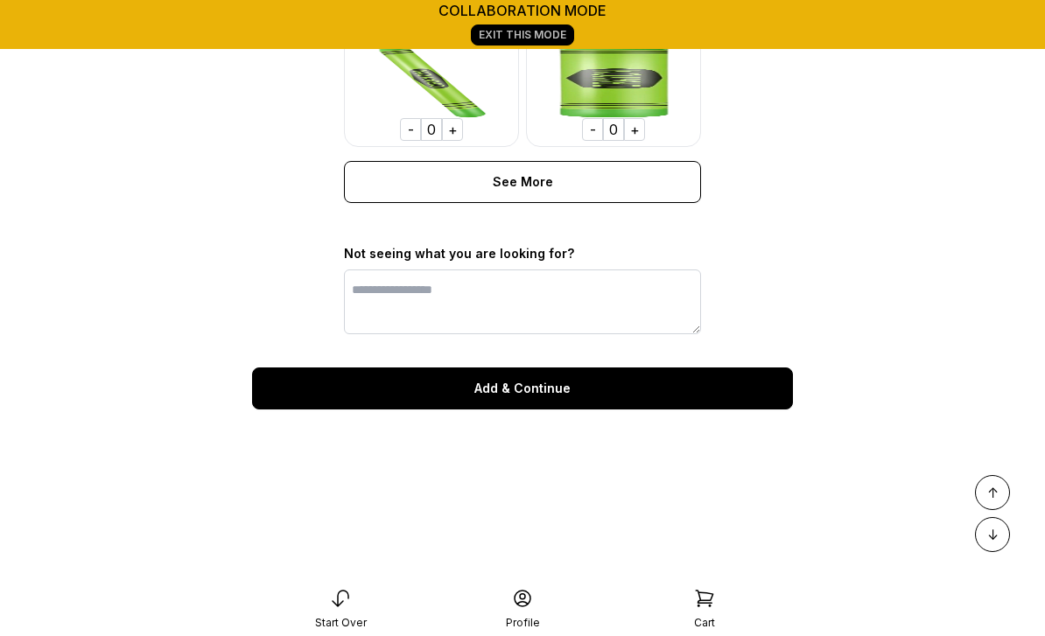
click at [560, 394] on div "Add & Continue" at bounding box center [522, 389] width 541 height 42
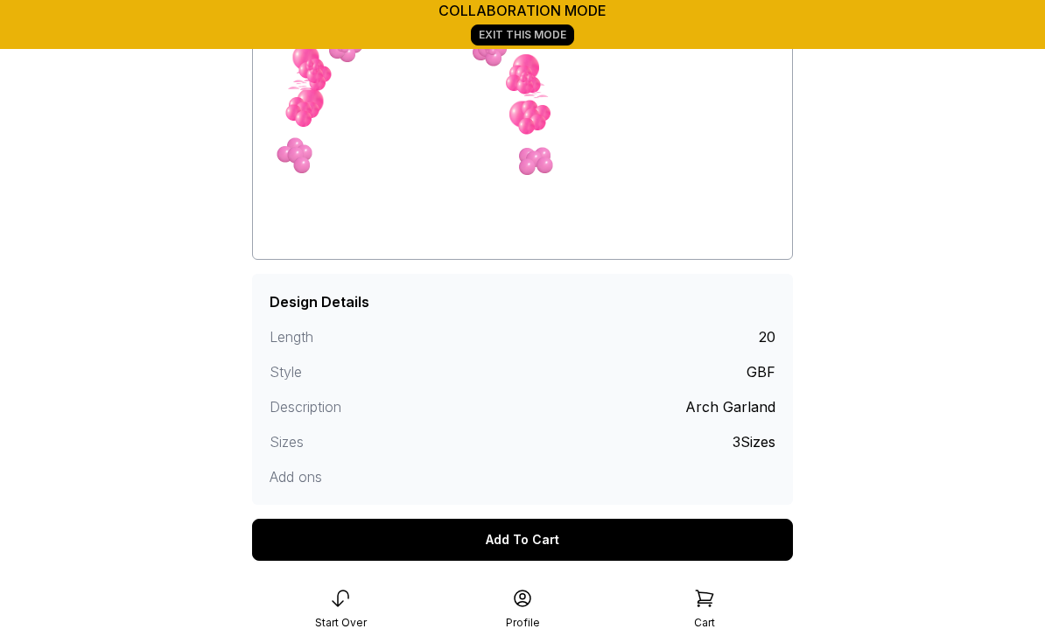
scroll to position [414, 0]
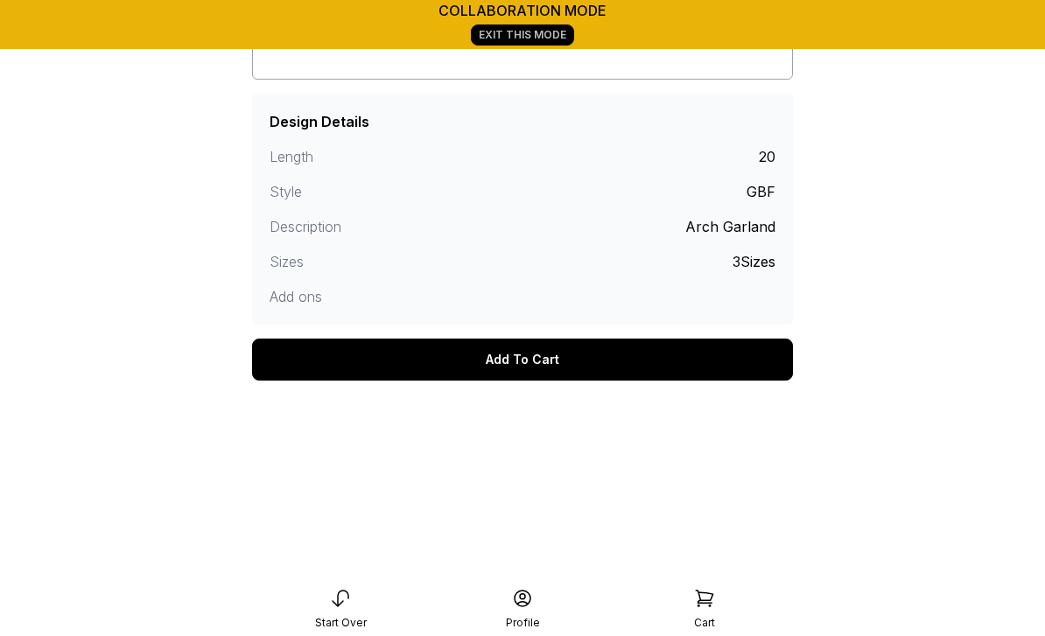
click at [557, 367] on div "Add To Cart" at bounding box center [522, 360] width 541 height 42
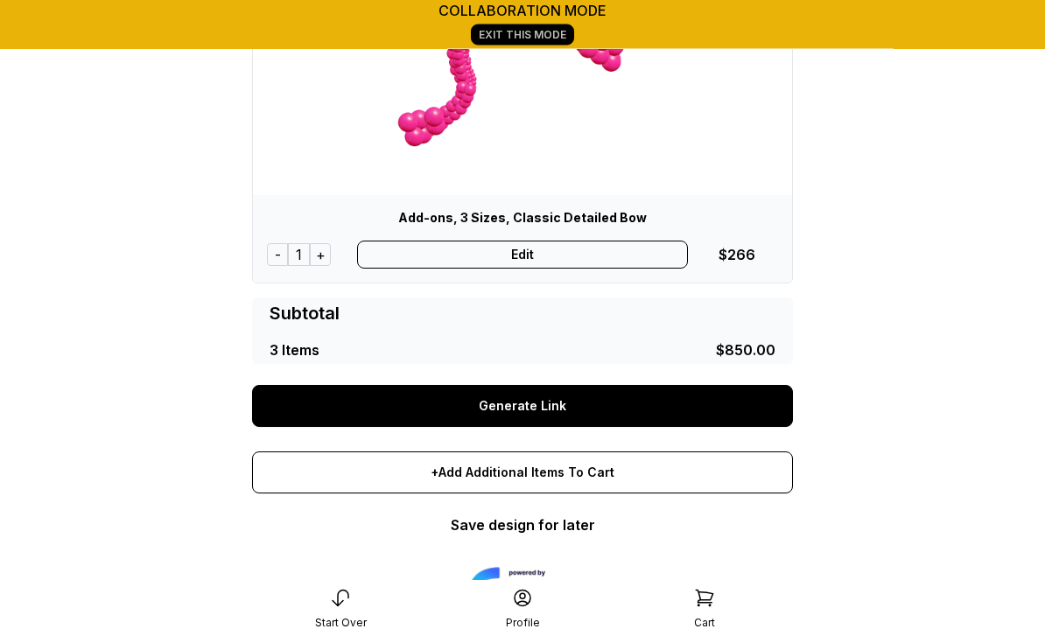
scroll to position [1136, 0]
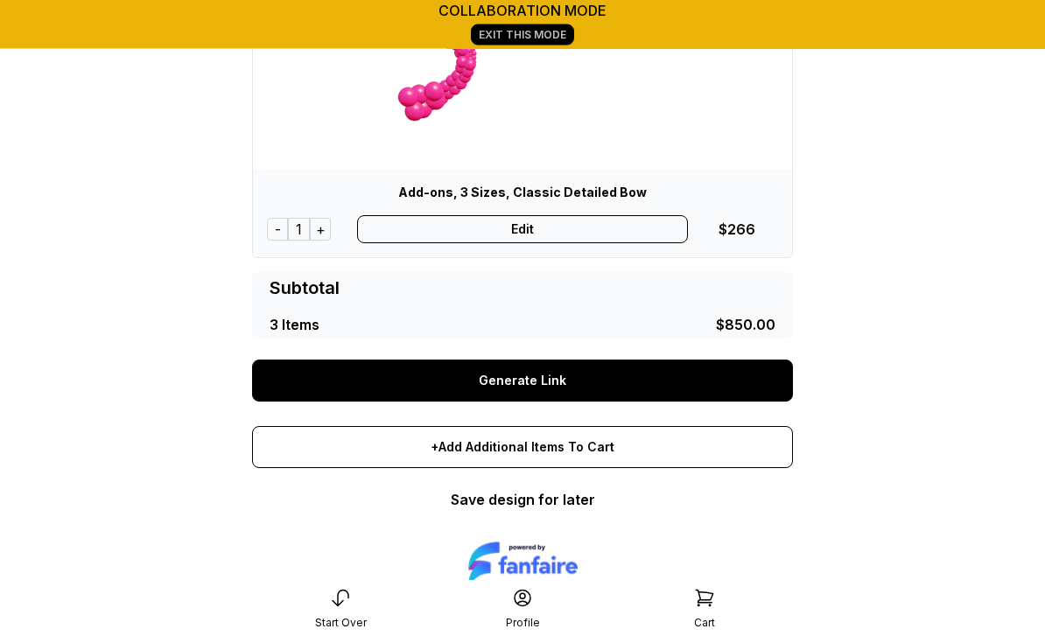
click at [550, 503] on link "Save design for later" at bounding box center [523, 501] width 144 height 18
click at [571, 505] on link "Save design for later" at bounding box center [523, 501] width 144 height 18
click at [585, 498] on link "Save design for later" at bounding box center [523, 501] width 144 height 18
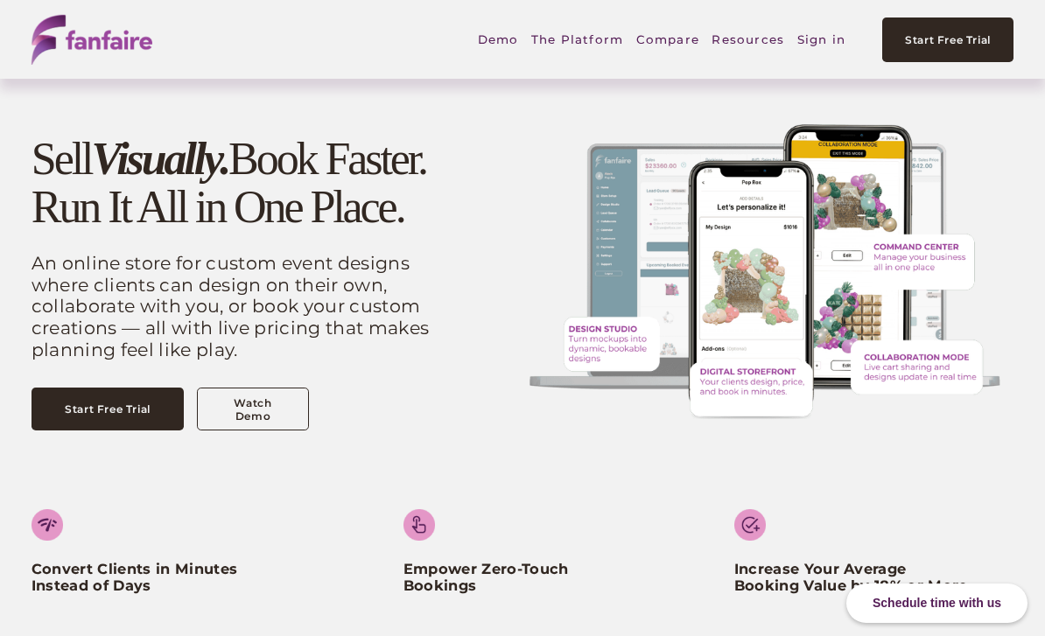
click at [817, 46] on link "Sign in" at bounding box center [821, 39] width 48 height 40
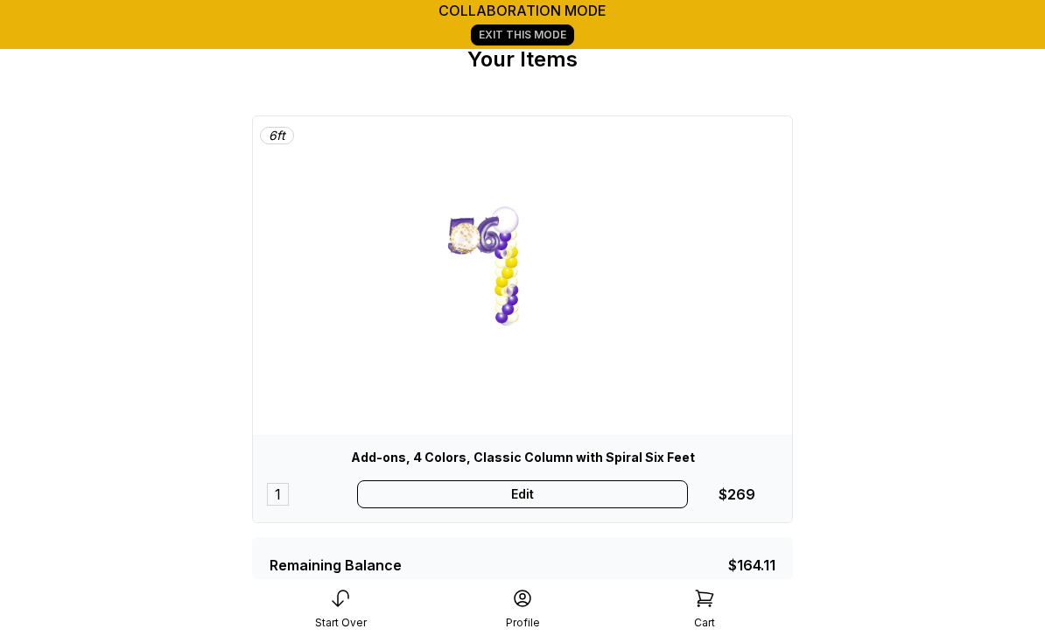
scroll to position [34, 0]
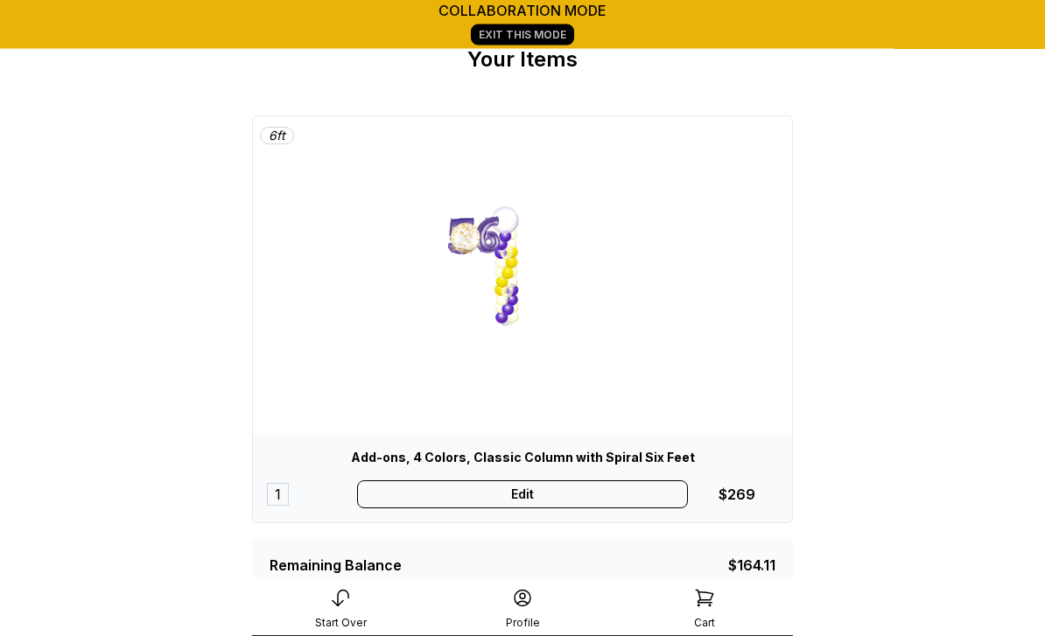
click at [494, 267] on img at bounding box center [522, 290] width 263 height 263
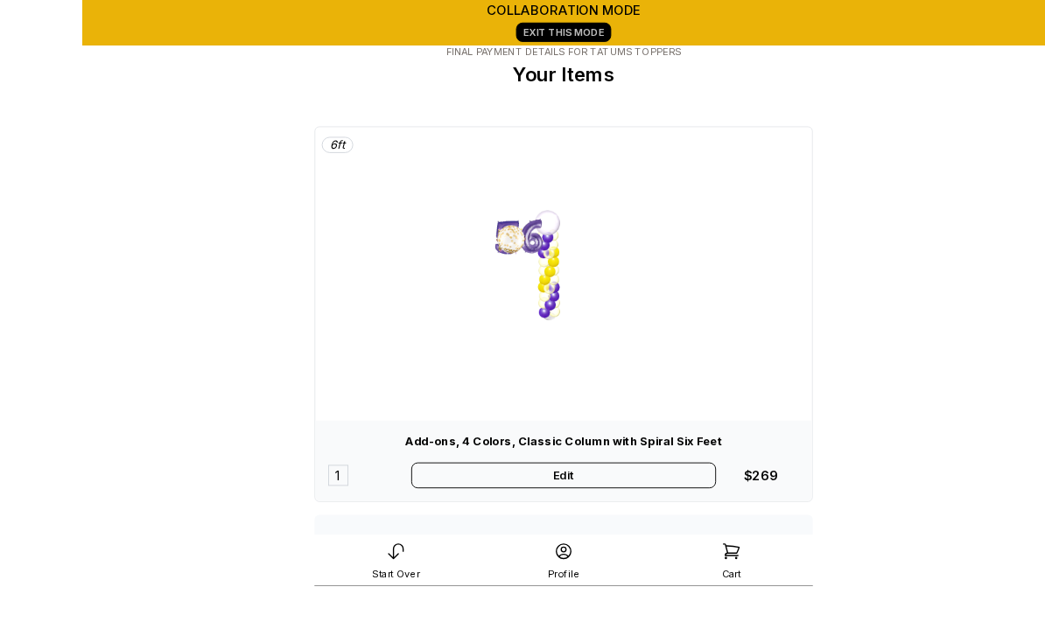
scroll to position [48, 0]
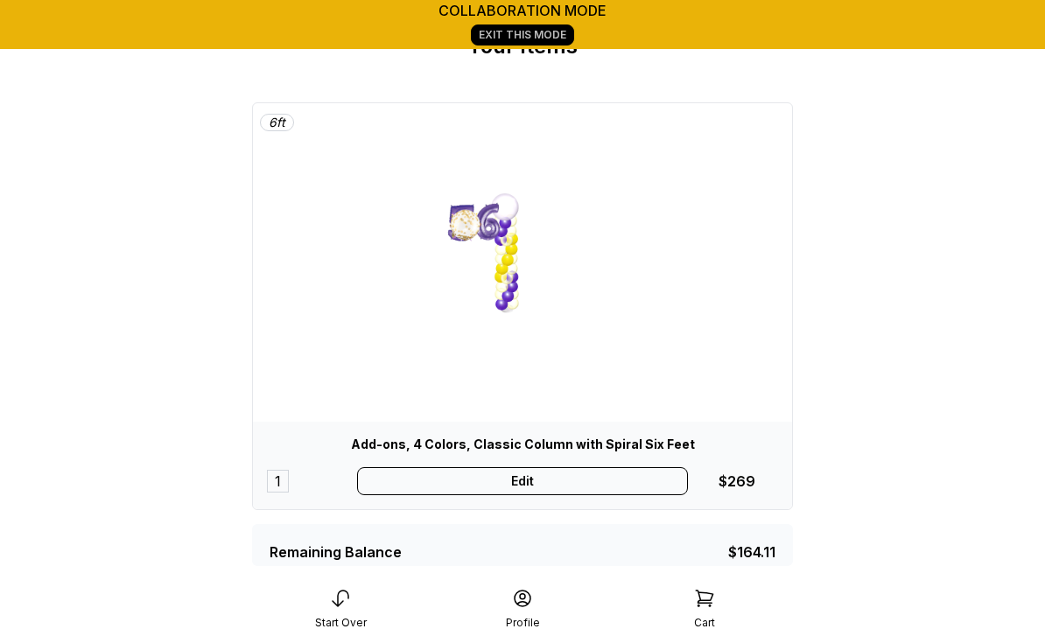
click at [577, 480] on div "Edit" at bounding box center [523, 481] width 332 height 28
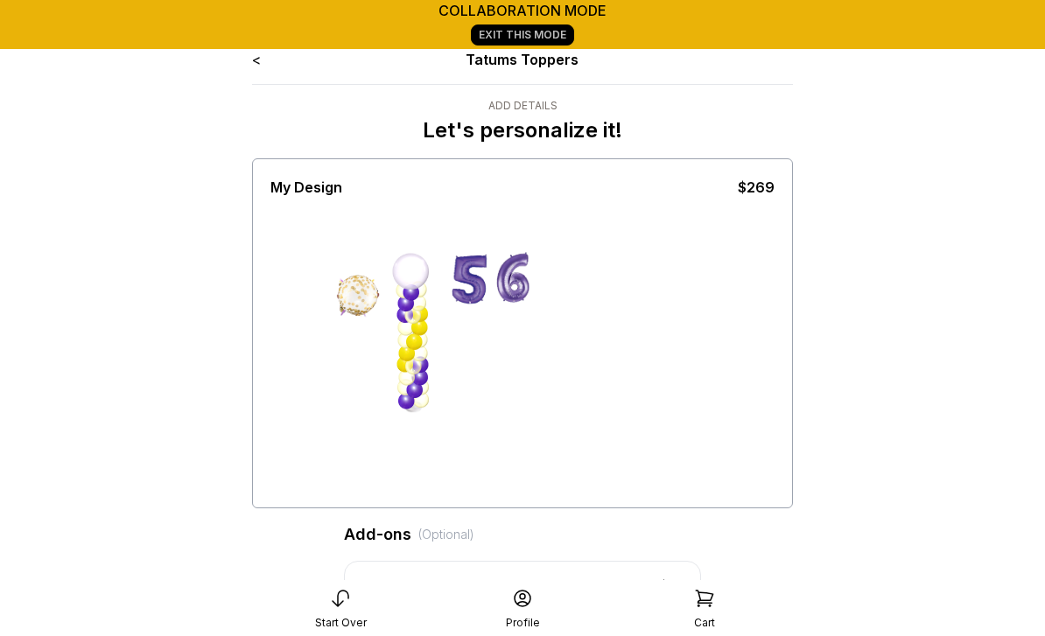
click at [375, 270] on div at bounding box center [522, 351] width 504 height 306
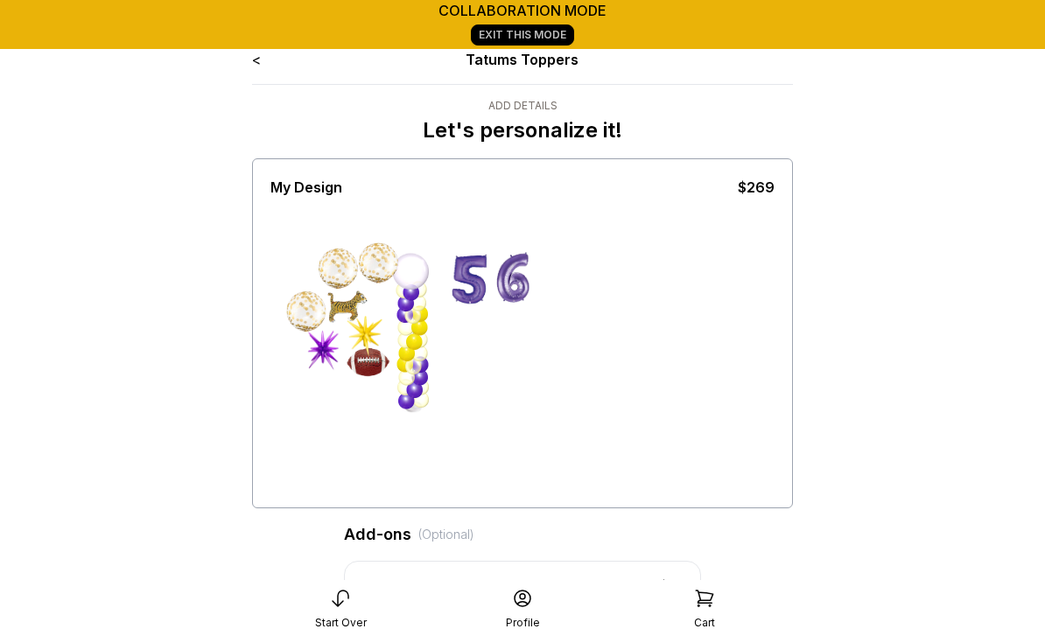
click at [418, 342] on div at bounding box center [414, 342] width 17 height 17
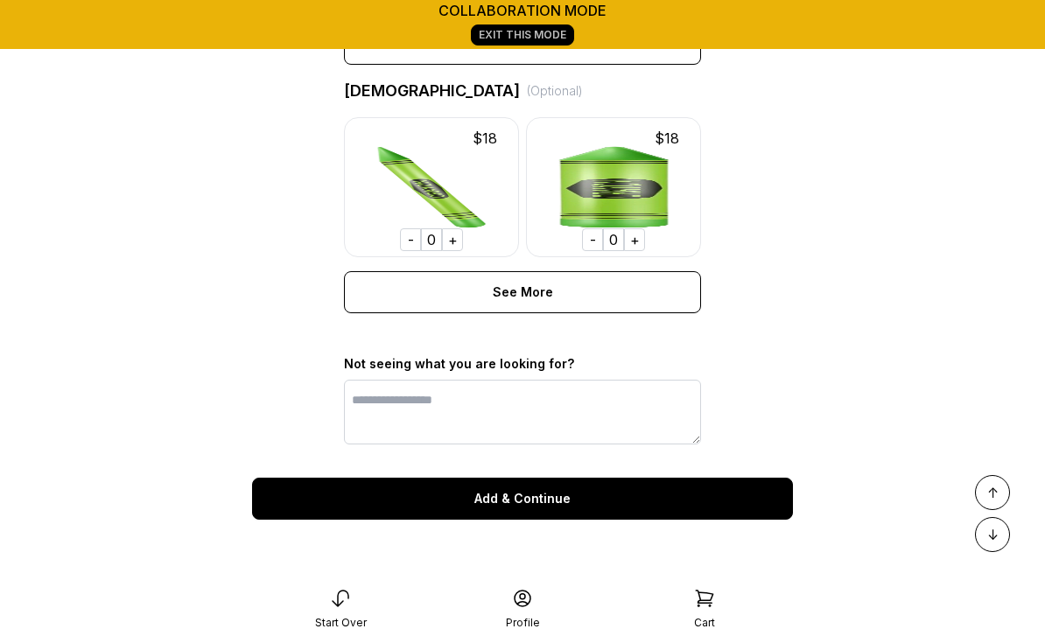
scroll to position [1461, 0]
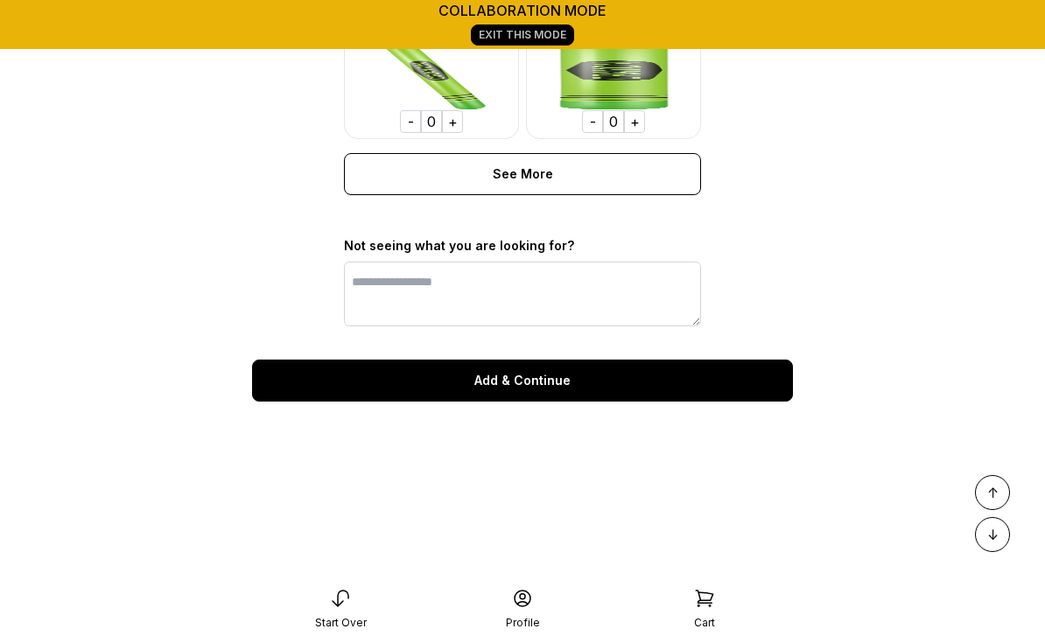
click at [563, 389] on div "Add & Continue" at bounding box center [522, 381] width 541 height 42
